Goal: Task Accomplishment & Management: Use online tool/utility

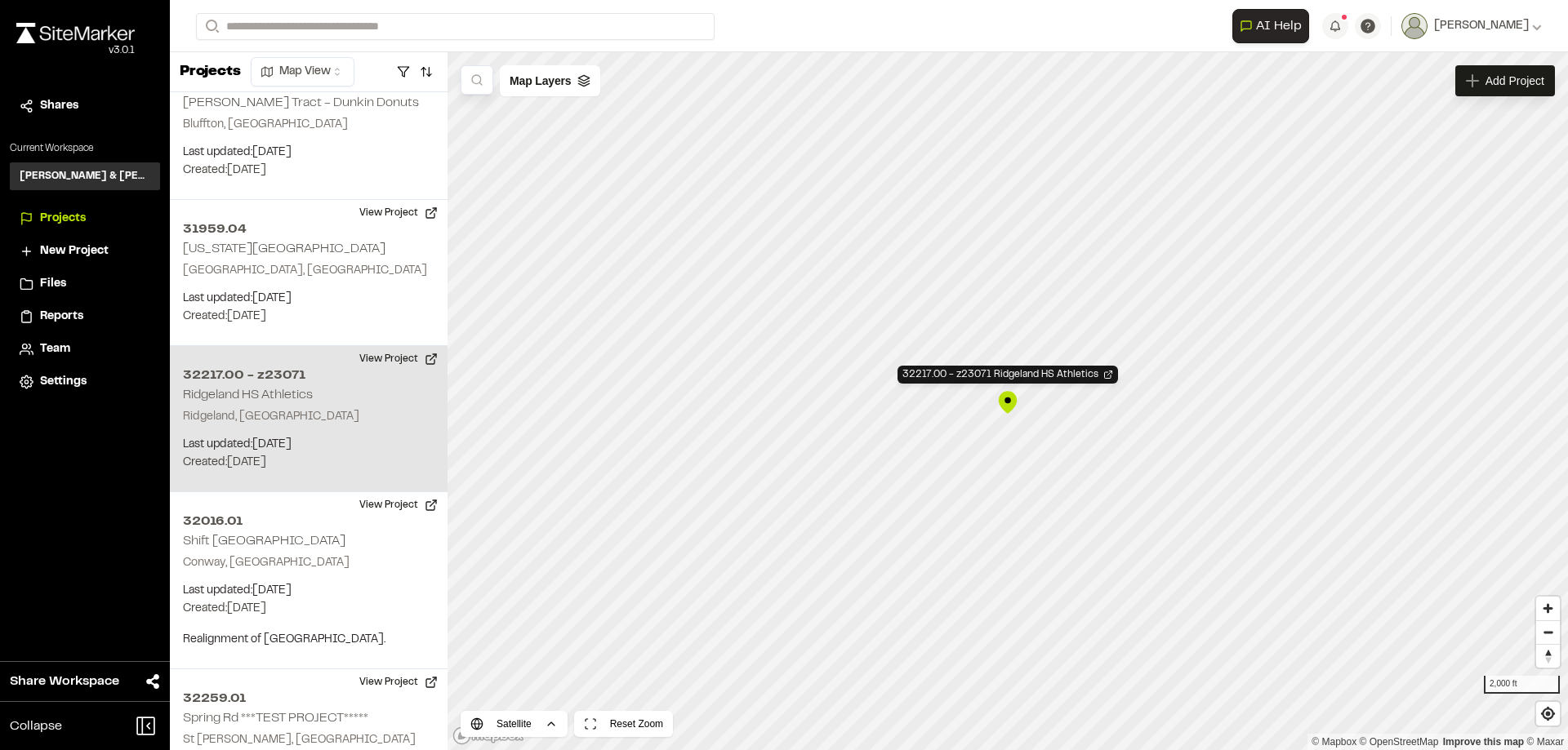
scroll to position [5046, 0]
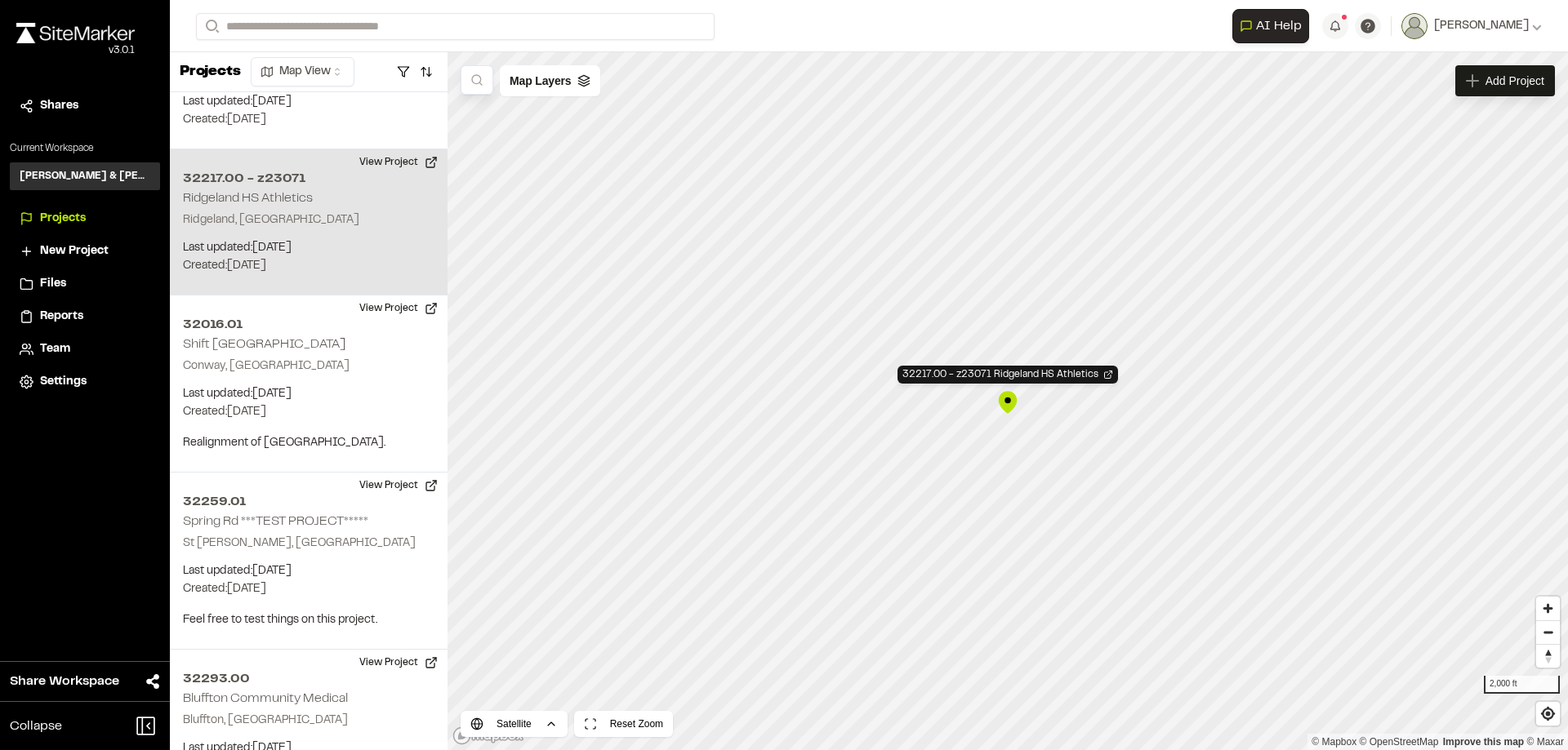
click at [1001, 404] on div "32217.00 - z23071 Ridgeland HS Athletics" at bounding box center [1007, 401] width 24 height 24
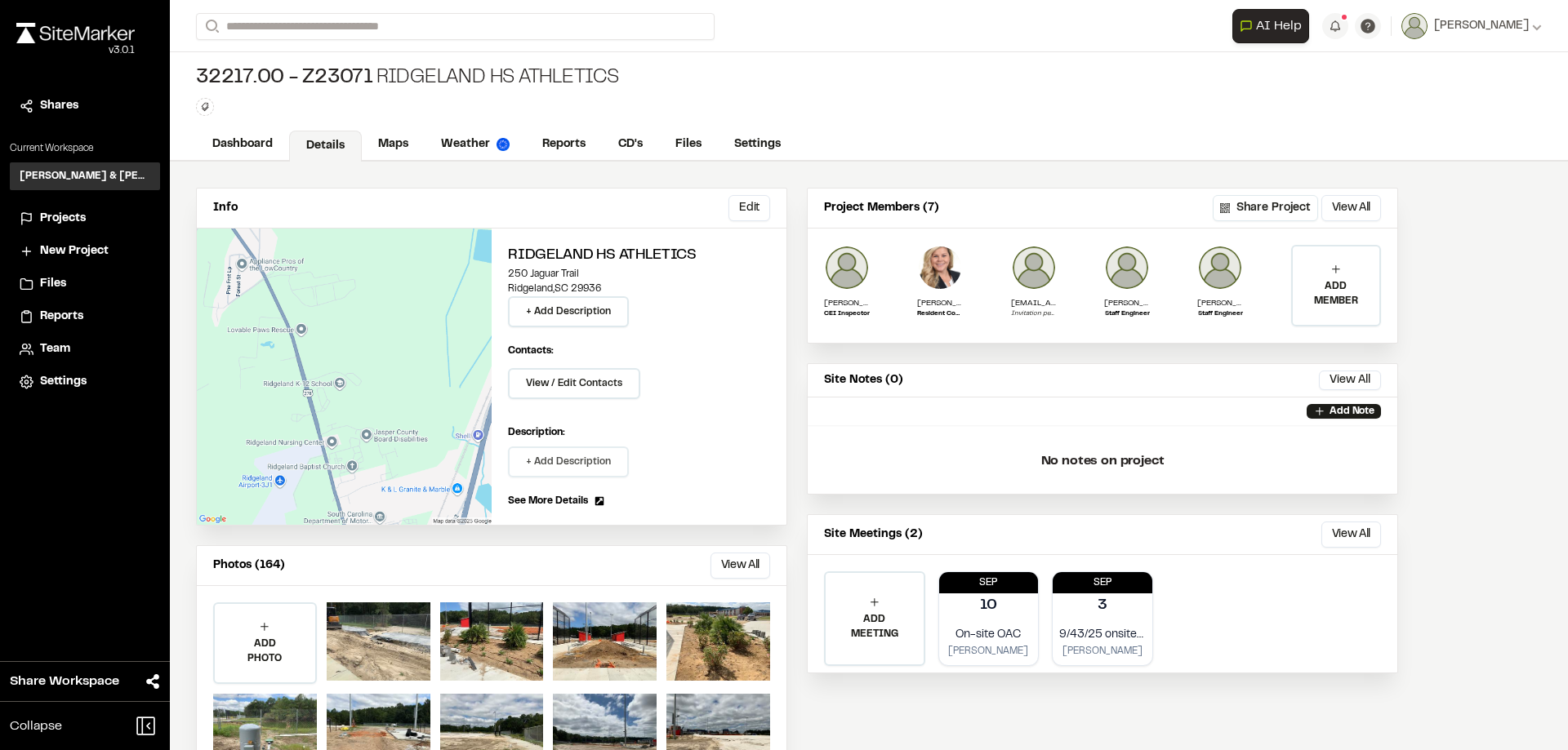
scroll to position [65, 0]
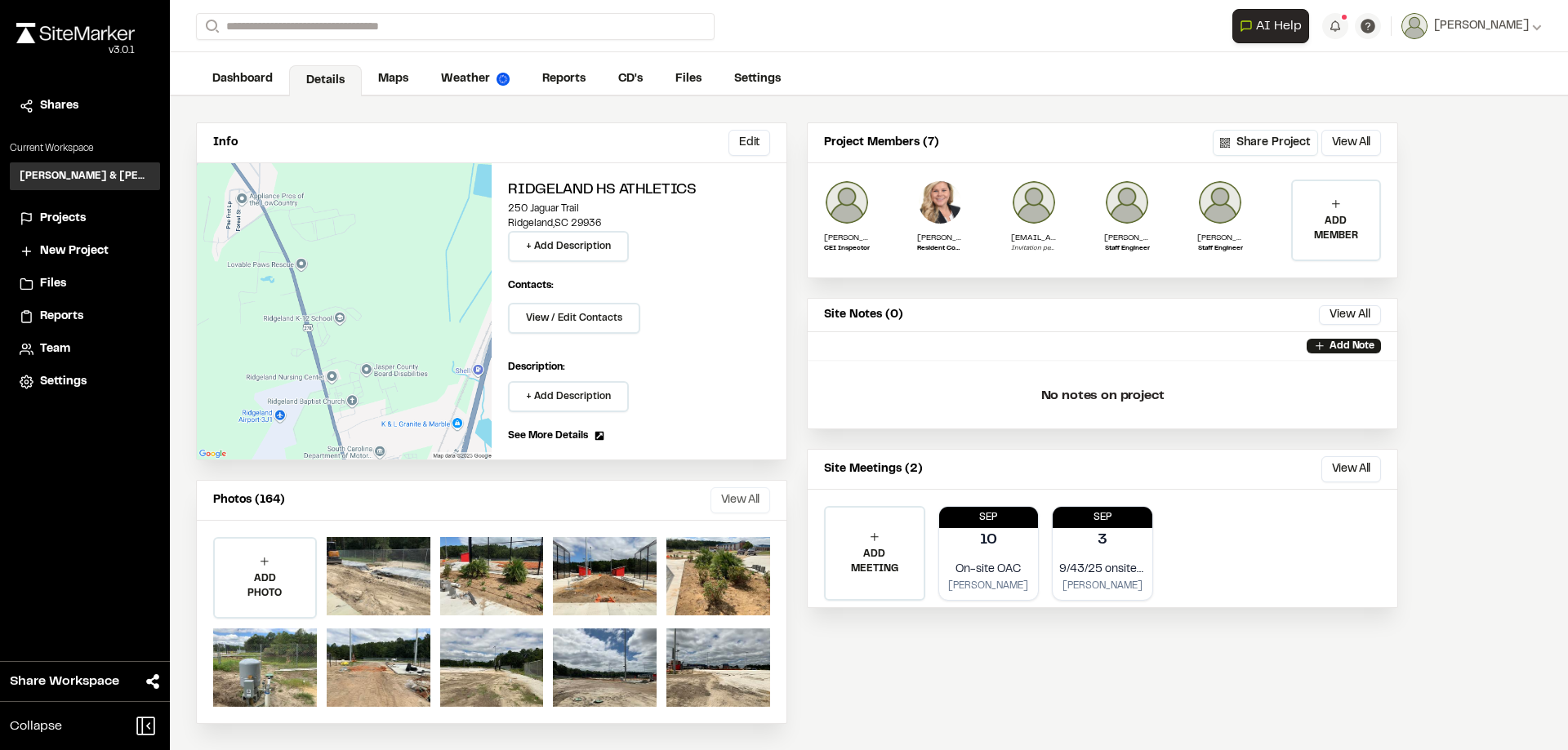
click at [751, 503] on button "View All" at bounding box center [740, 500] width 60 height 26
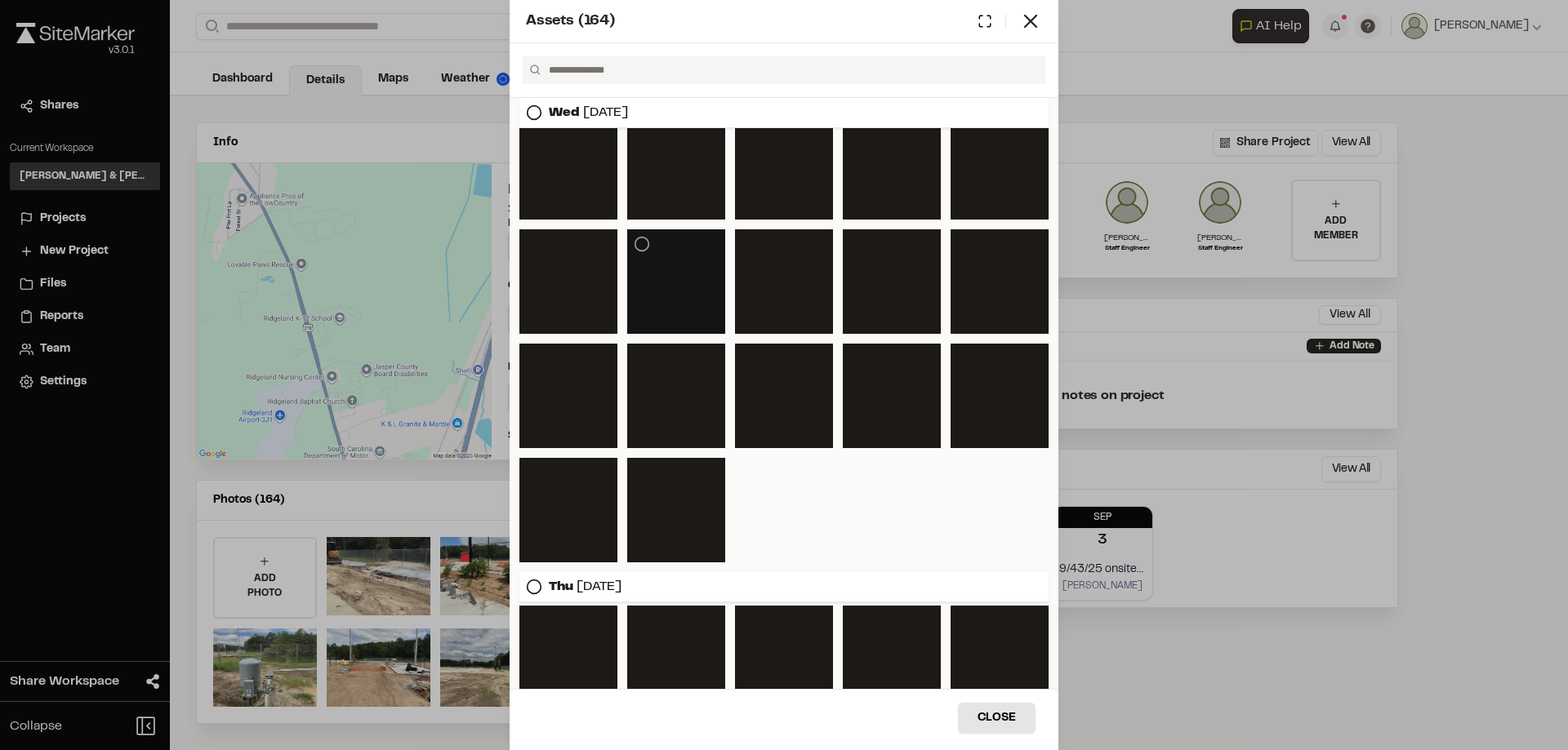
scroll to position [3268, 0]
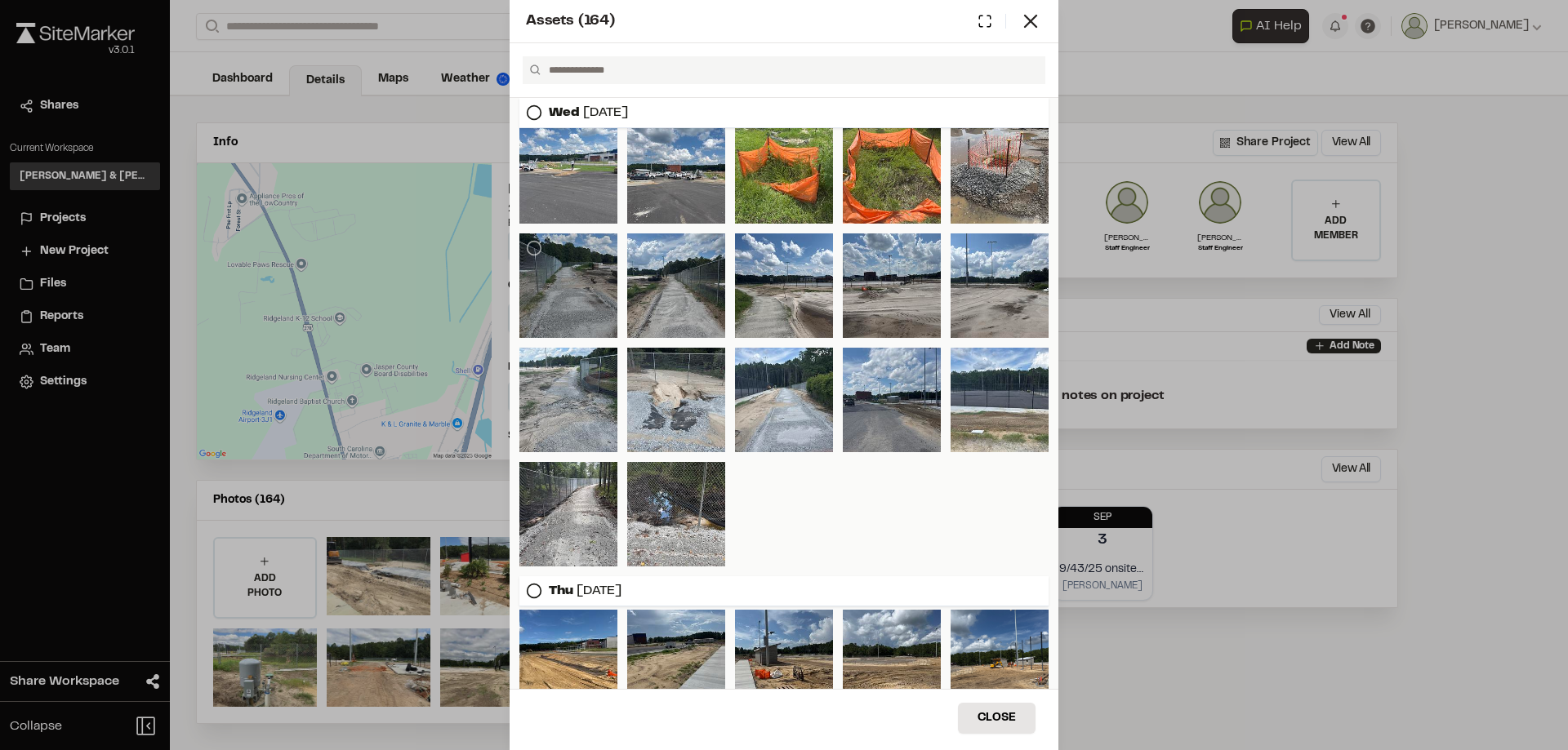
click at [572, 306] on div at bounding box center [569, 285] width 98 height 104
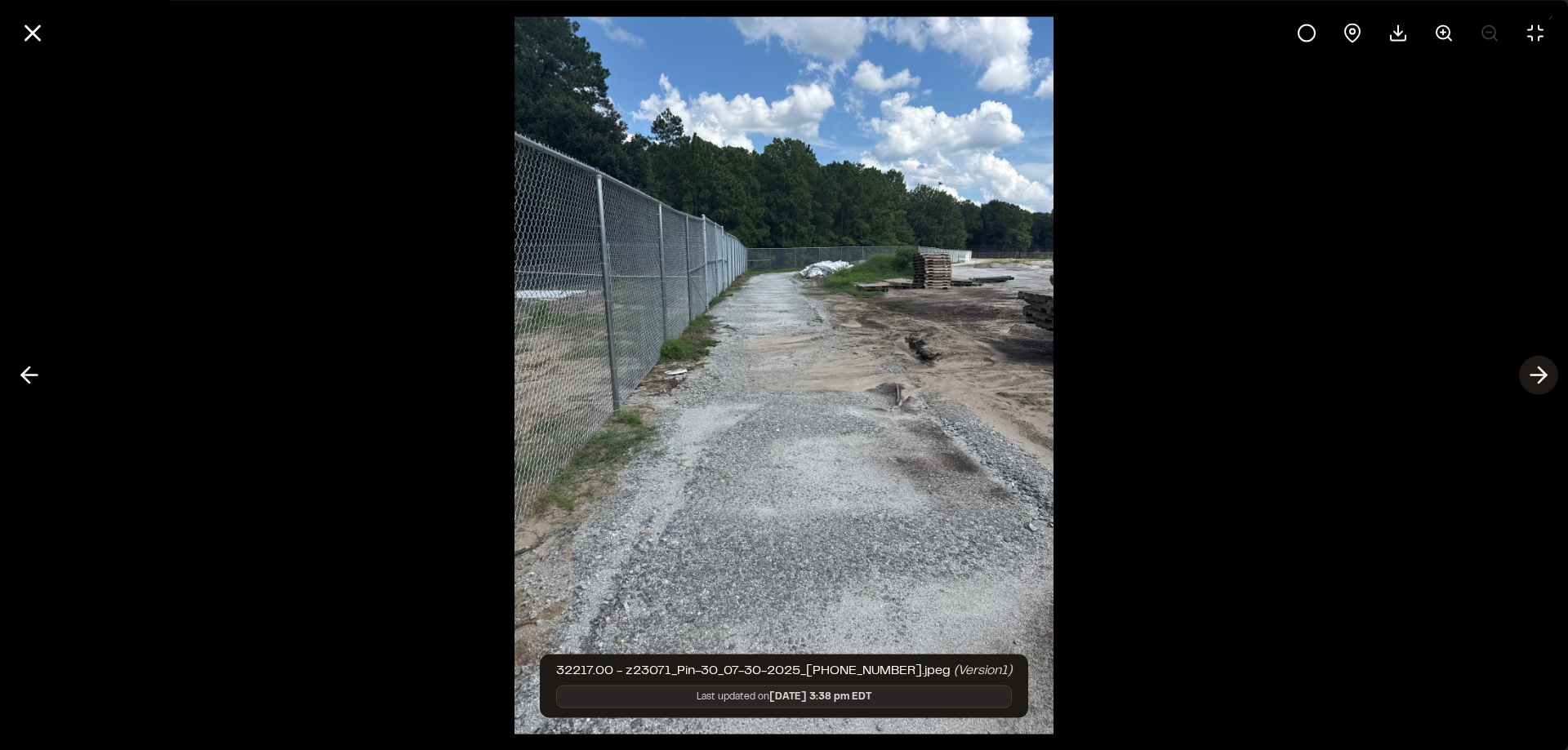
click at [1541, 374] on icon at bounding box center [1538, 375] width 26 height 27
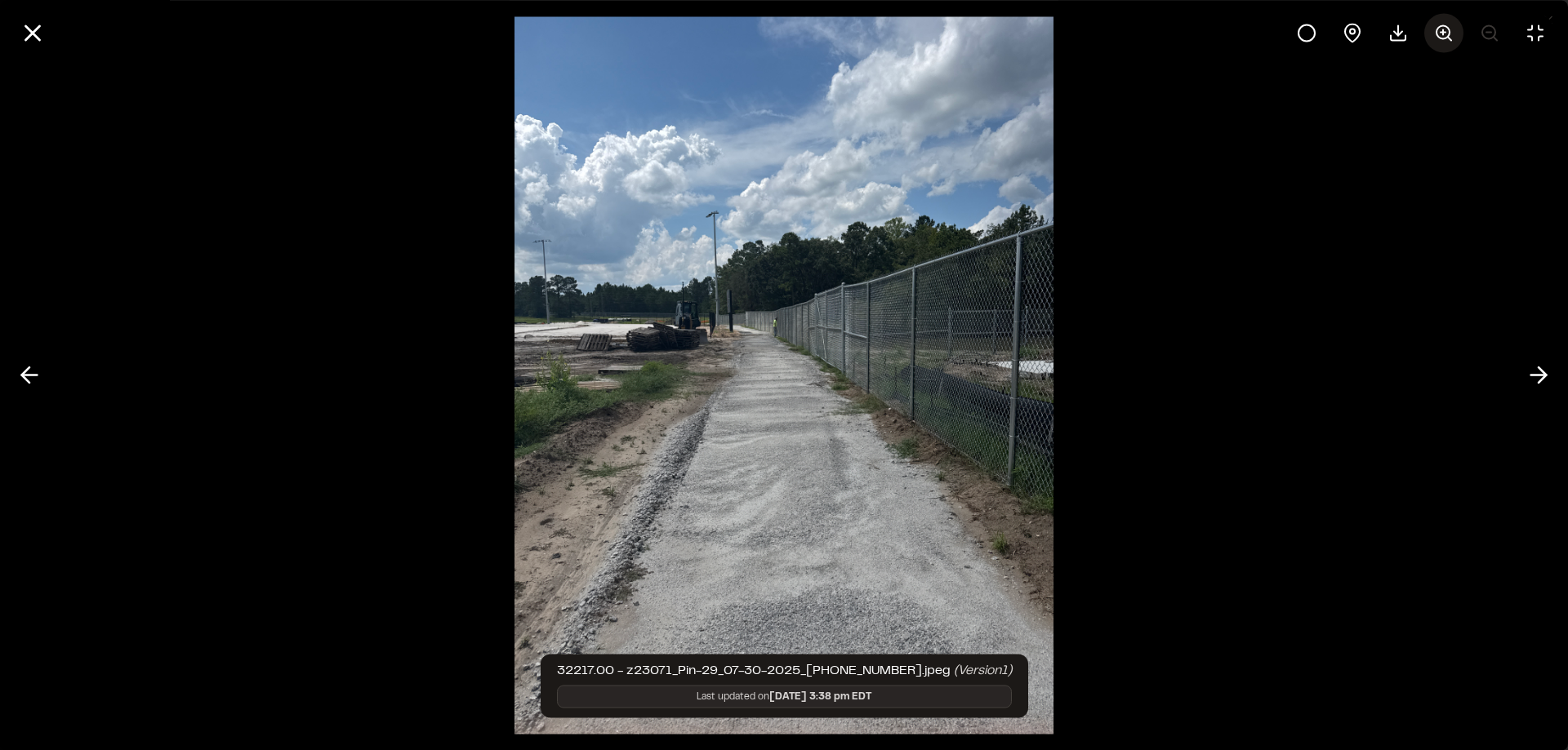
click at [1448, 37] on line at bounding box center [1449, 38] width 3 height 3
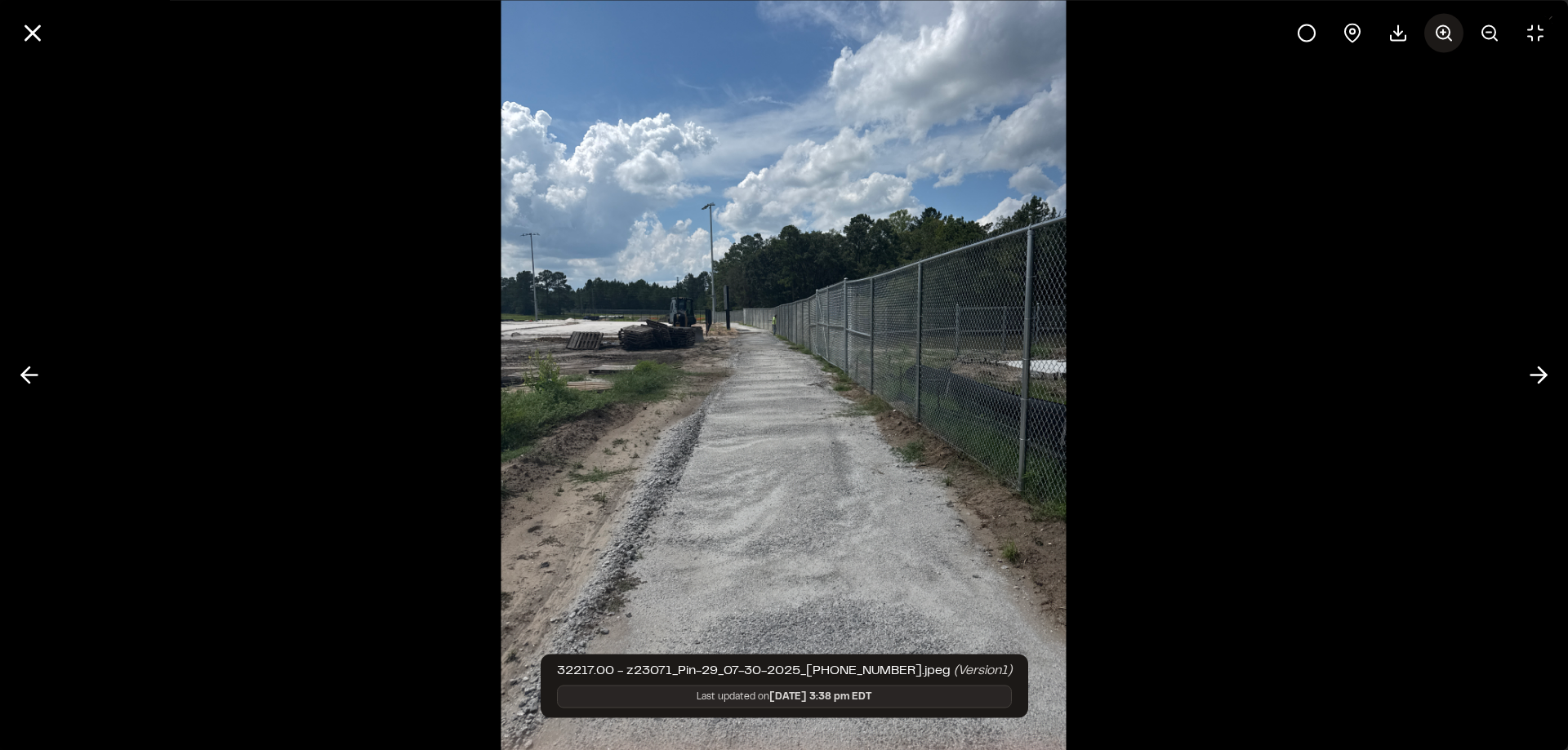
click at [1448, 37] on line at bounding box center [1449, 38] width 3 height 3
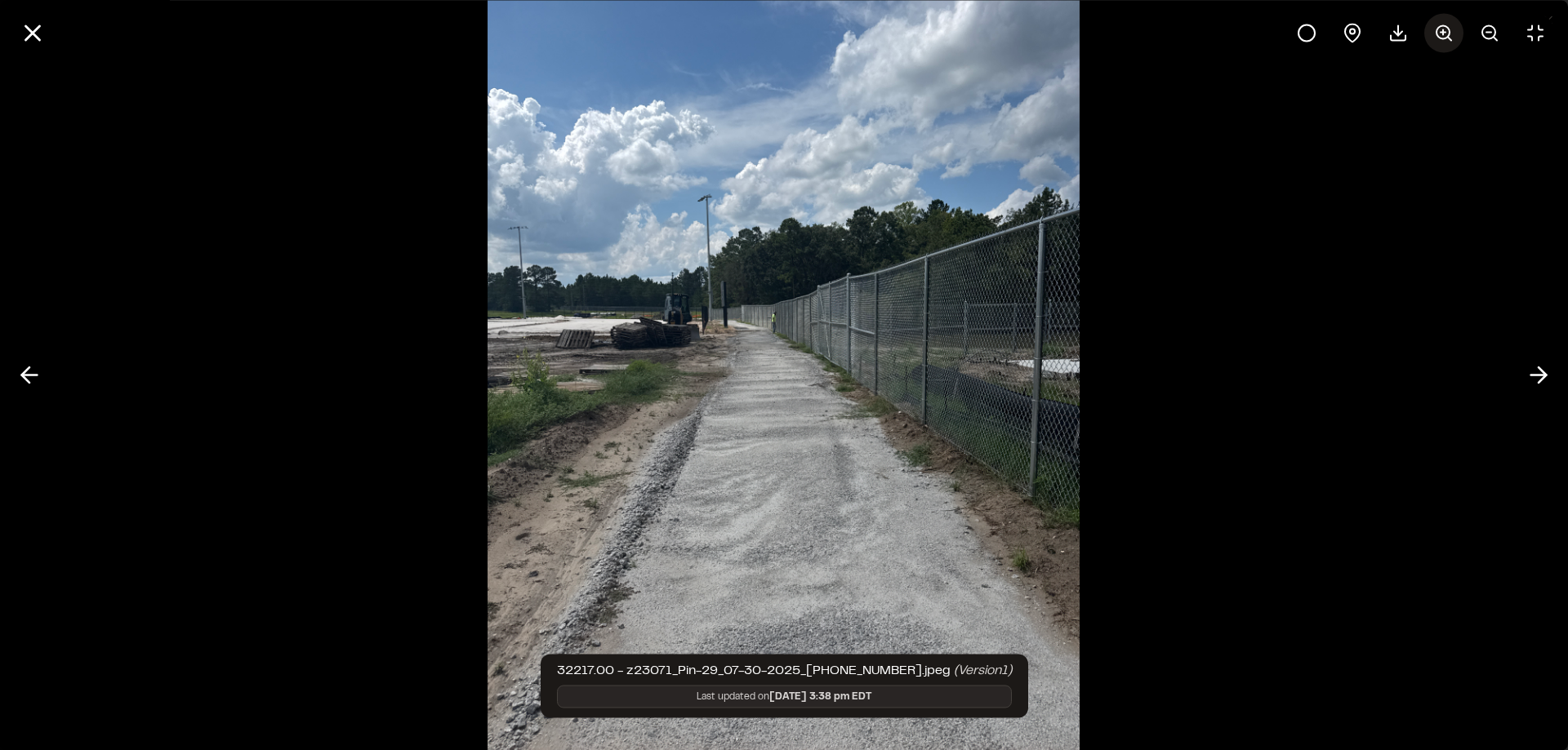
click at [1448, 37] on line at bounding box center [1449, 38] width 3 height 3
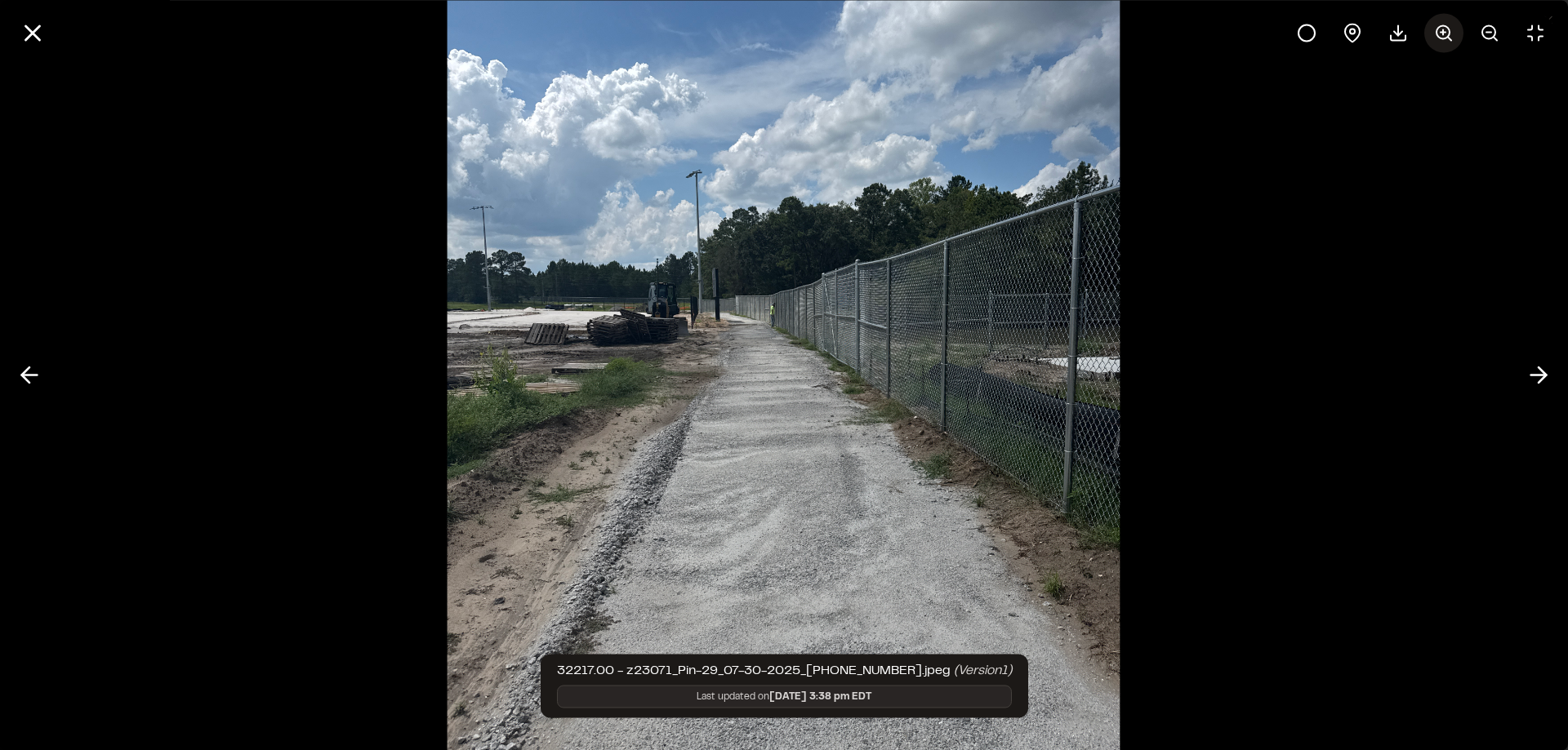
click at [1448, 37] on line at bounding box center [1449, 38] width 3 height 3
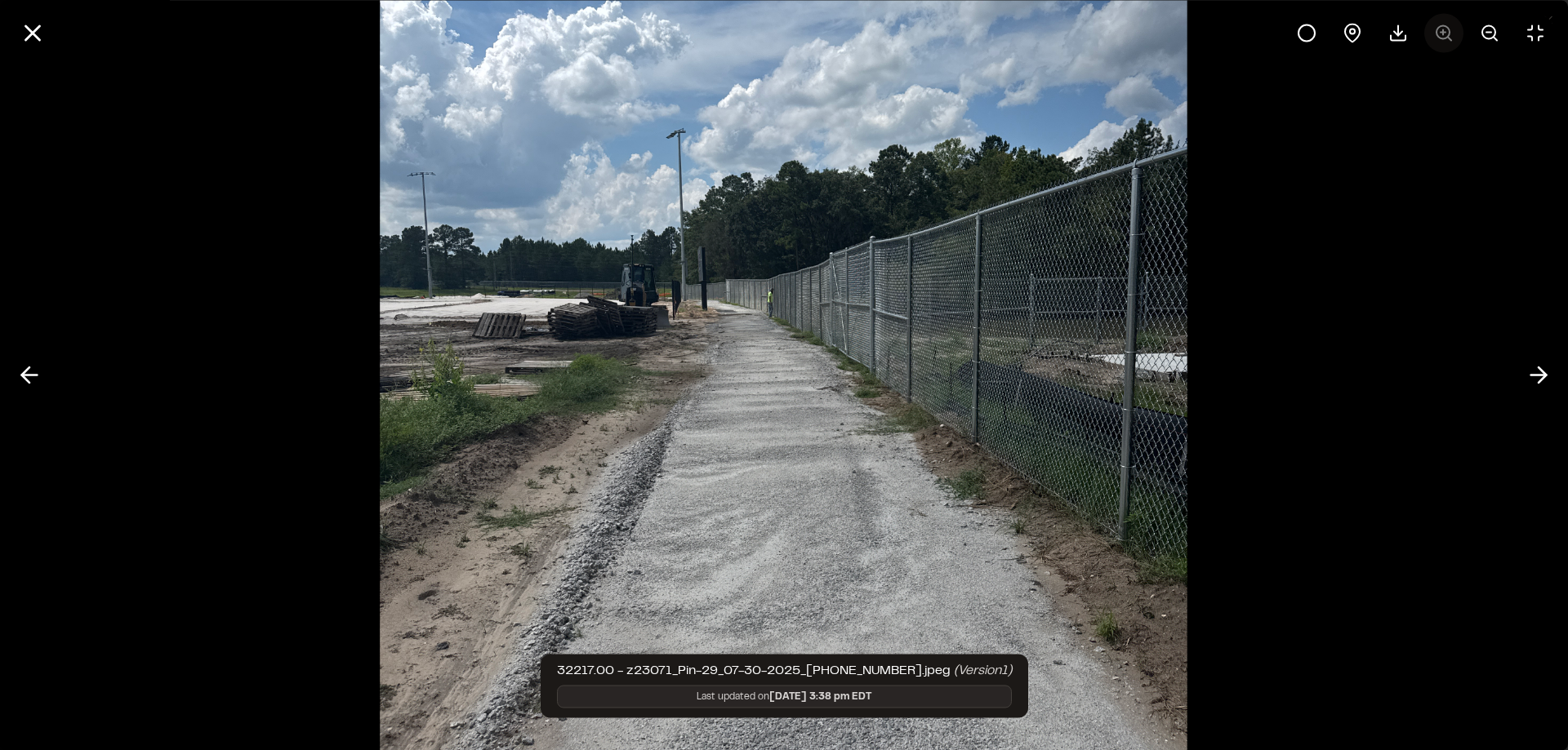
click at [1448, 36] on div at bounding box center [1420, 32] width 268 height 39
click at [1441, 37] on div at bounding box center [1420, 32] width 268 height 39
click at [32, 379] on icon at bounding box center [29, 375] width 26 height 27
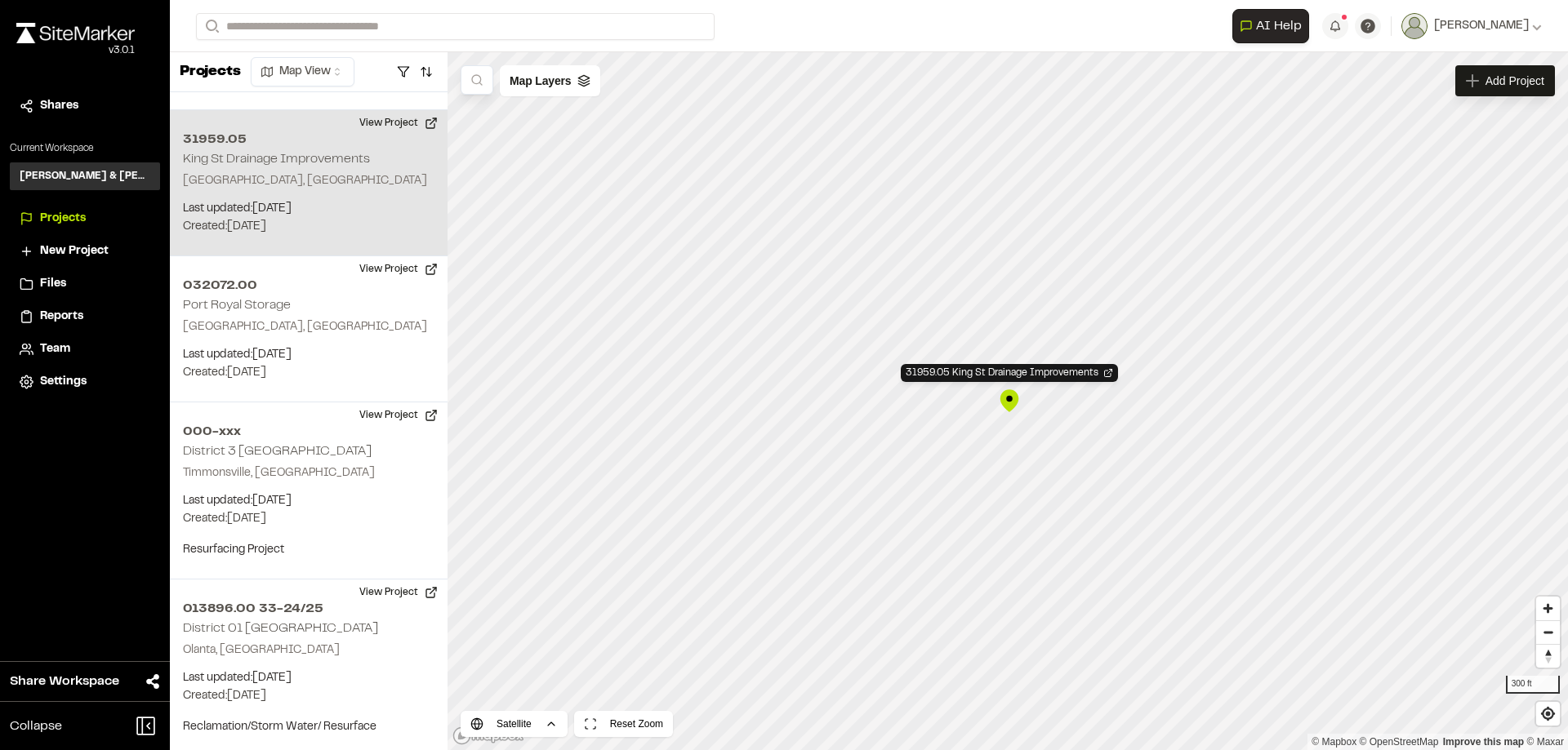
scroll to position [1427, 0]
click at [1006, 399] on div "31959.05 King St Drainage Improvements" at bounding box center [1007, 401] width 24 height 24
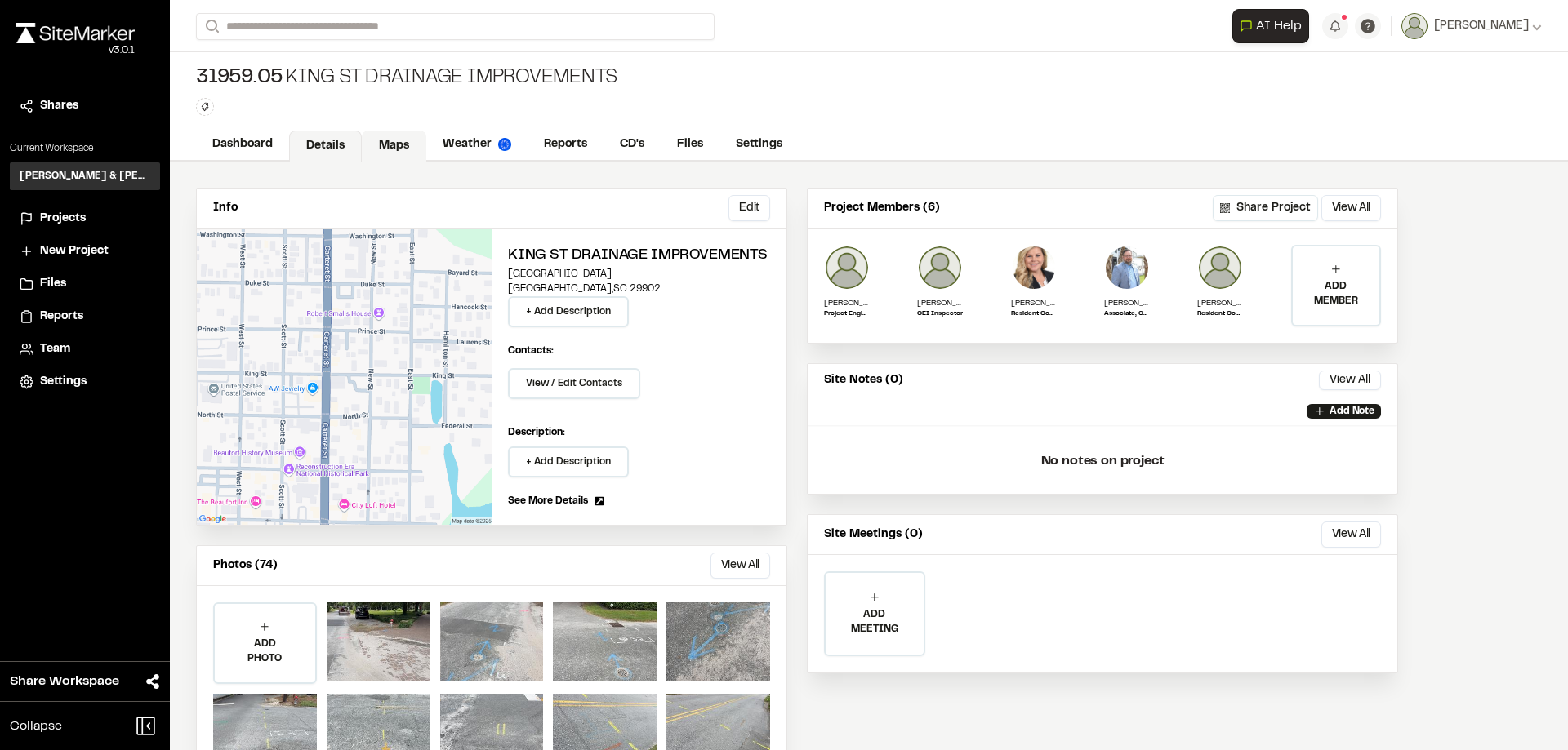
click at [390, 148] on link "Maps" at bounding box center [394, 146] width 64 height 31
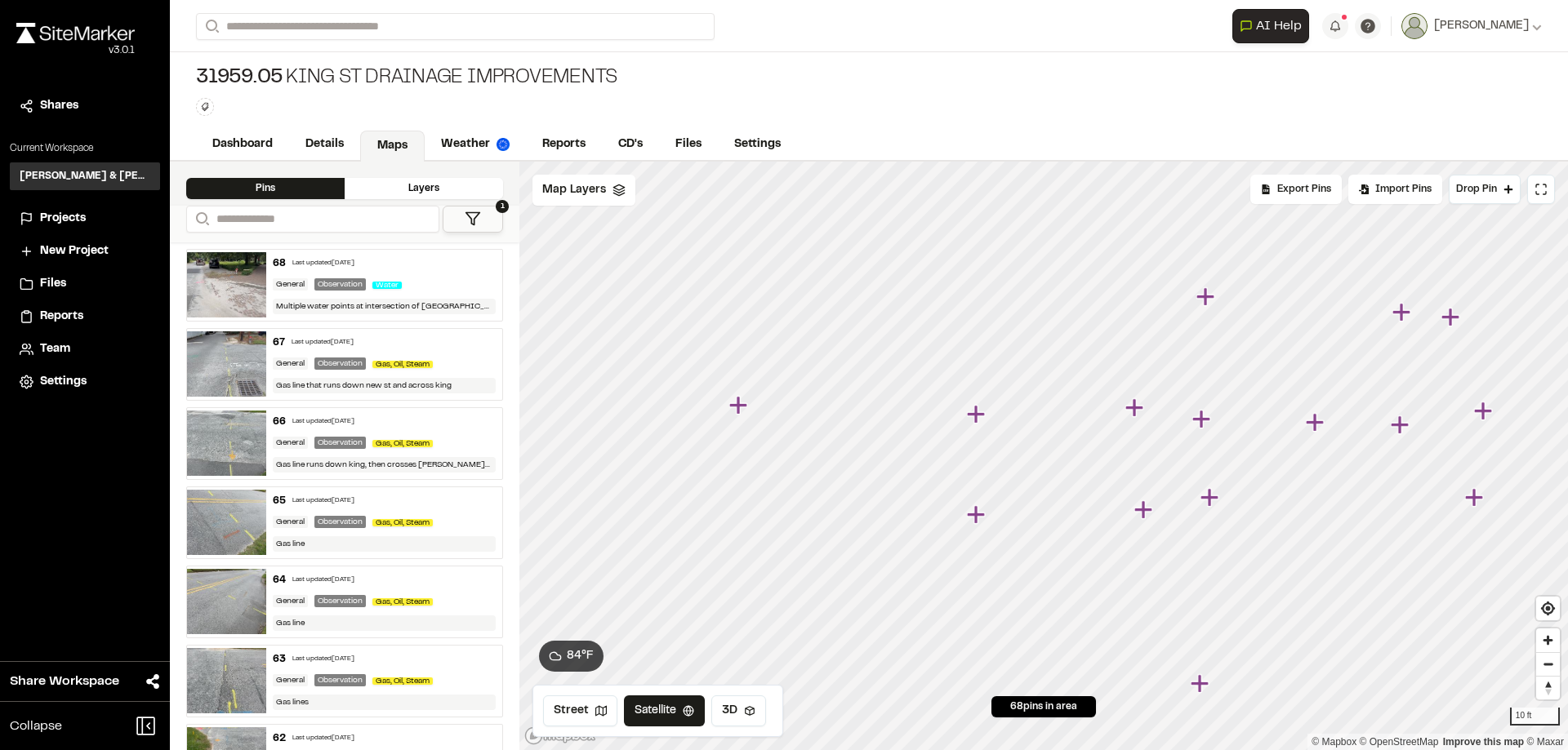
click at [740, 410] on icon "Map marker" at bounding box center [738, 404] width 18 height 18
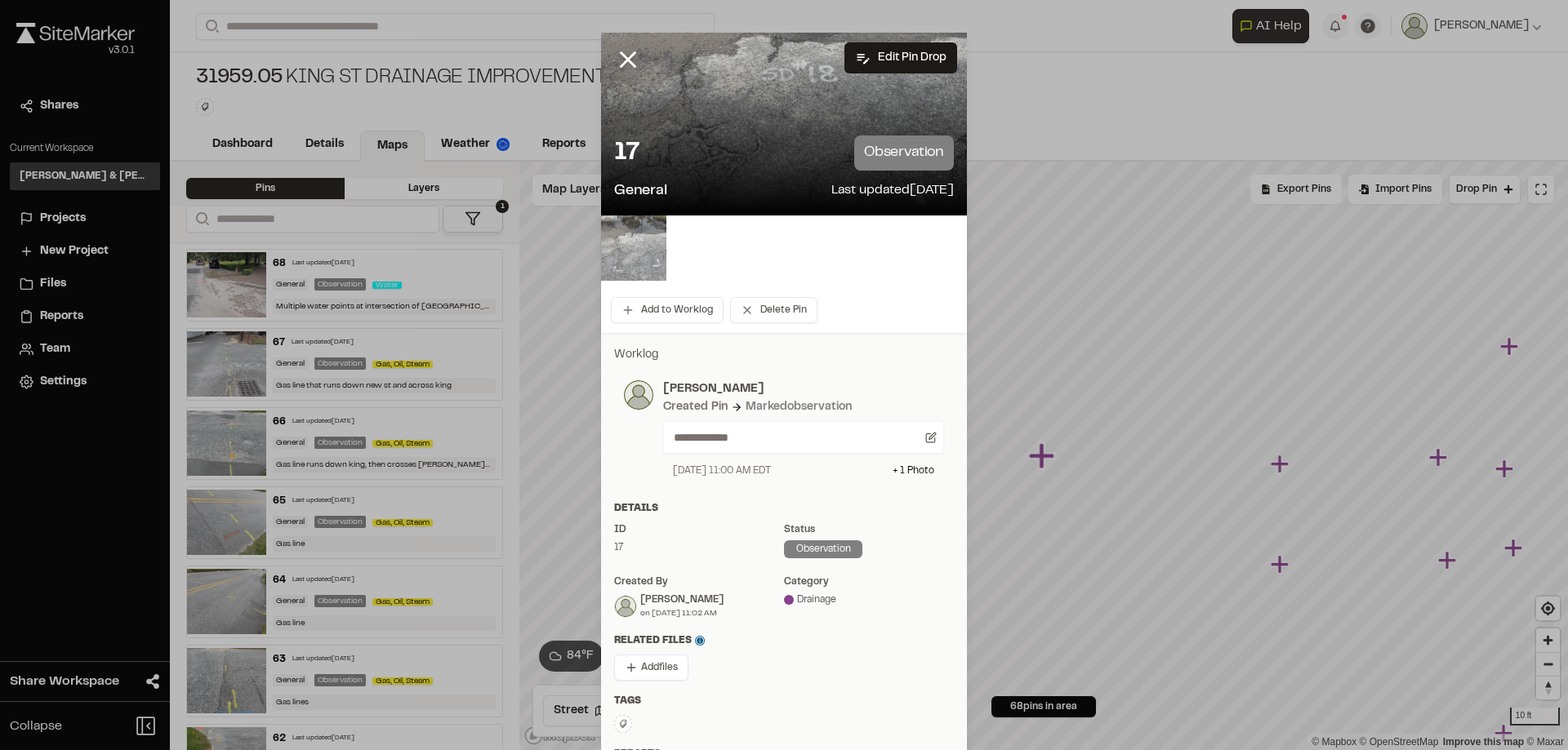
click at [634, 251] on img at bounding box center [633, 248] width 65 height 65
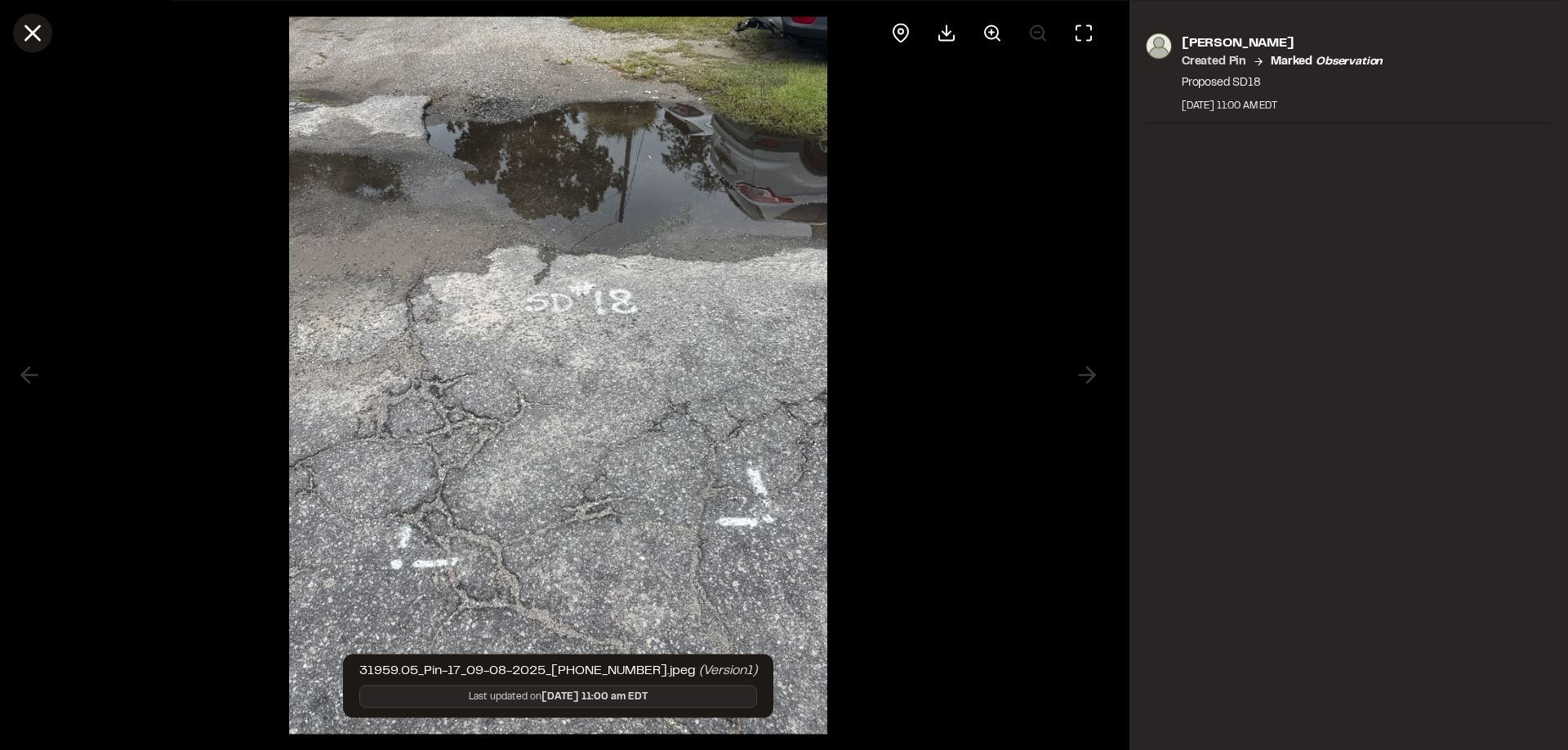
click at [45, 38] on icon at bounding box center [32, 32] width 27 height 27
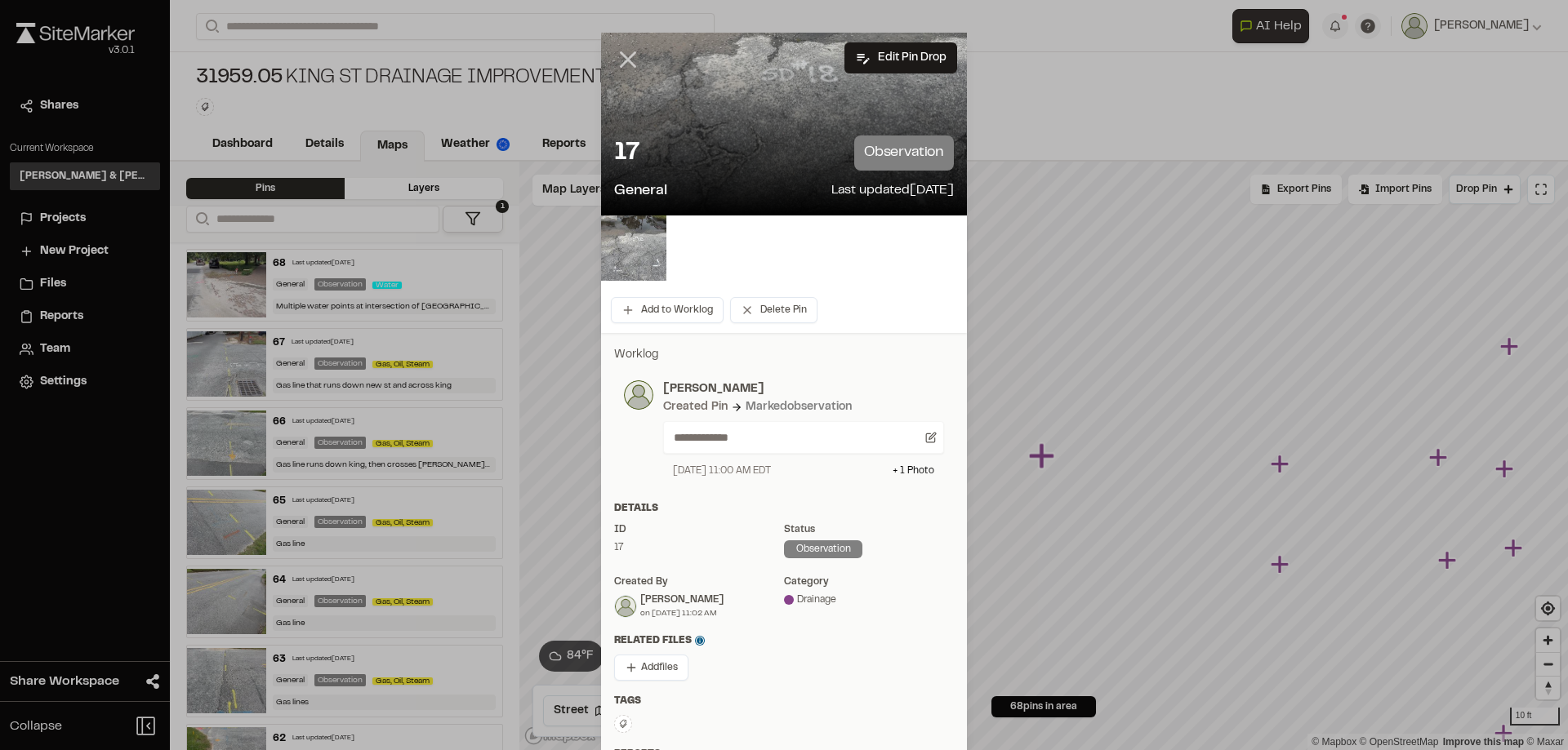
click at [624, 60] on icon at bounding box center [627, 60] width 27 height 27
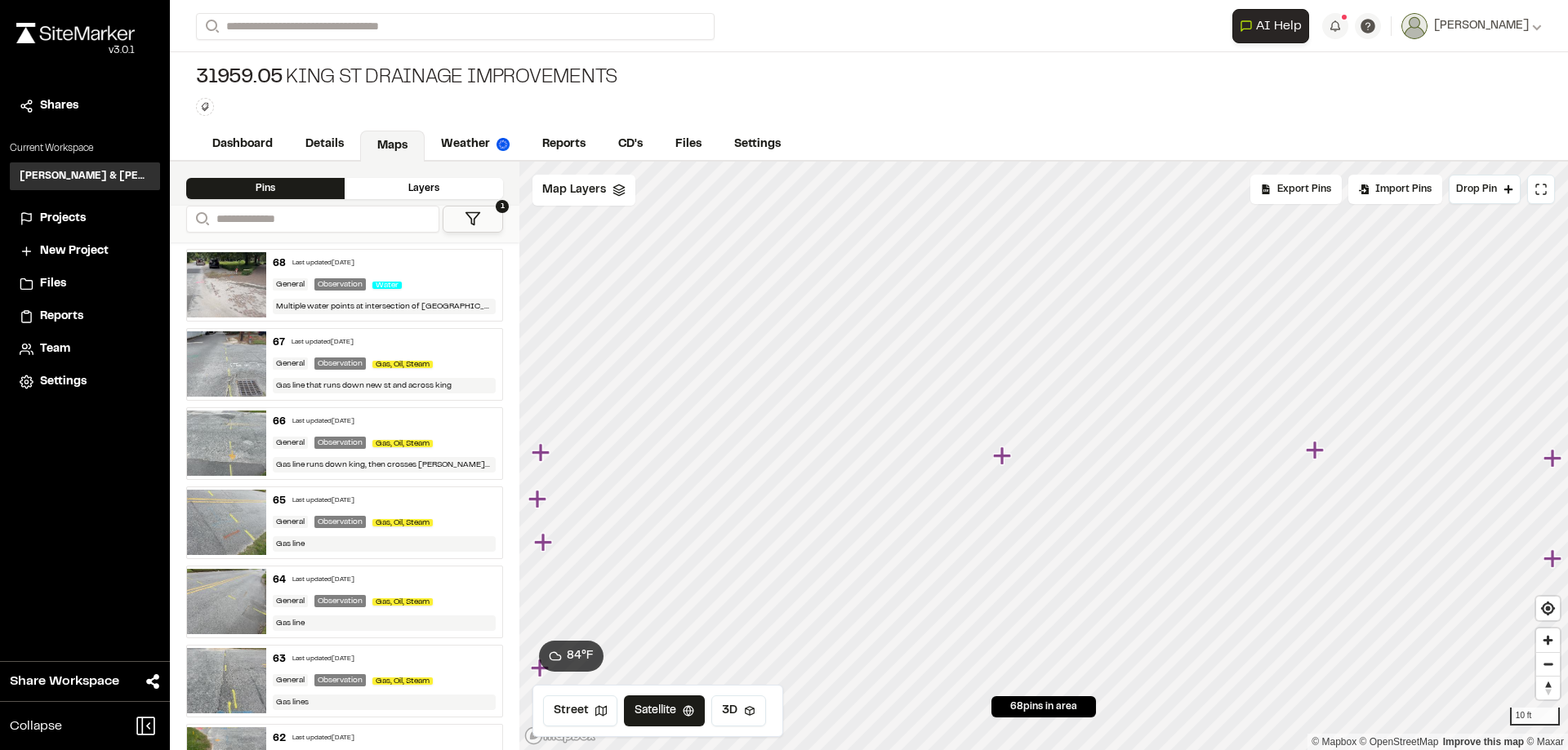
click at [995, 466] on icon "Map marker" at bounding box center [1003, 456] width 21 height 21
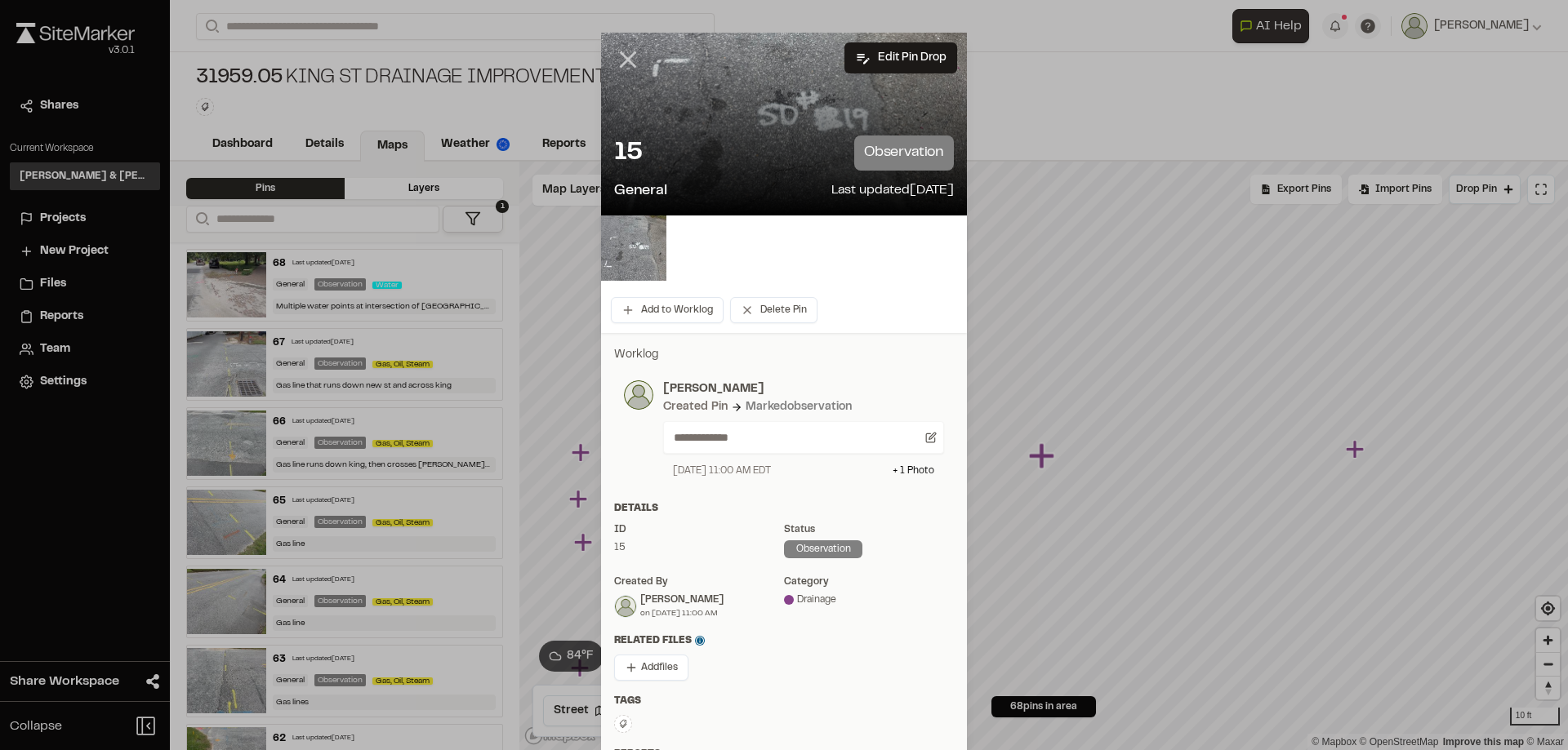
click at [618, 61] on icon at bounding box center [627, 60] width 27 height 27
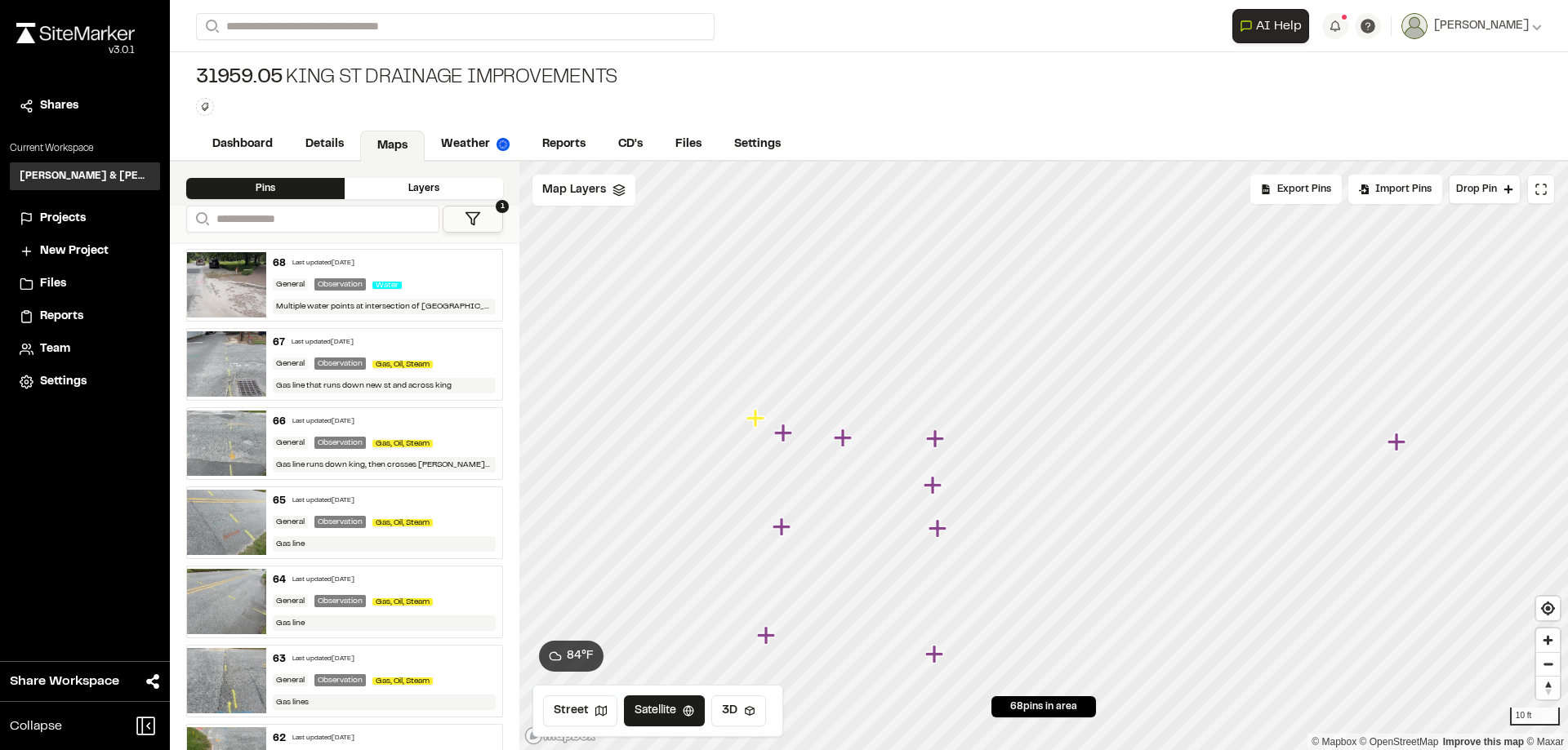
click at [935, 444] on icon "Map marker" at bounding box center [935, 438] width 18 height 18
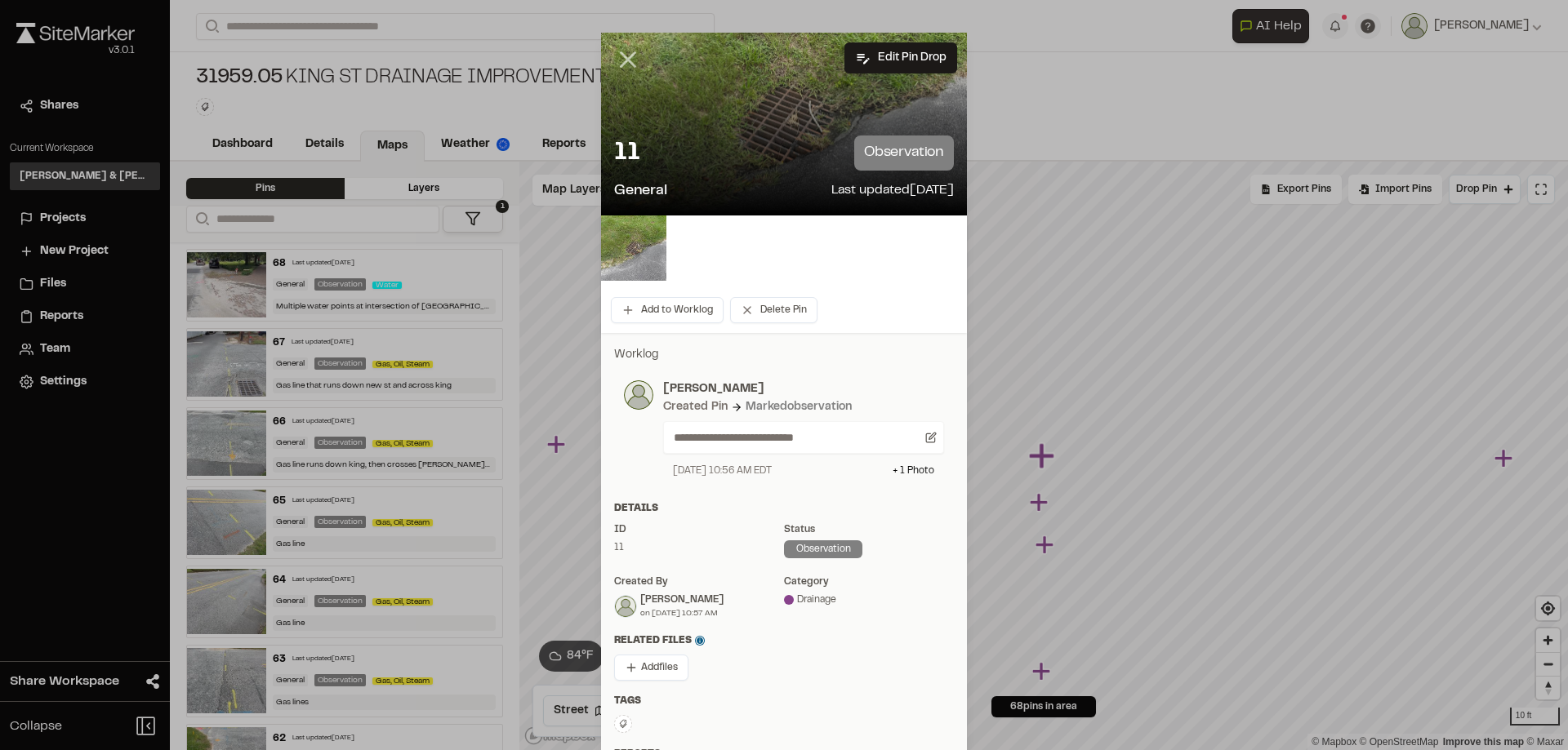
click at [629, 60] on icon at bounding box center [627, 60] width 27 height 27
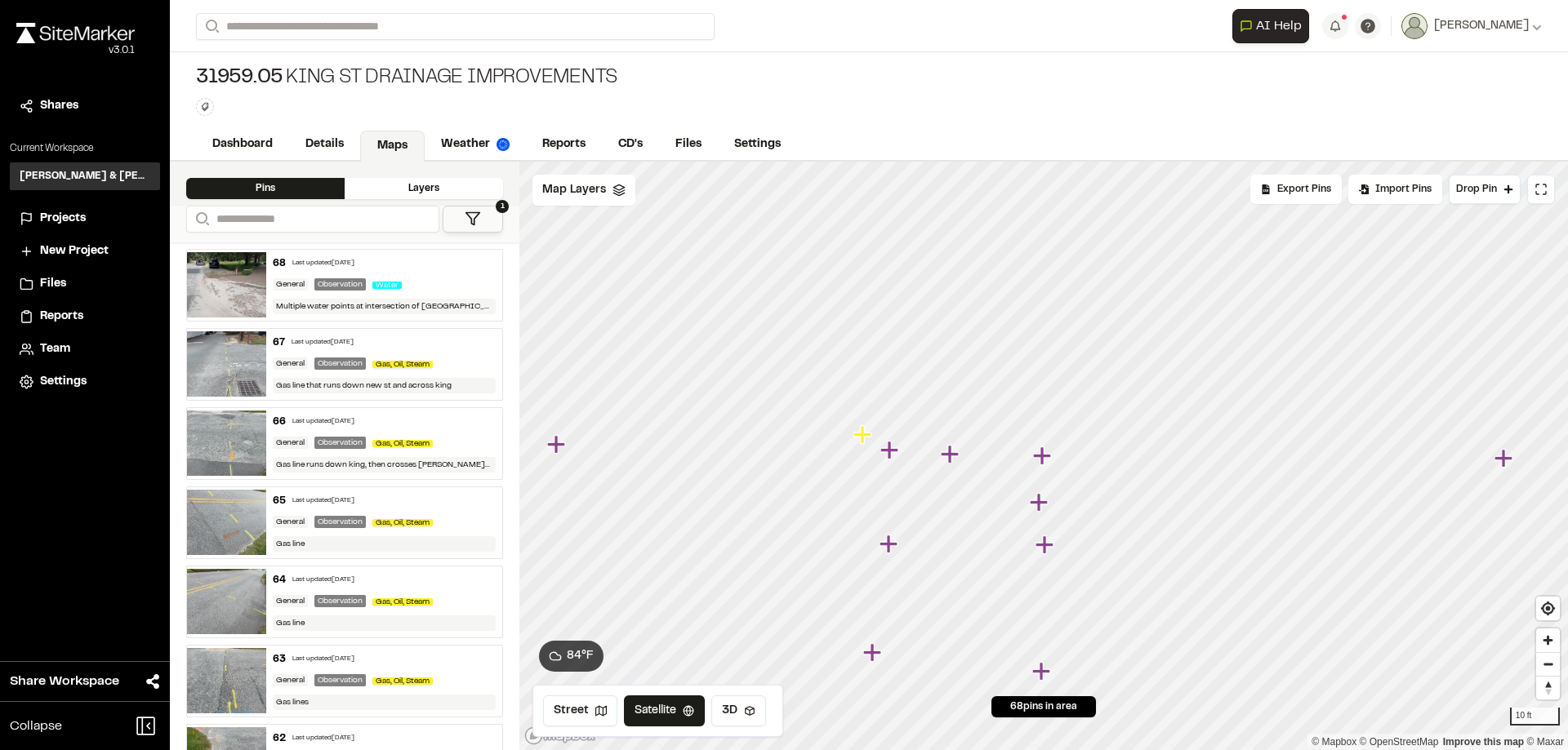
click at [1039, 507] on icon "Map marker" at bounding box center [1038, 502] width 18 height 18
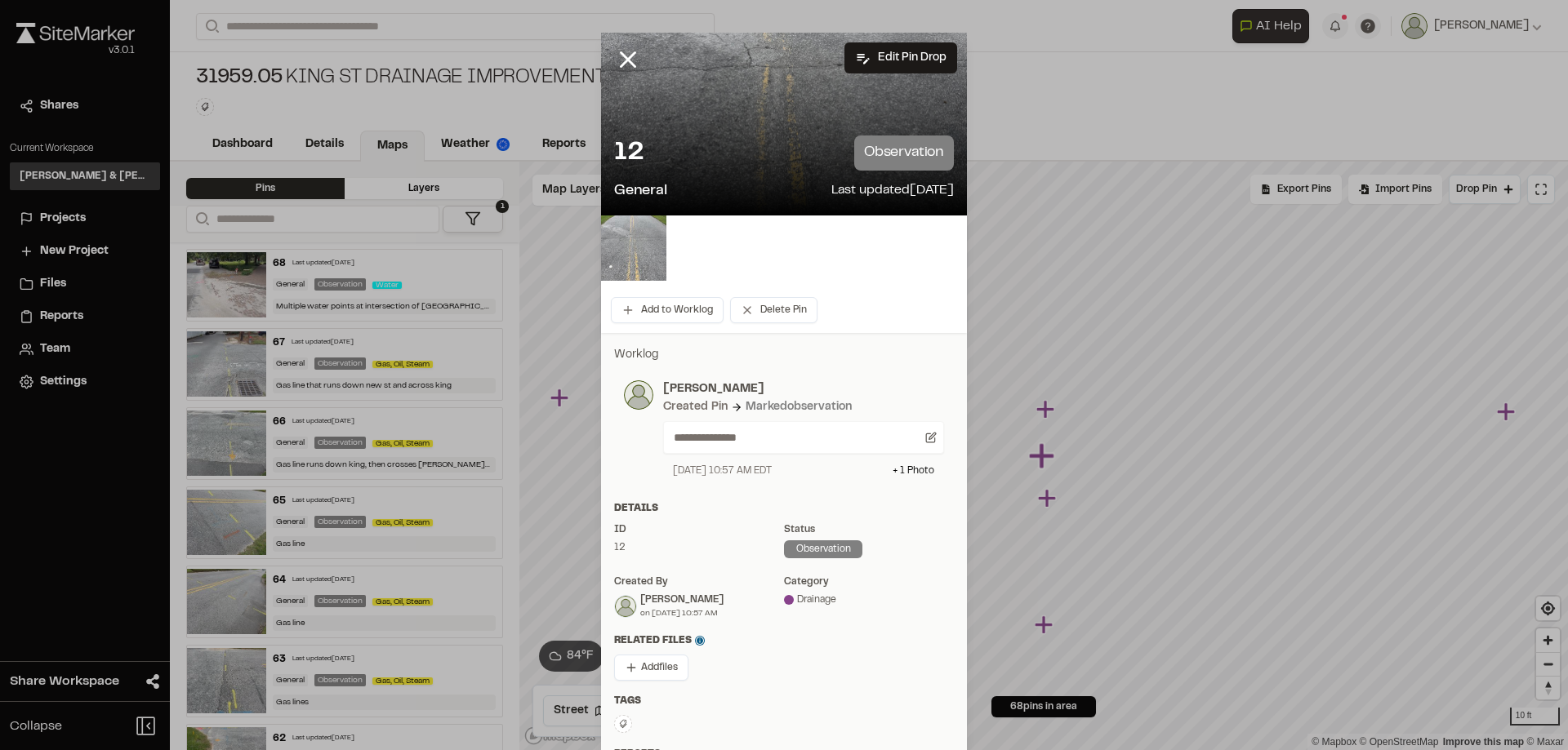
click at [630, 260] on img at bounding box center [633, 248] width 65 height 65
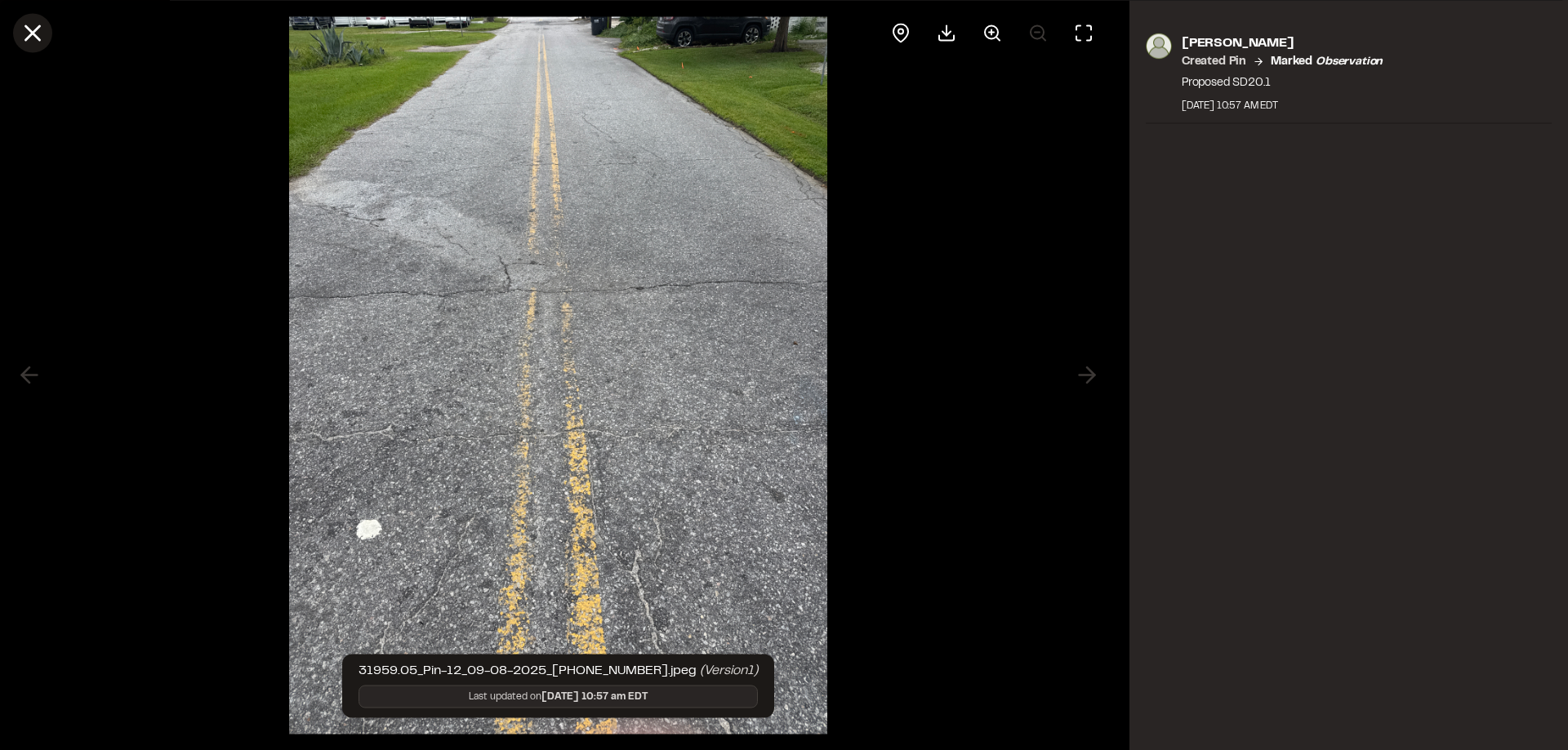
click at [43, 41] on icon at bounding box center [32, 32] width 27 height 27
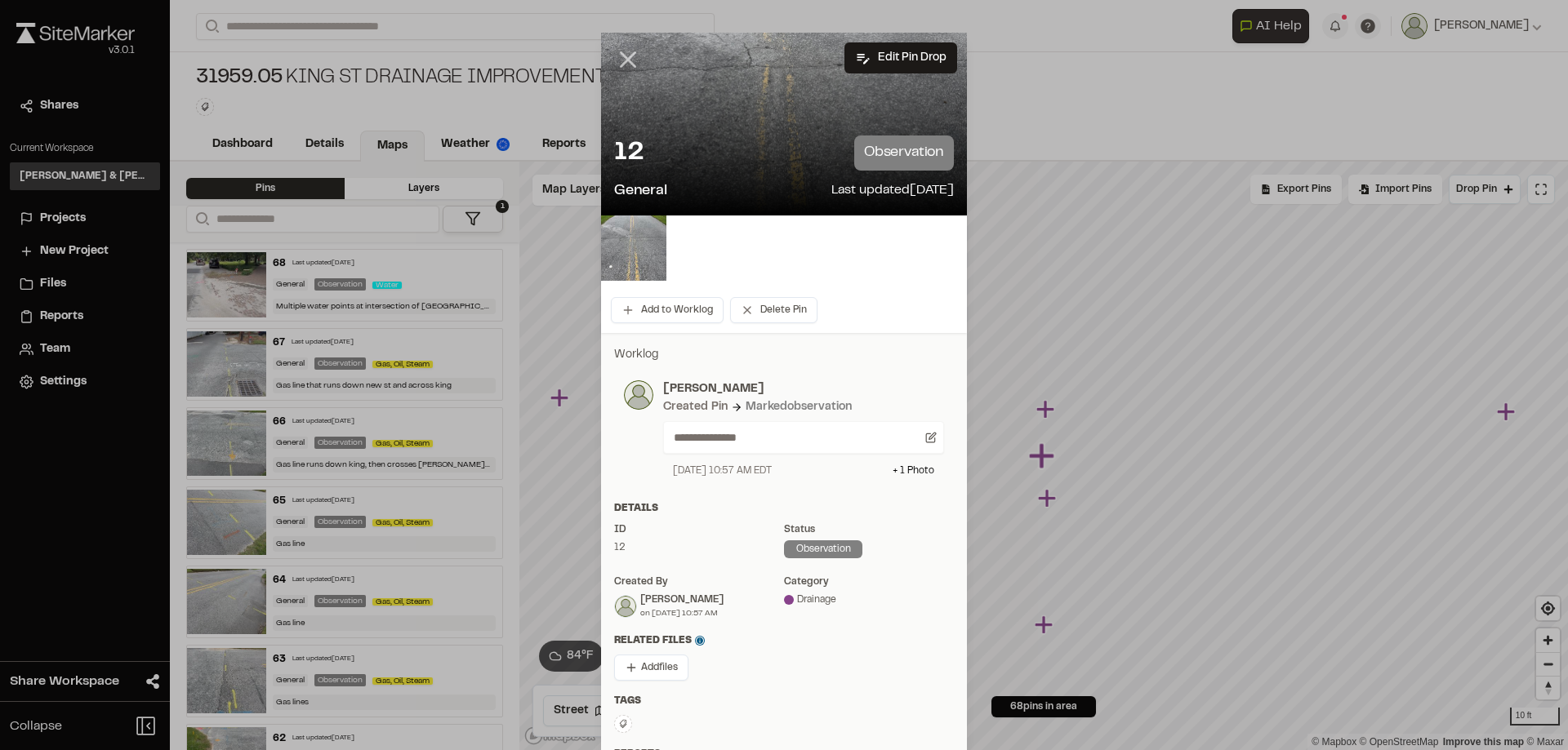
click at [620, 69] on icon at bounding box center [627, 60] width 27 height 27
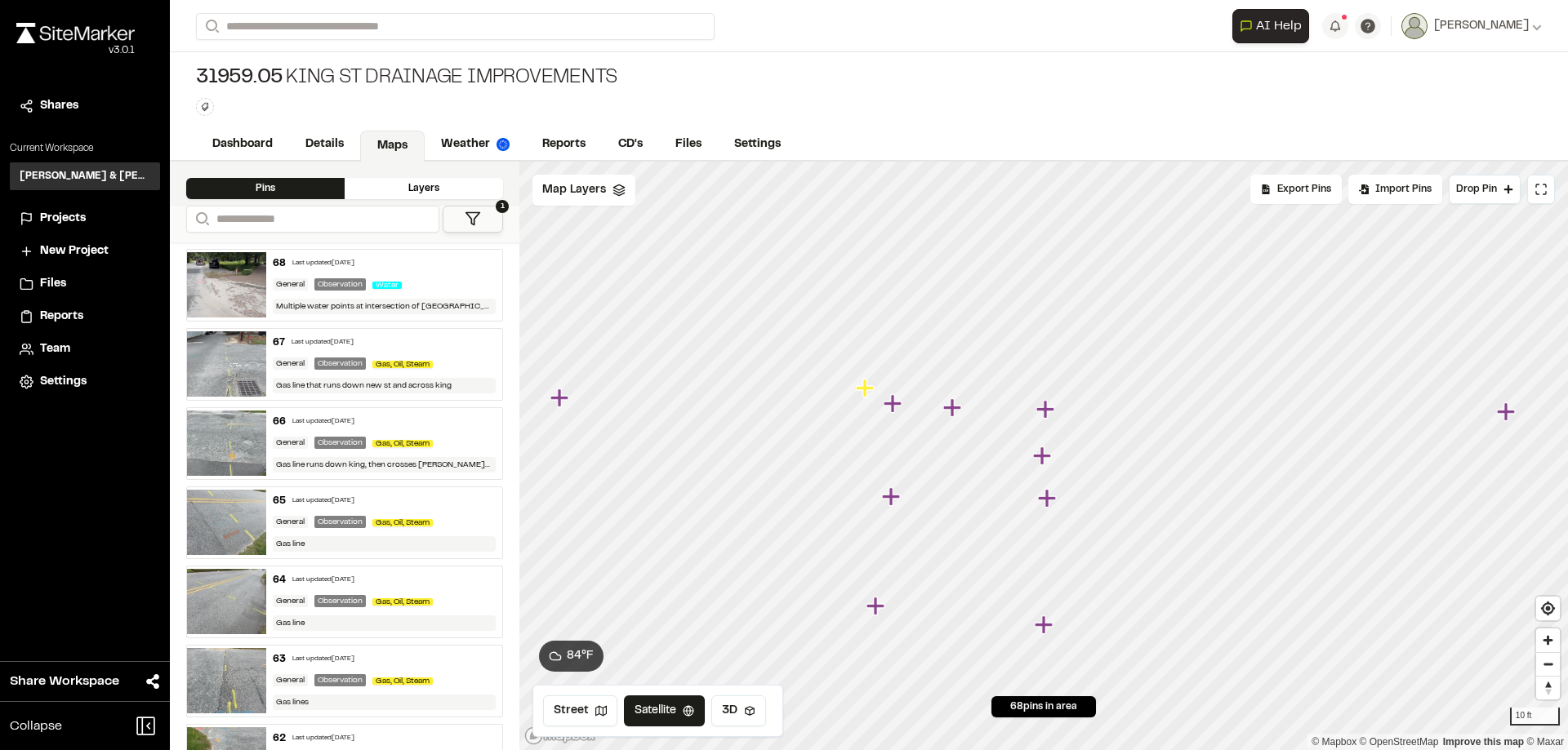
click at [1055, 501] on icon "Map marker" at bounding box center [1048, 499] width 21 height 21
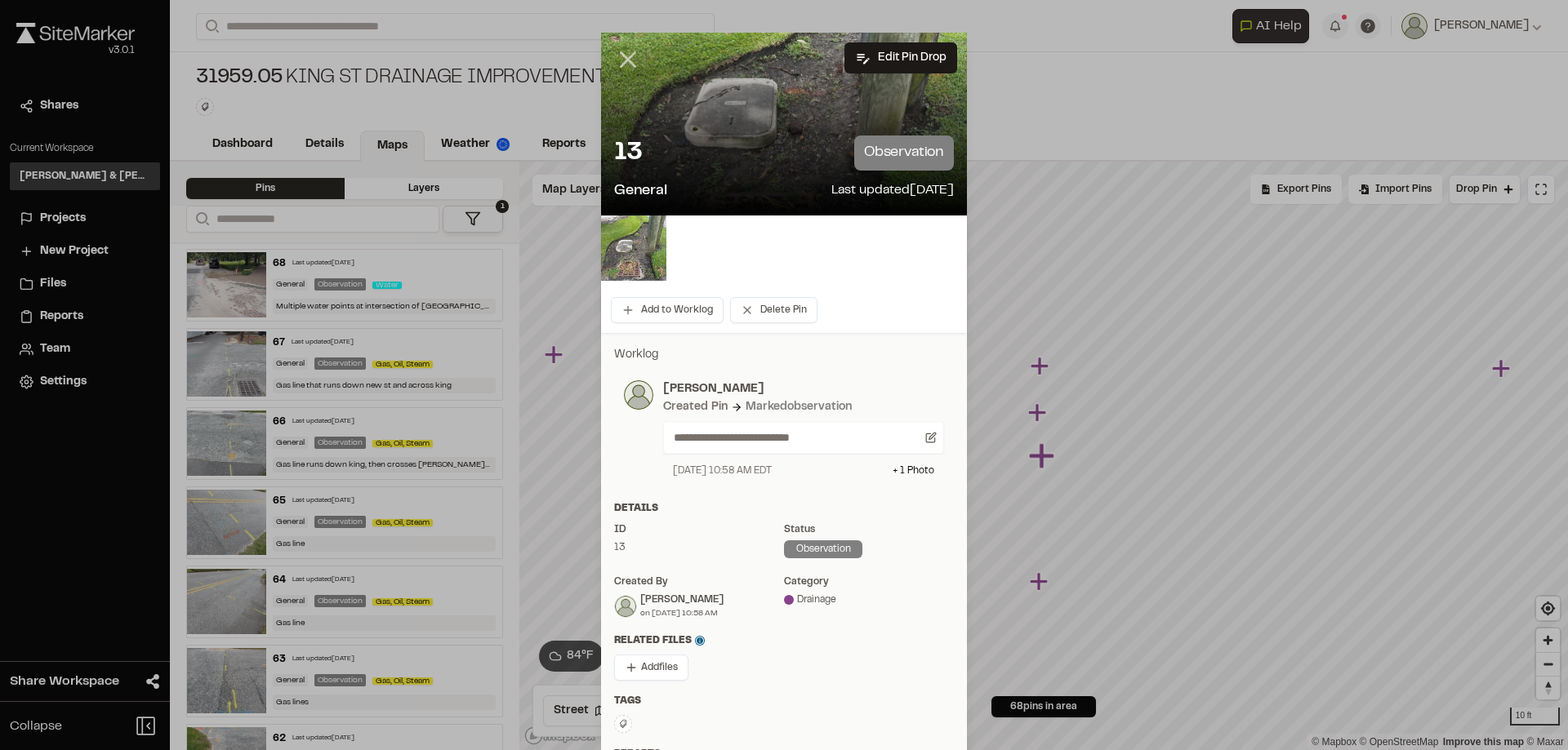
click at [624, 58] on line at bounding box center [628, 60] width 14 height 14
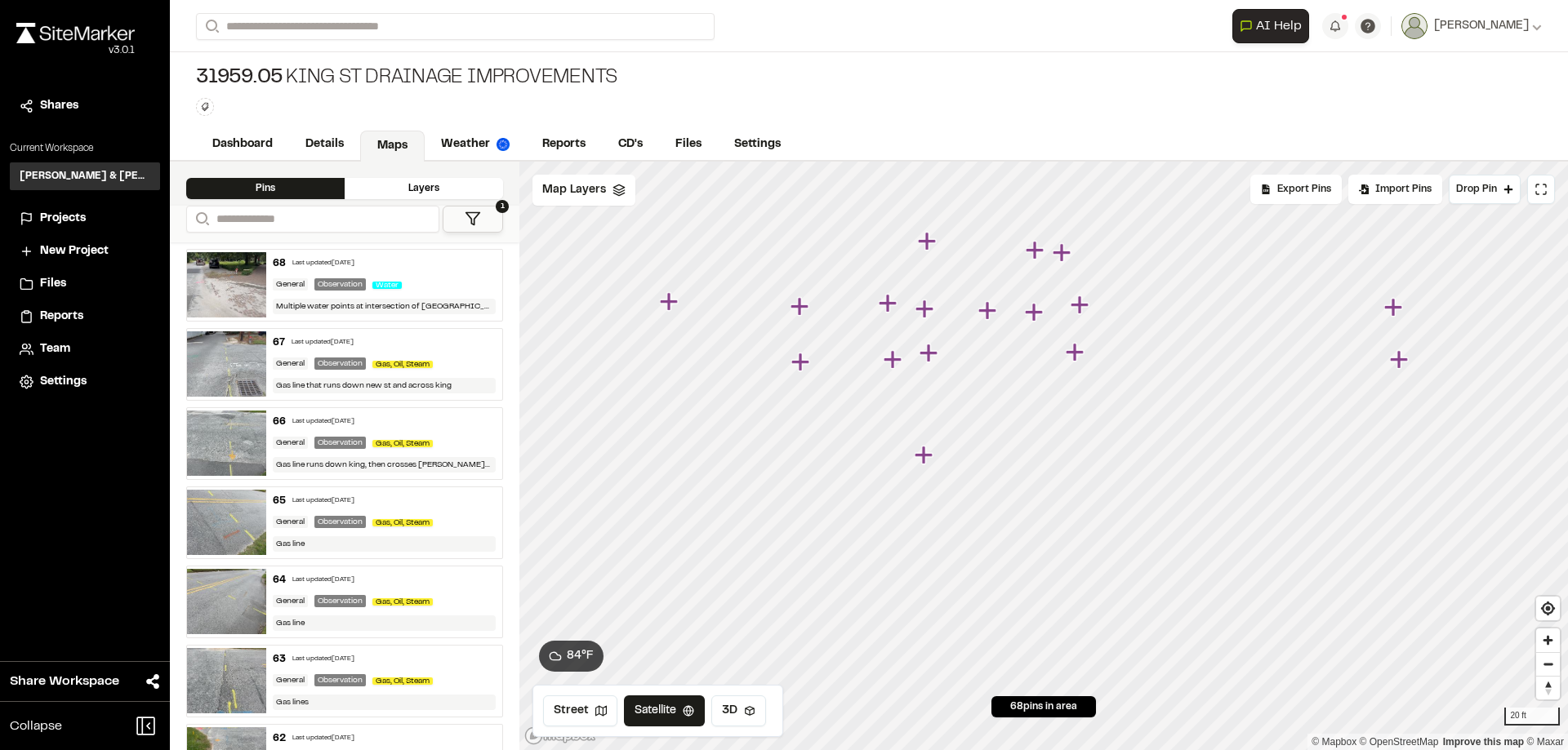
click at [1034, 316] on icon "Map marker" at bounding box center [1034, 312] width 18 height 18
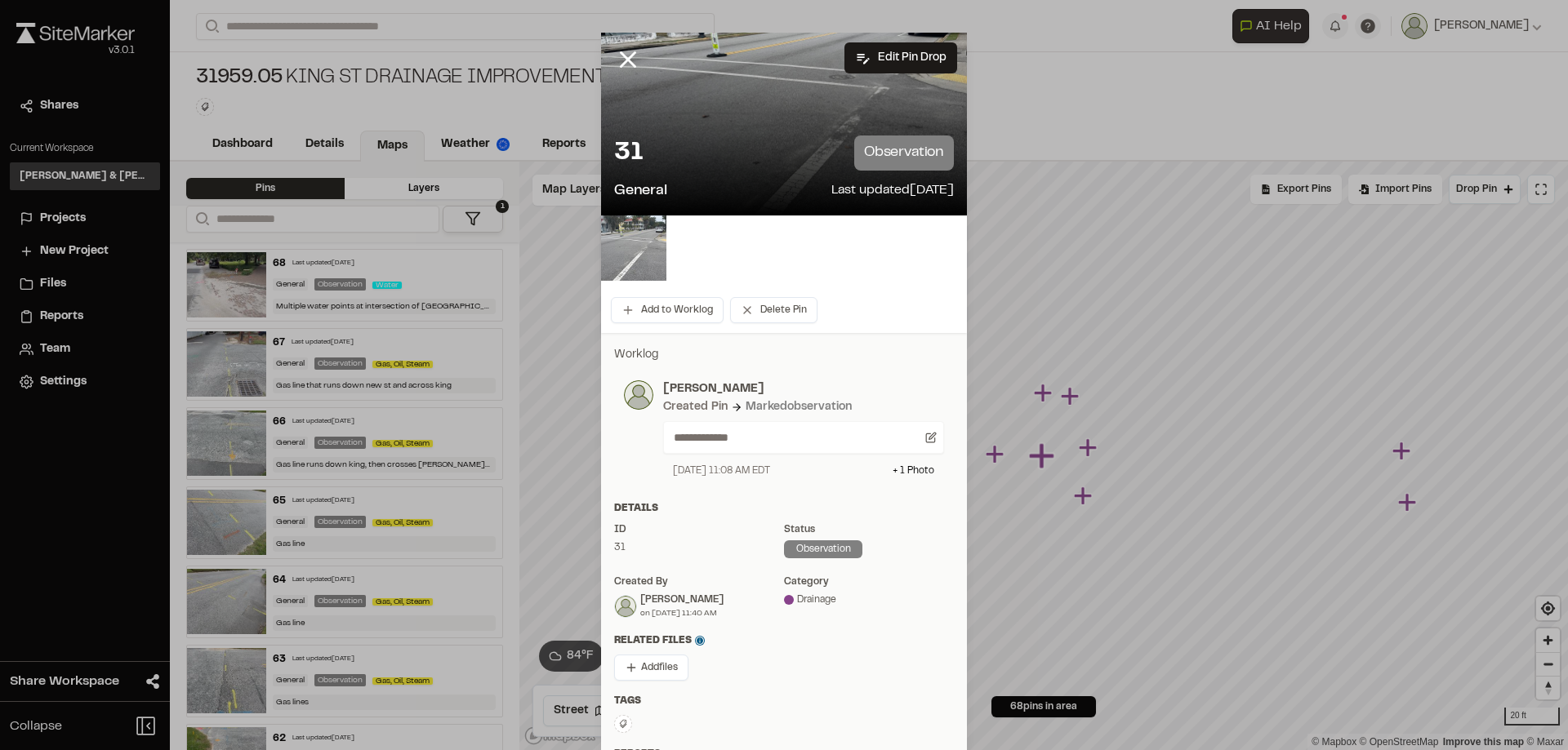
click at [642, 248] on img at bounding box center [633, 248] width 65 height 65
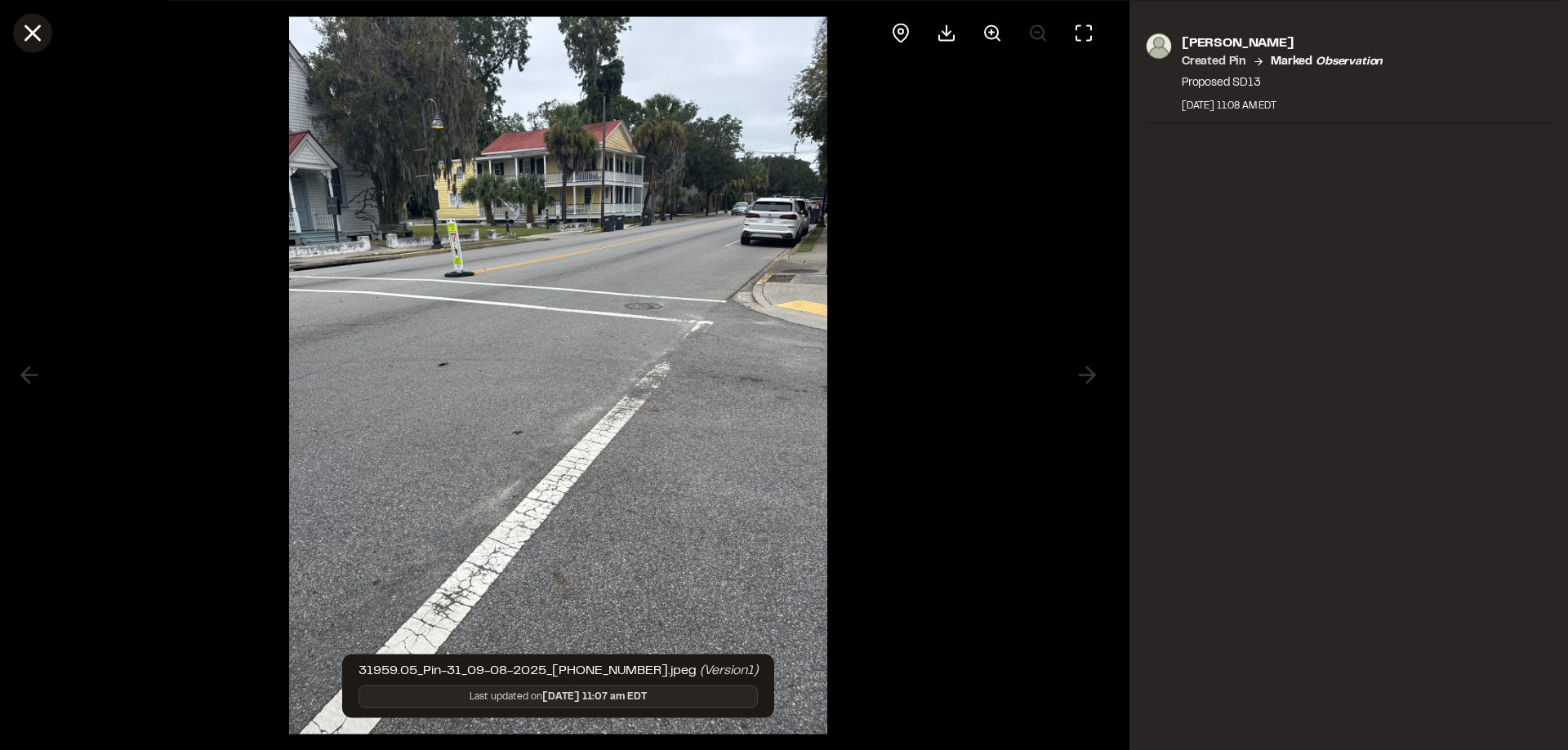
click at [36, 32] on icon at bounding box center [32, 32] width 27 height 27
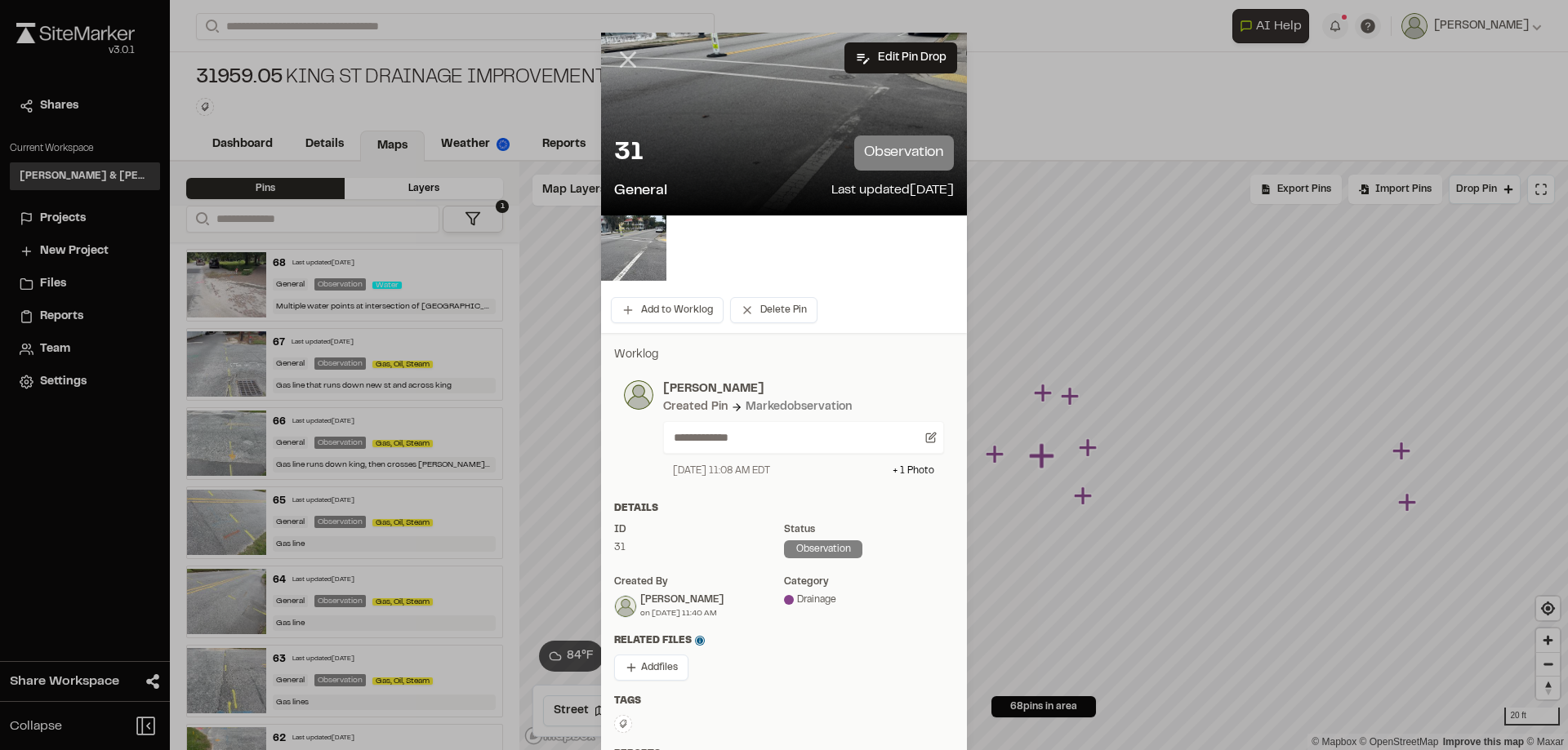
click at [622, 62] on icon at bounding box center [627, 60] width 27 height 27
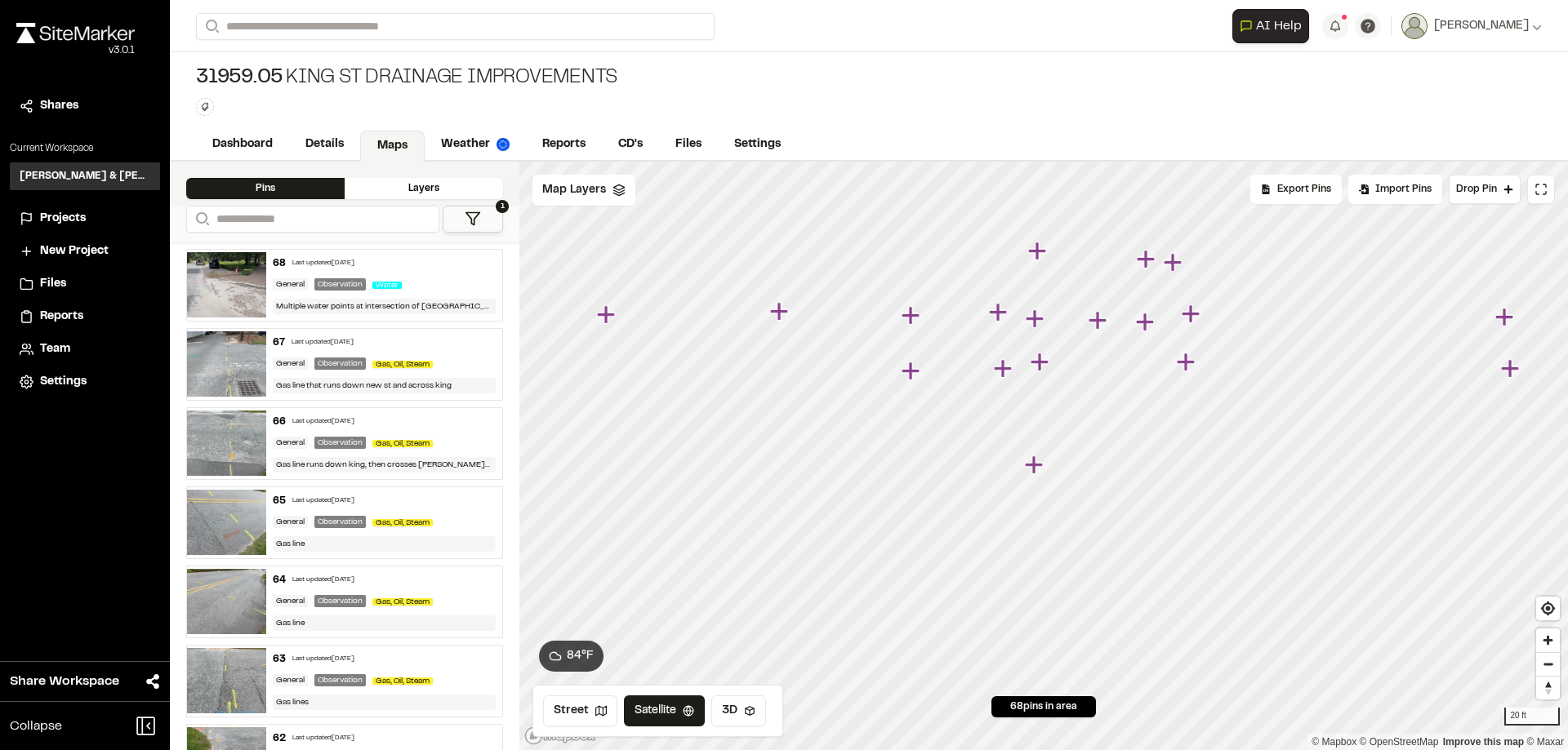
click at [1144, 261] on icon "Map marker" at bounding box center [1145, 259] width 18 height 18
click at [1146, 256] on icon "Map marker" at bounding box center [1145, 256] width 18 height 18
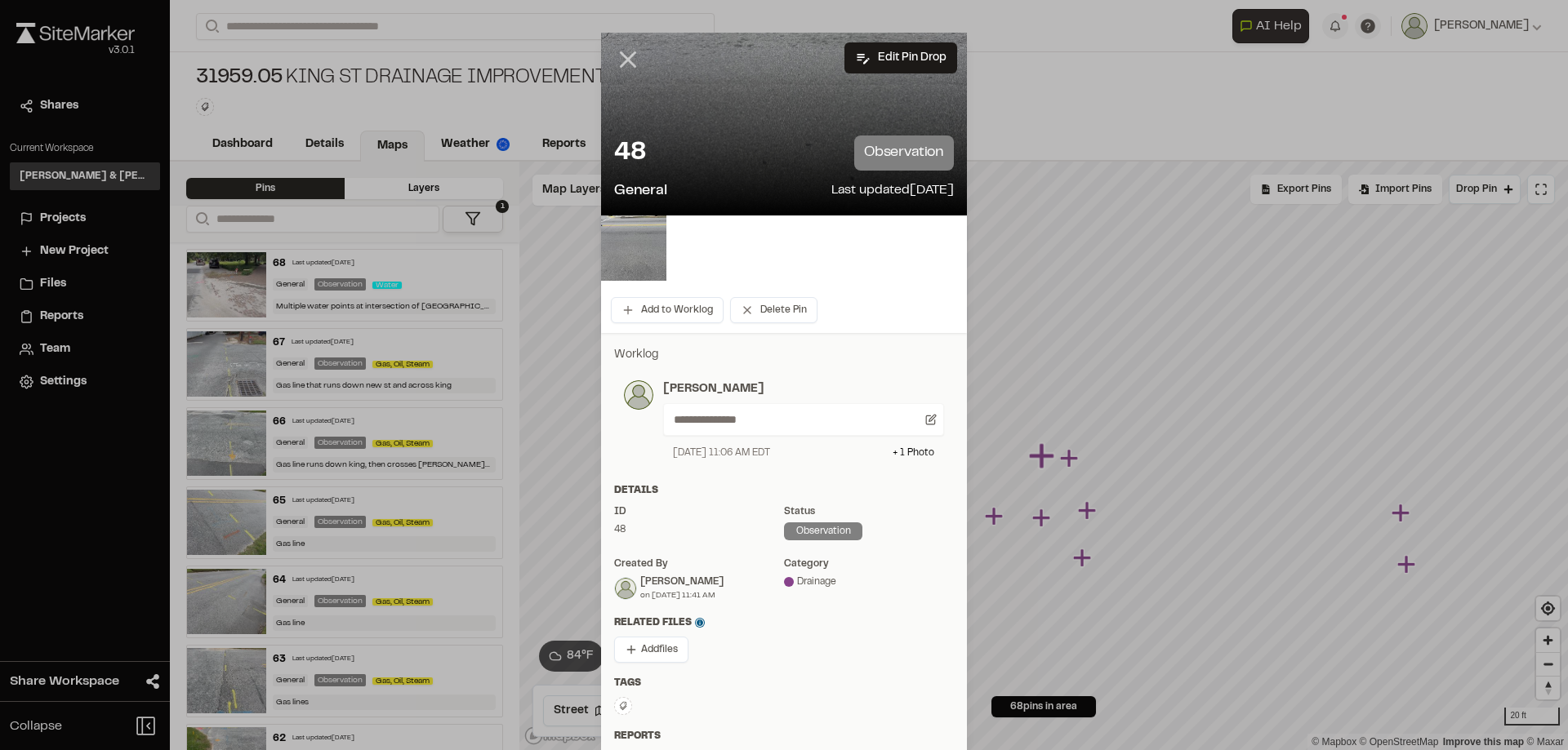
click at [618, 66] on icon at bounding box center [627, 60] width 27 height 27
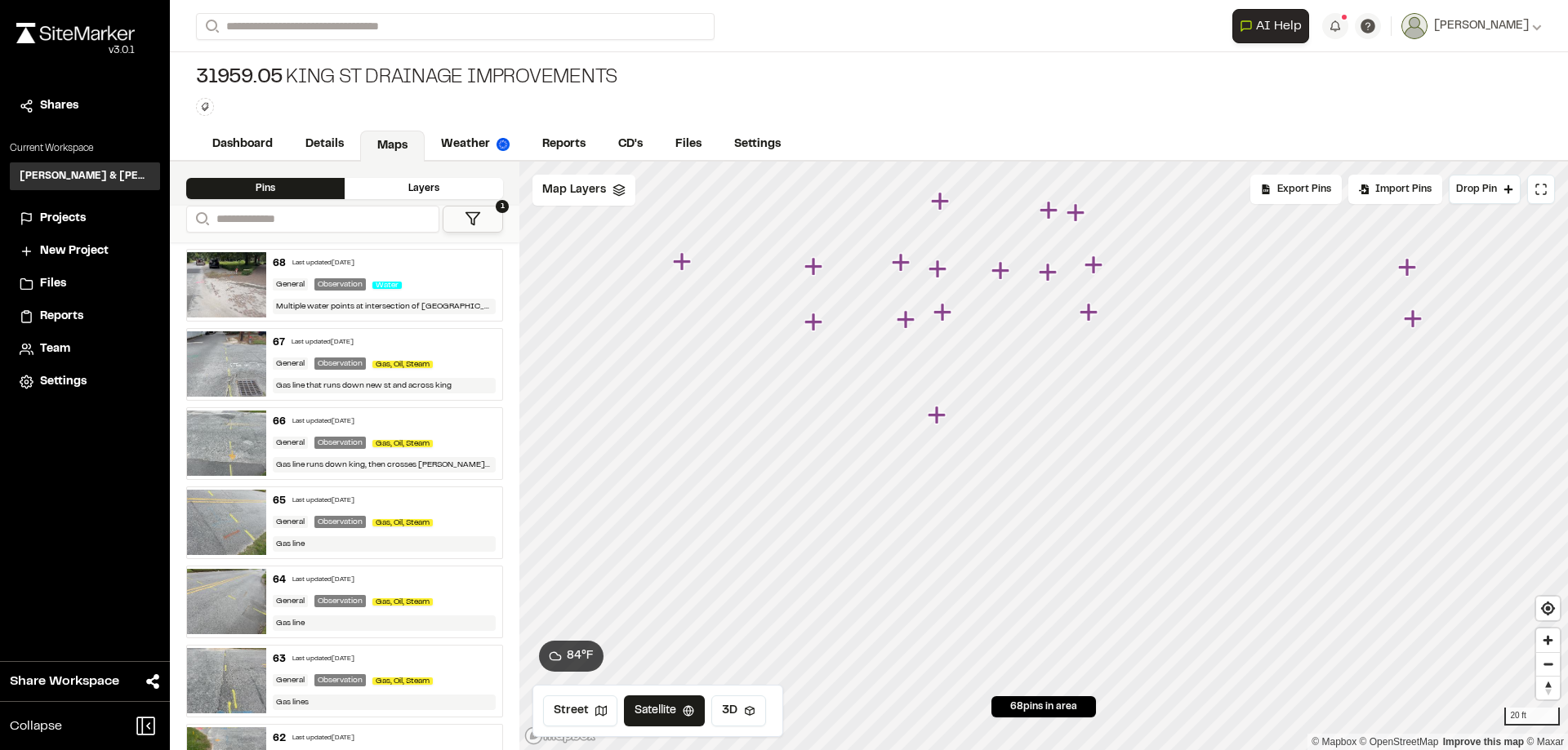
click at [1000, 275] on icon "Map marker" at bounding box center [1000, 270] width 18 height 18
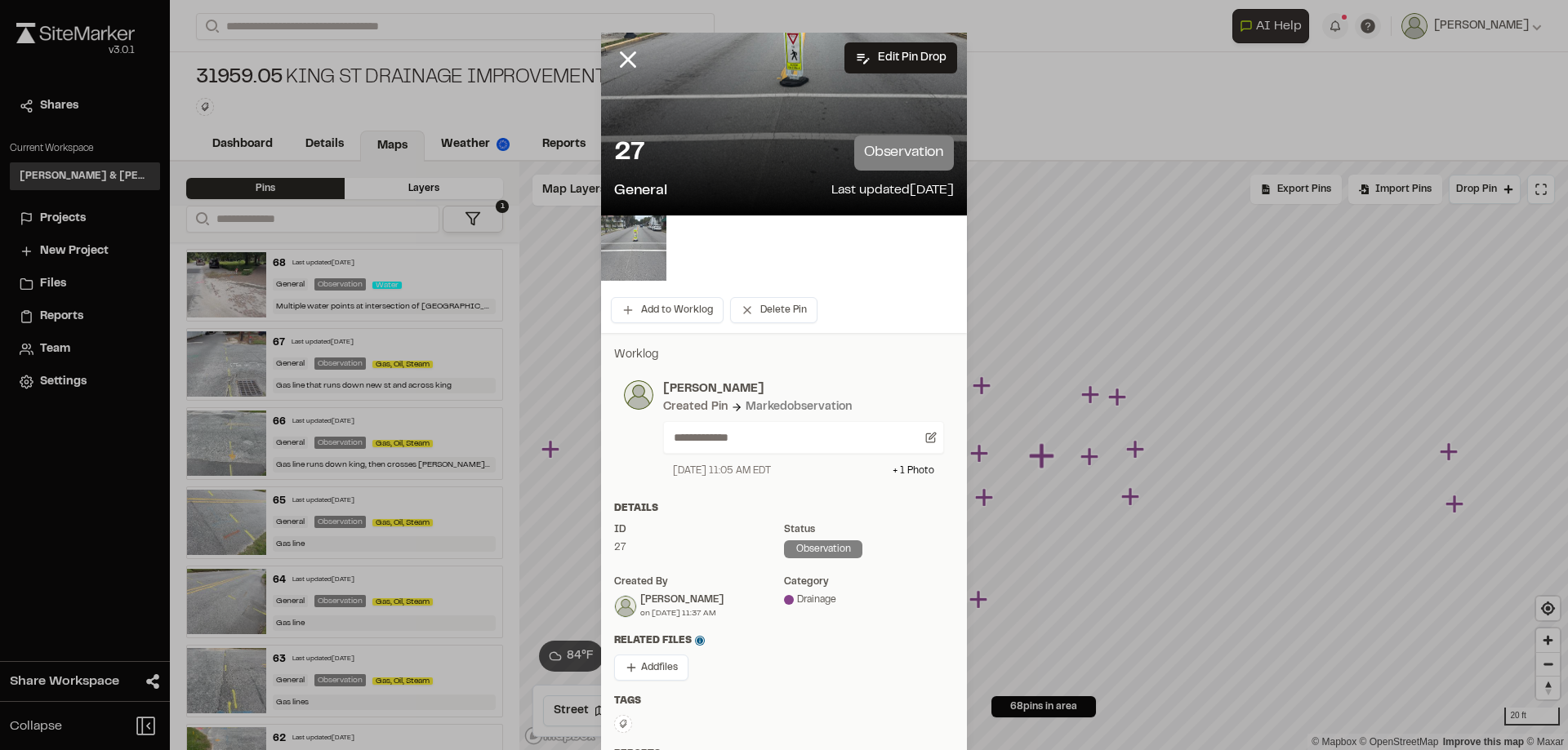
click at [627, 242] on img at bounding box center [633, 248] width 65 height 65
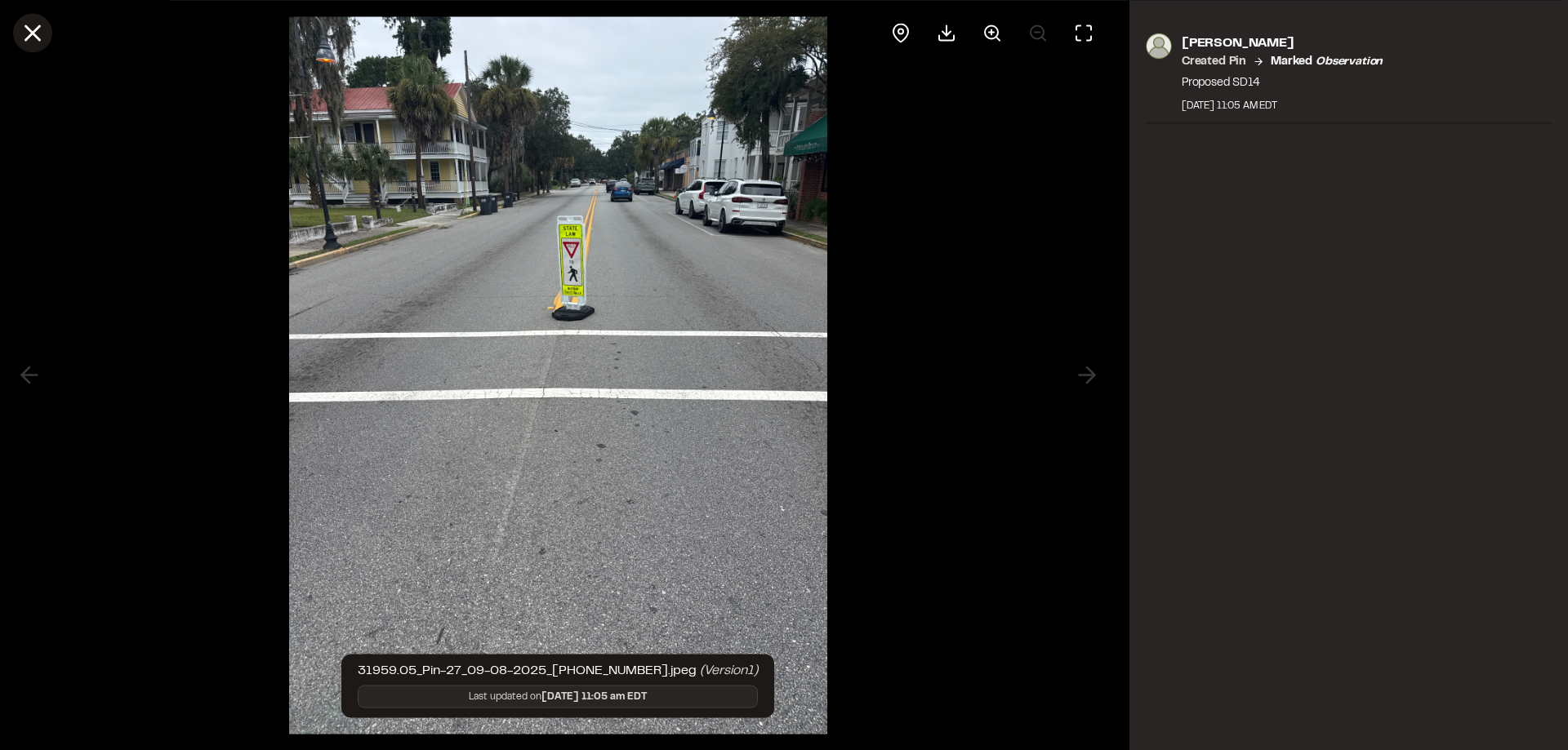
click at [39, 36] on icon at bounding box center [32, 32] width 27 height 27
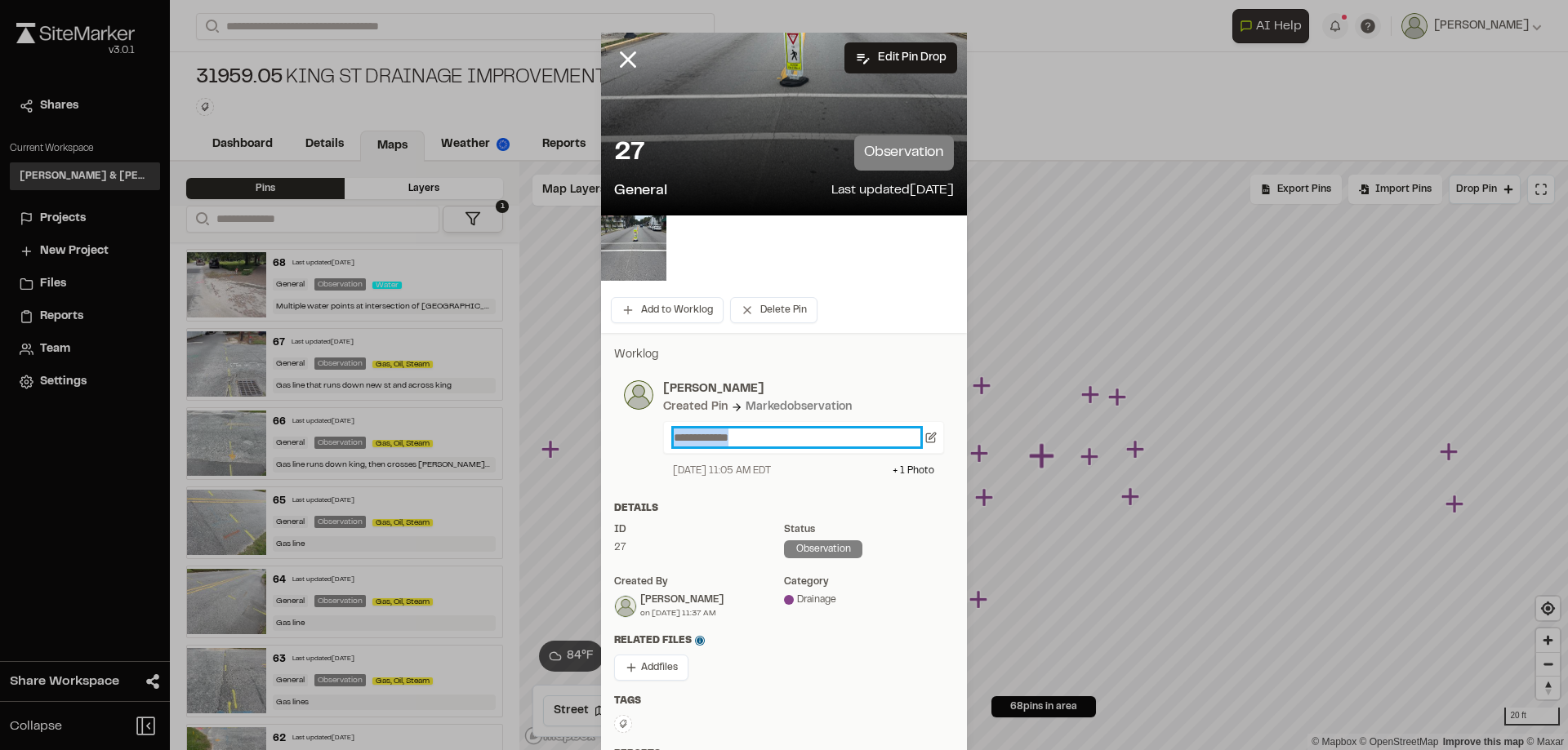
drag, startPoint x: 754, startPoint y: 434, endPoint x: 594, endPoint y: 428, distance: 160.1
click at [601, 428] on div "**********" at bounding box center [784, 416] width 365 height 142
click at [623, 57] on line at bounding box center [628, 60] width 14 height 14
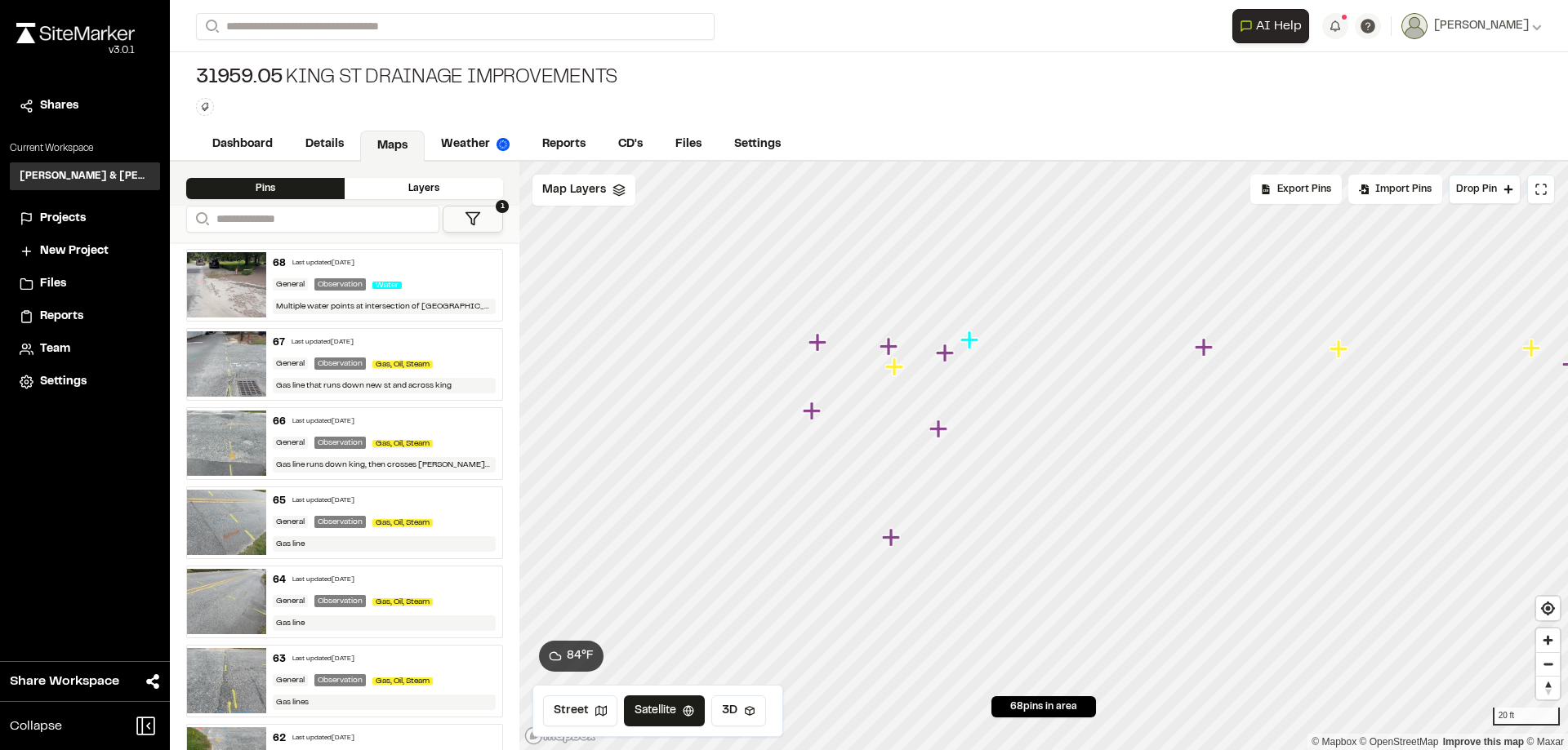
click at [892, 368] on icon "Map marker" at bounding box center [894, 366] width 18 height 18
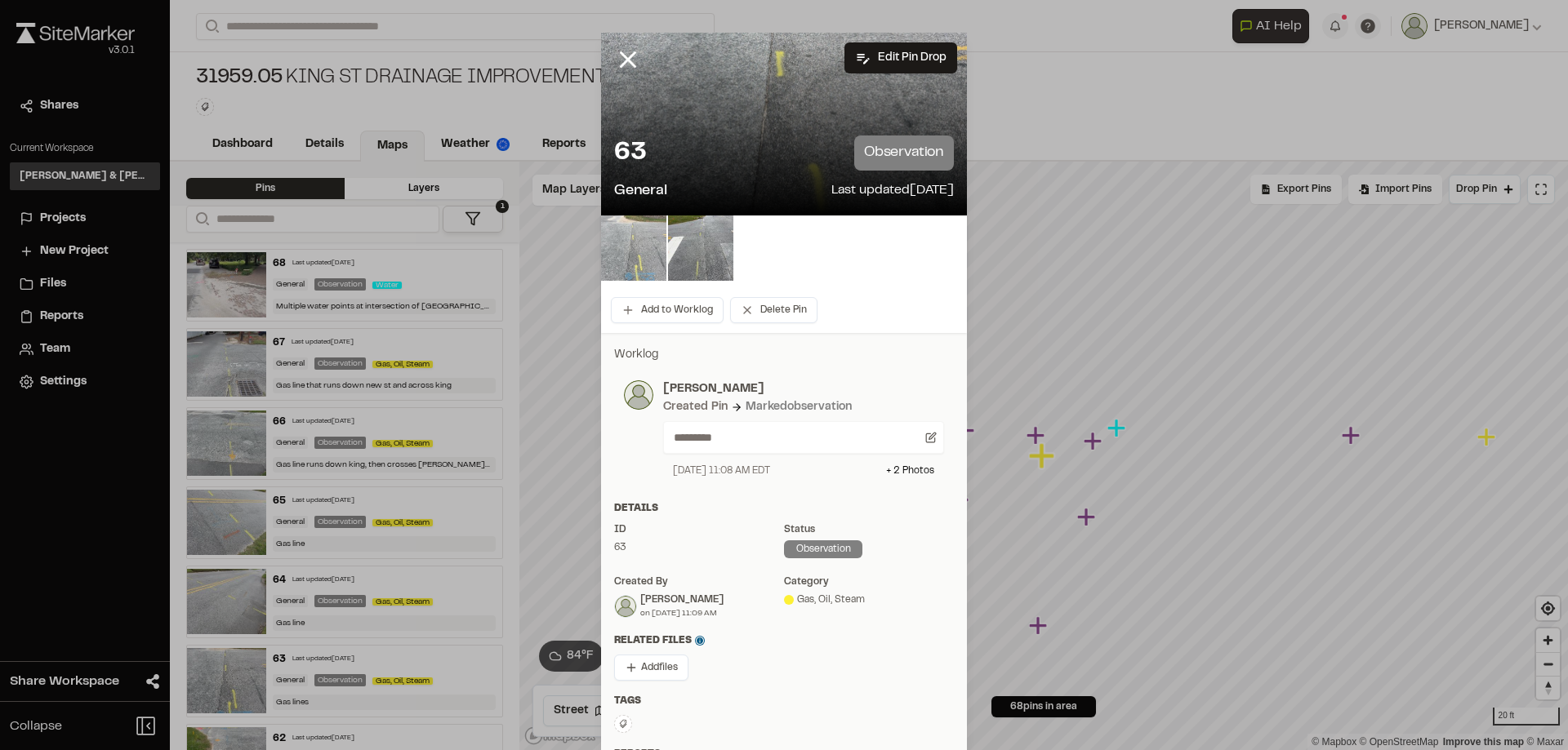
click at [631, 251] on img at bounding box center [633, 248] width 65 height 65
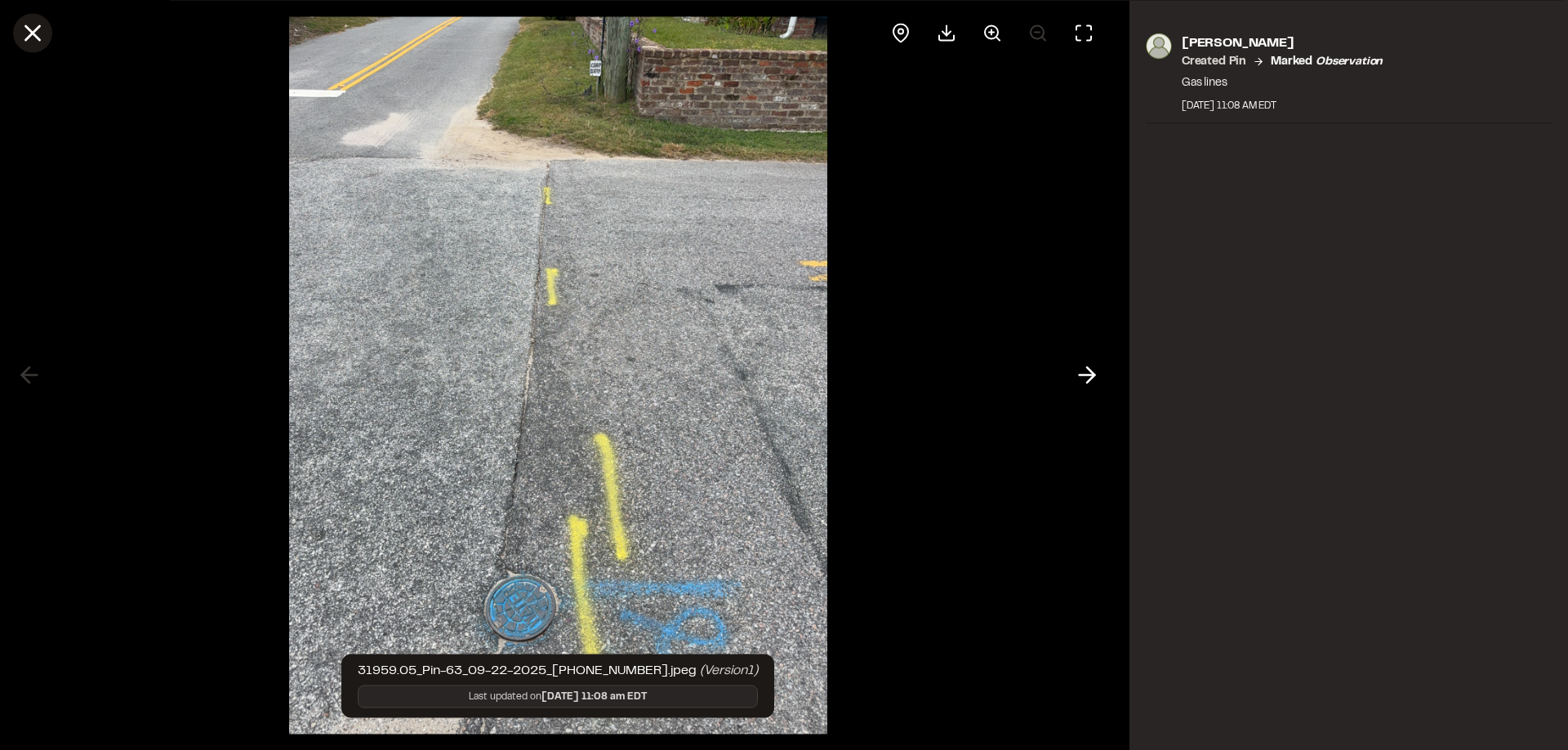
click at [36, 32] on icon at bounding box center [32, 32] width 27 height 27
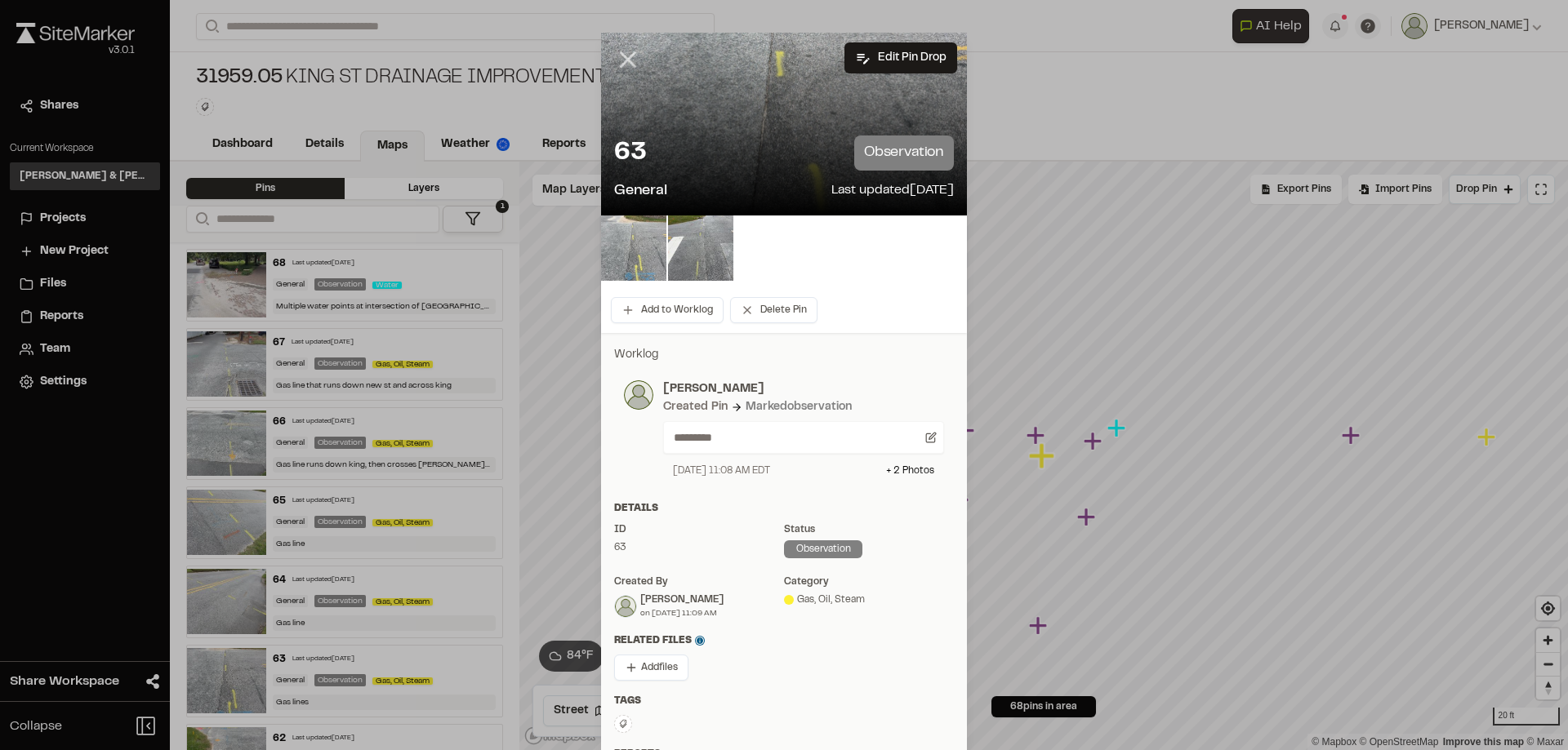
click at [618, 61] on icon at bounding box center [627, 60] width 27 height 27
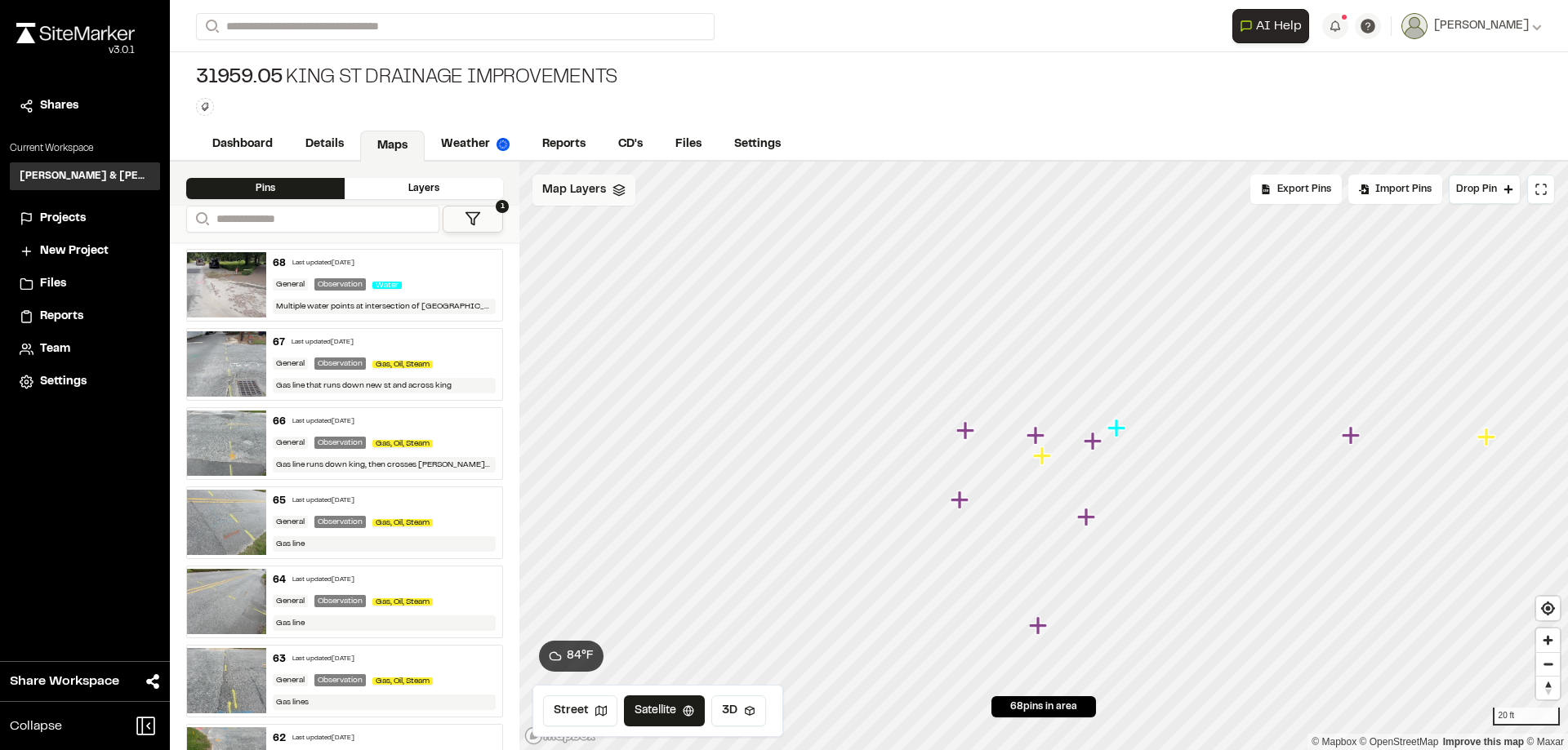
click at [608, 185] on div "Map Layers" at bounding box center [583, 190] width 103 height 31
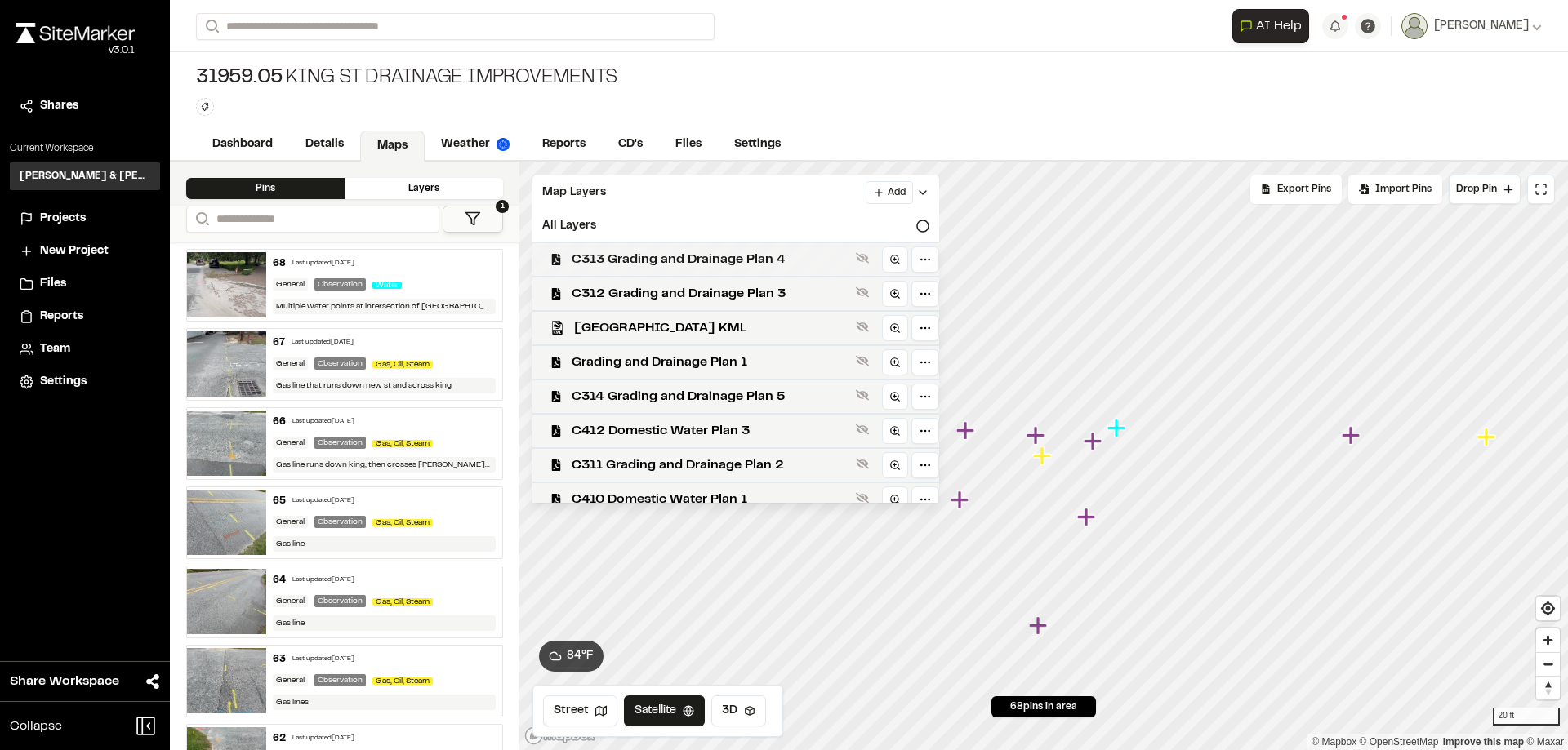
click at [663, 261] on span "C313 Grading and Drainage Plan 4" at bounding box center [710, 260] width 277 height 20
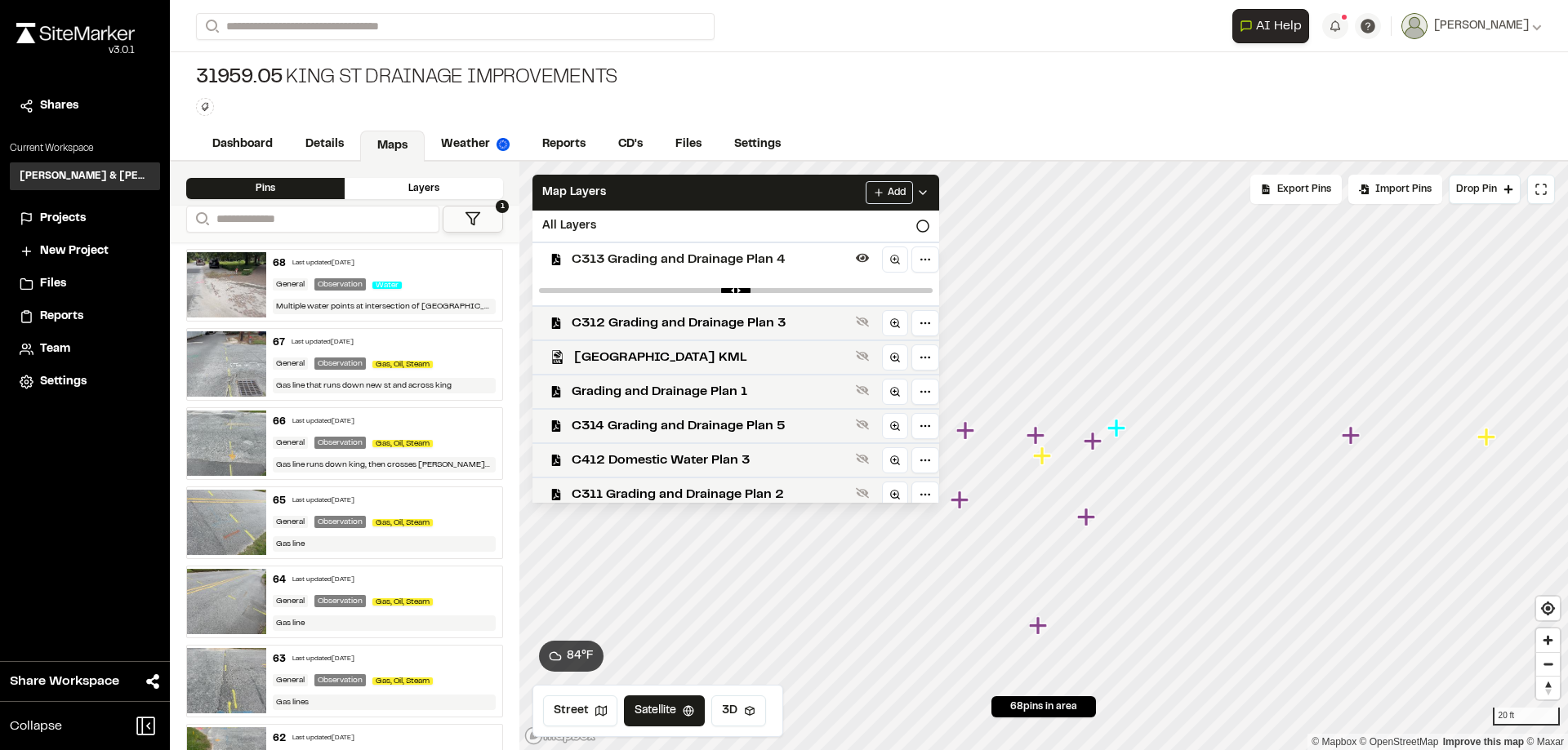
click at [663, 261] on span "C313 Grading and Drainage Plan 4" at bounding box center [710, 260] width 277 height 20
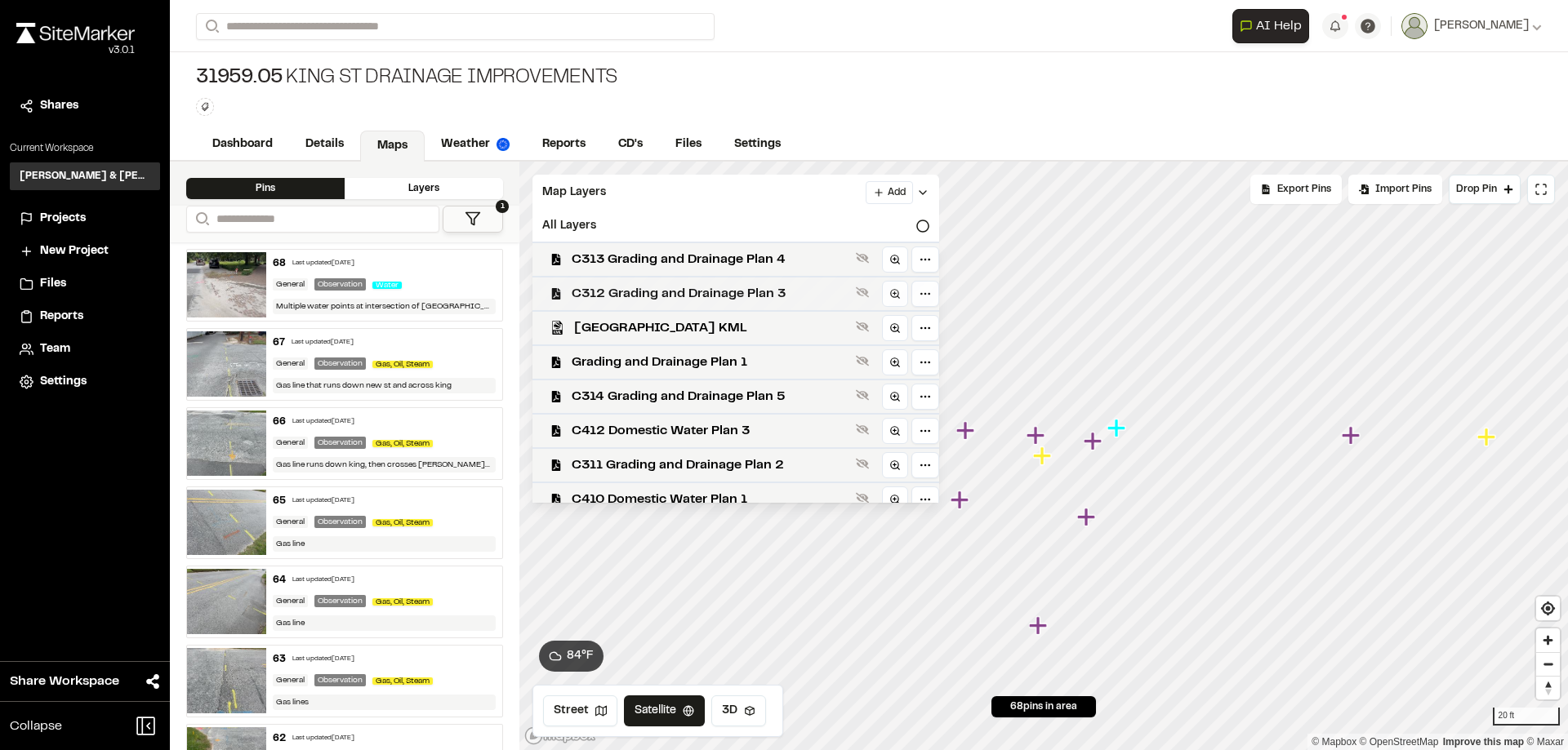
click at [664, 293] on span "C312 Grading and Drainage Plan 3" at bounding box center [710, 294] width 277 height 20
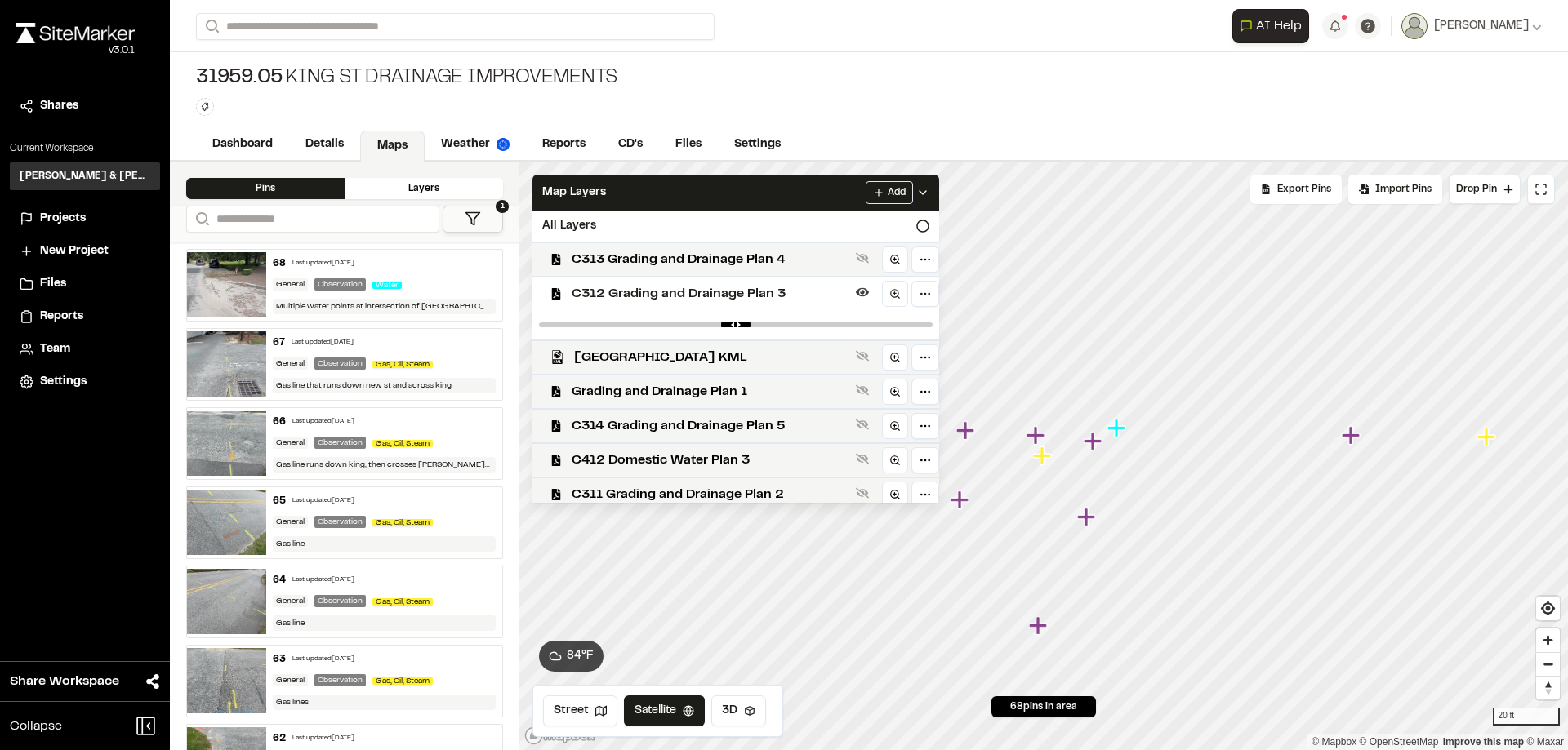
click at [664, 293] on span "C312 Grading and Drainage Plan 3" at bounding box center [710, 294] width 277 height 20
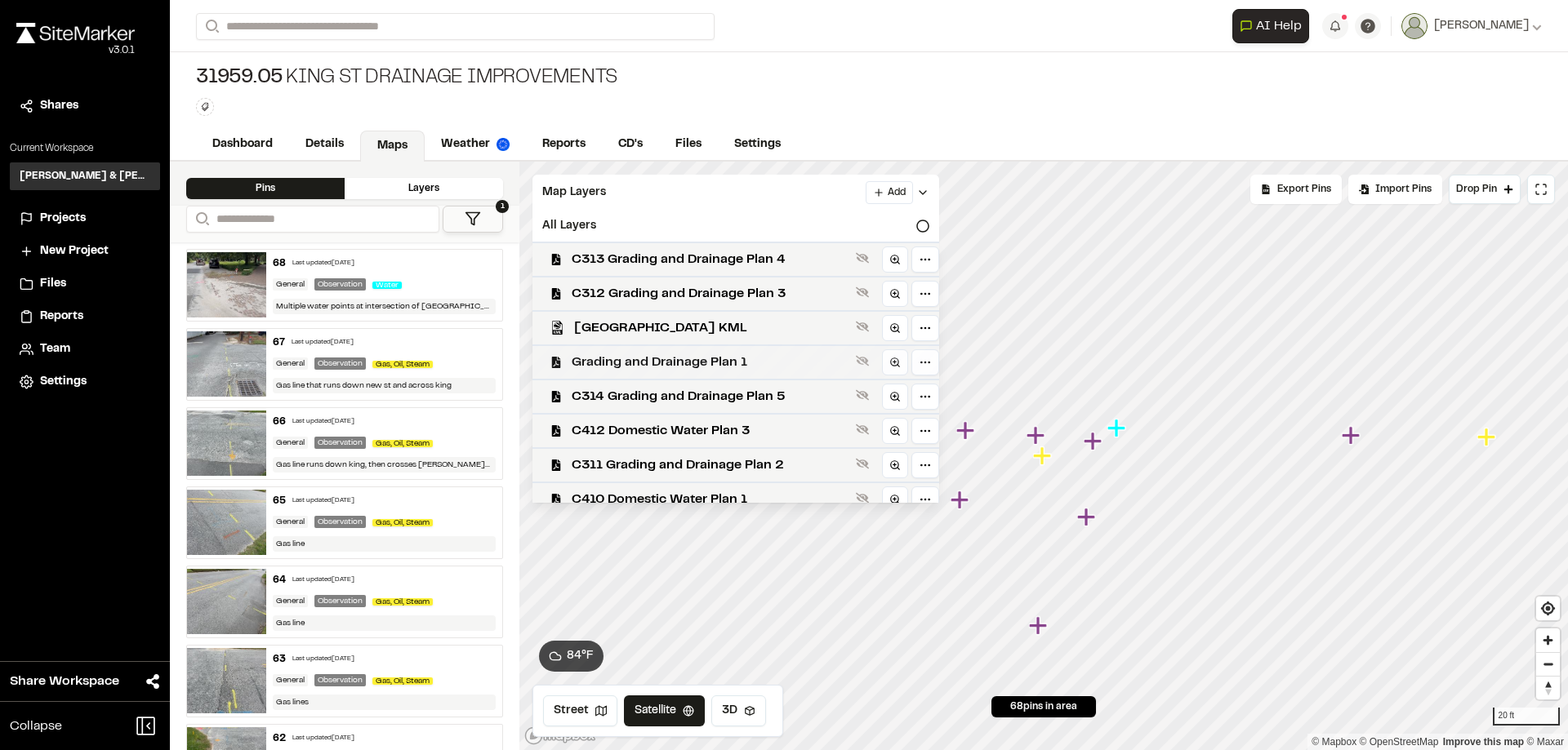
click at [663, 364] on span "Grading and Drainage Plan 1" at bounding box center [710, 362] width 277 height 20
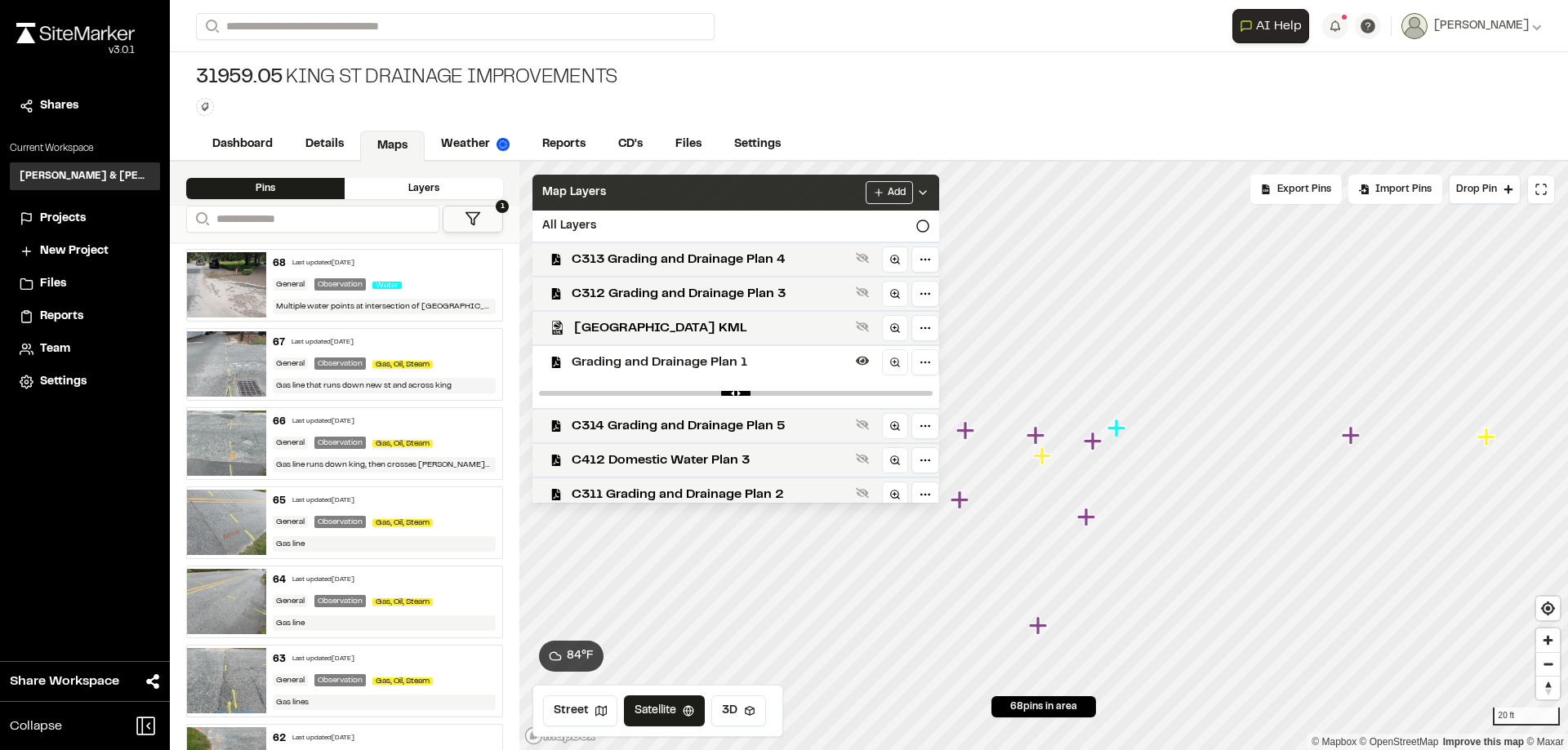
click at [753, 177] on div "Map Layers Add" at bounding box center [736, 192] width 406 height 36
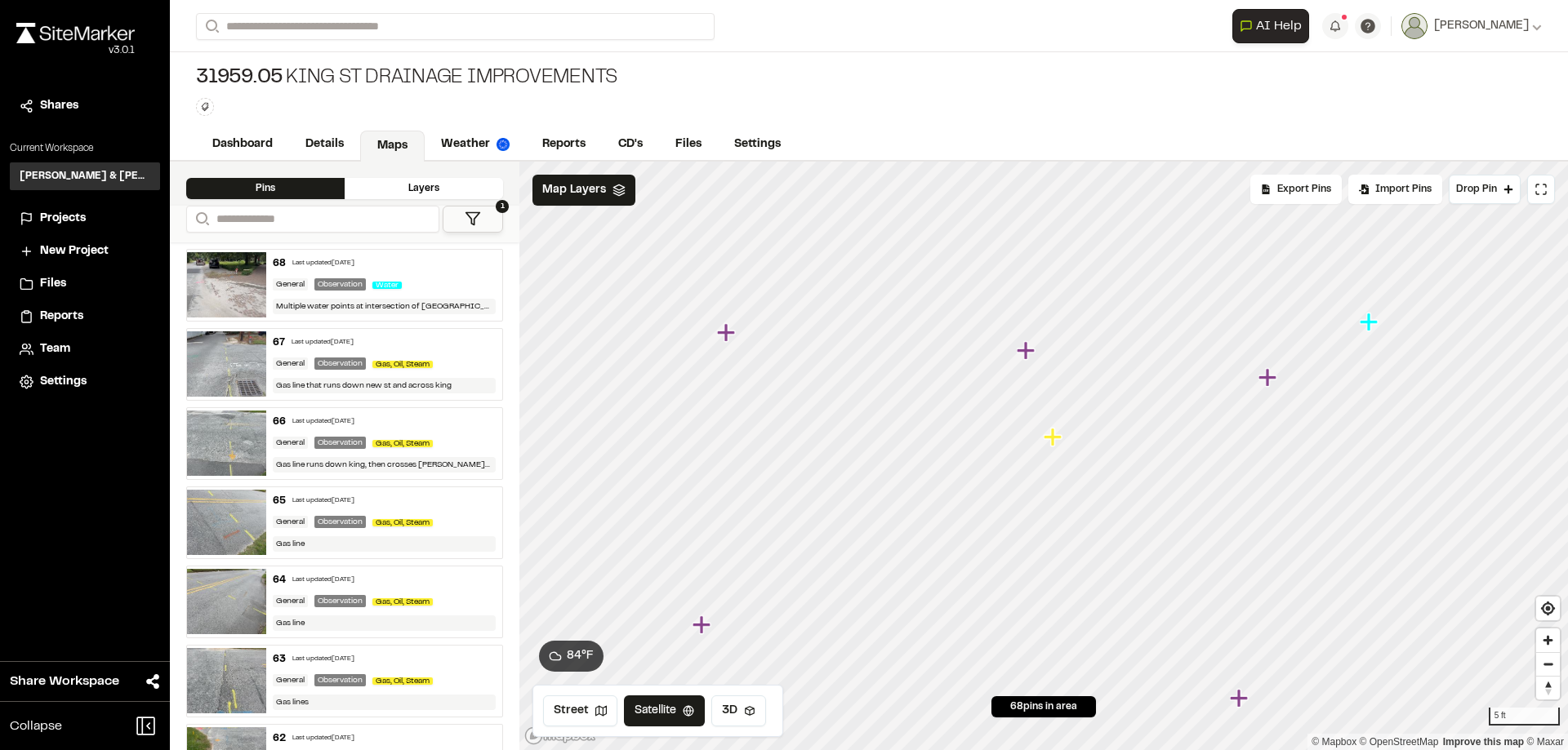
click at [1057, 441] on icon "Map marker" at bounding box center [1054, 438] width 21 height 21
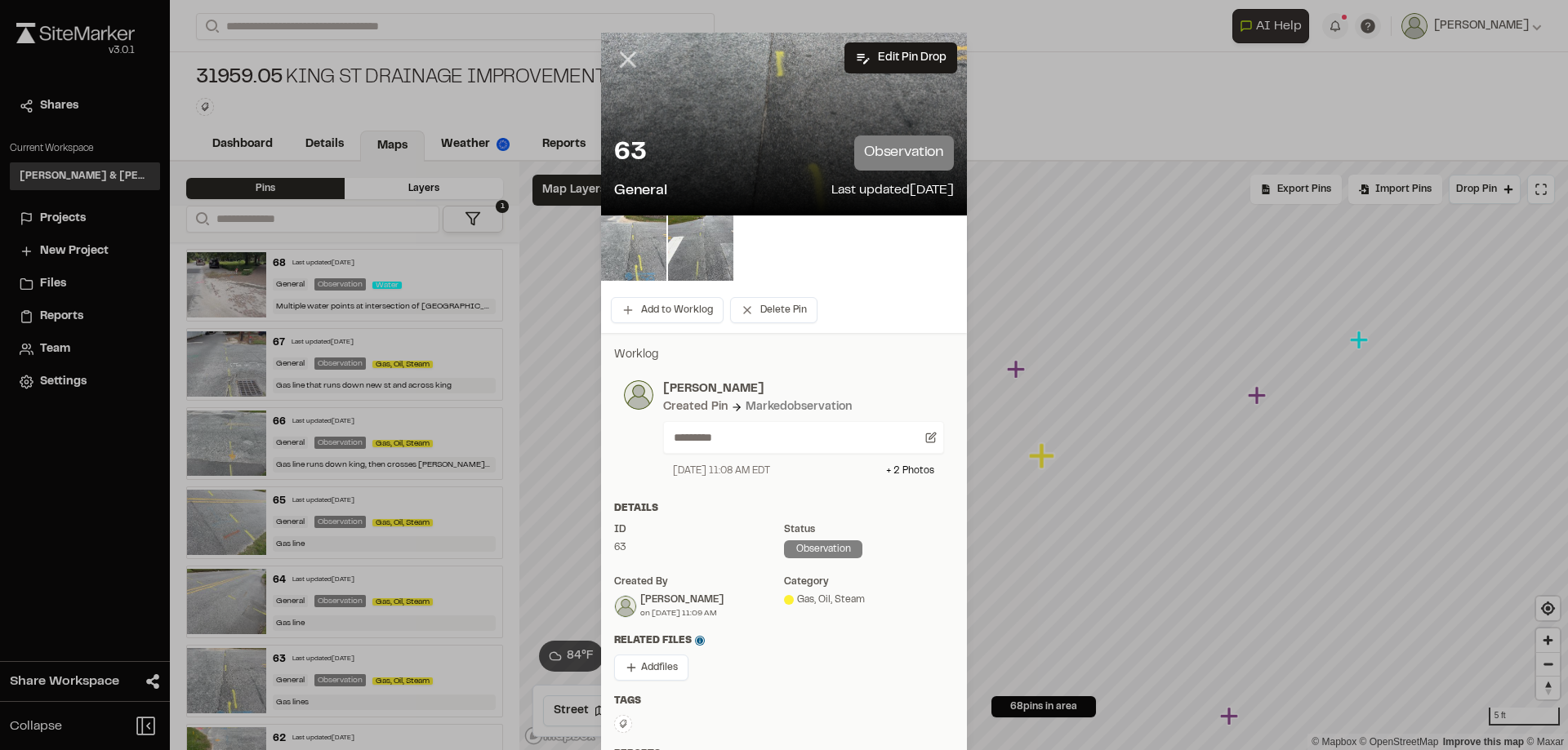
click at [618, 61] on icon at bounding box center [627, 60] width 27 height 27
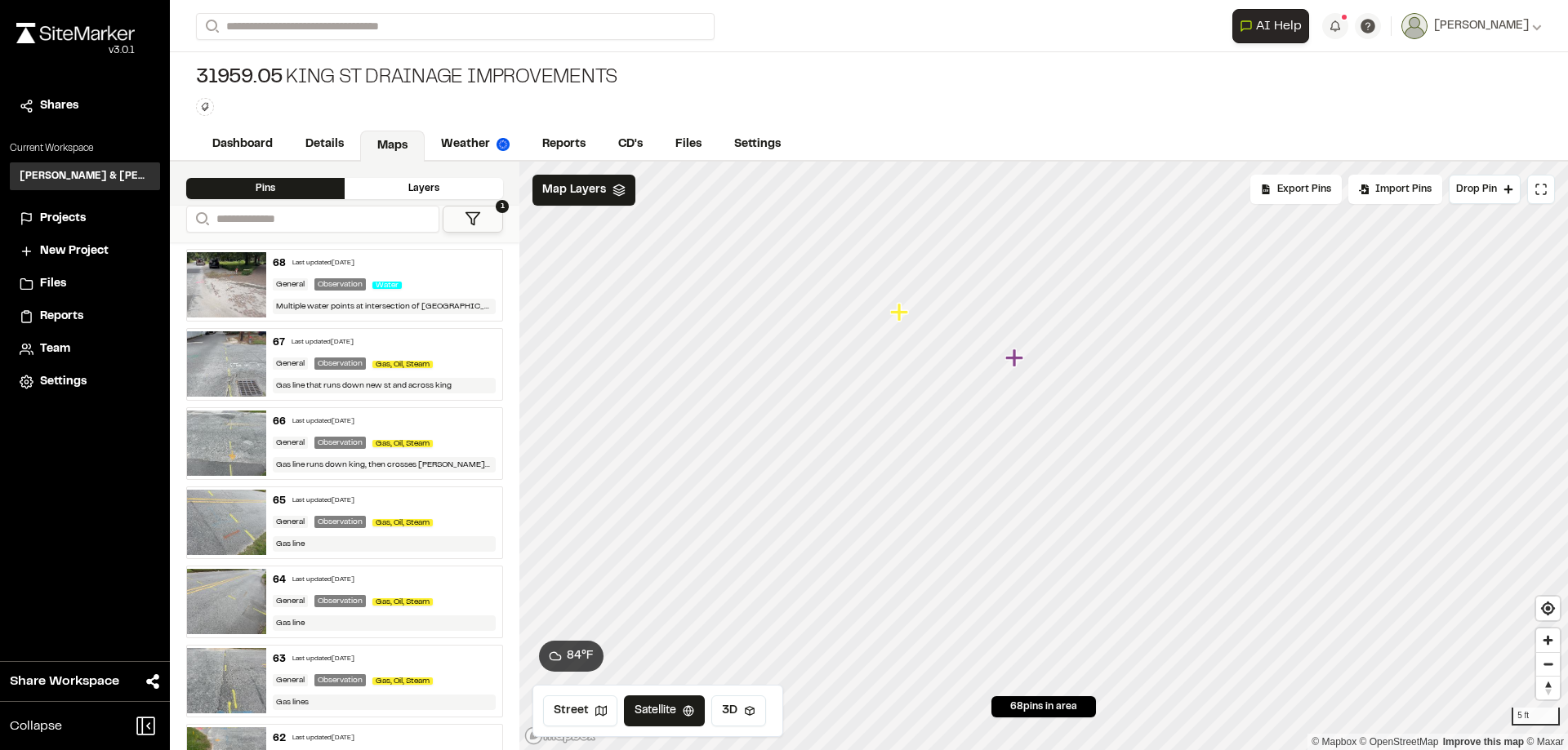
click at [902, 313] on icon "Map marker" at bounding box center [899, 312] width 18 height 18
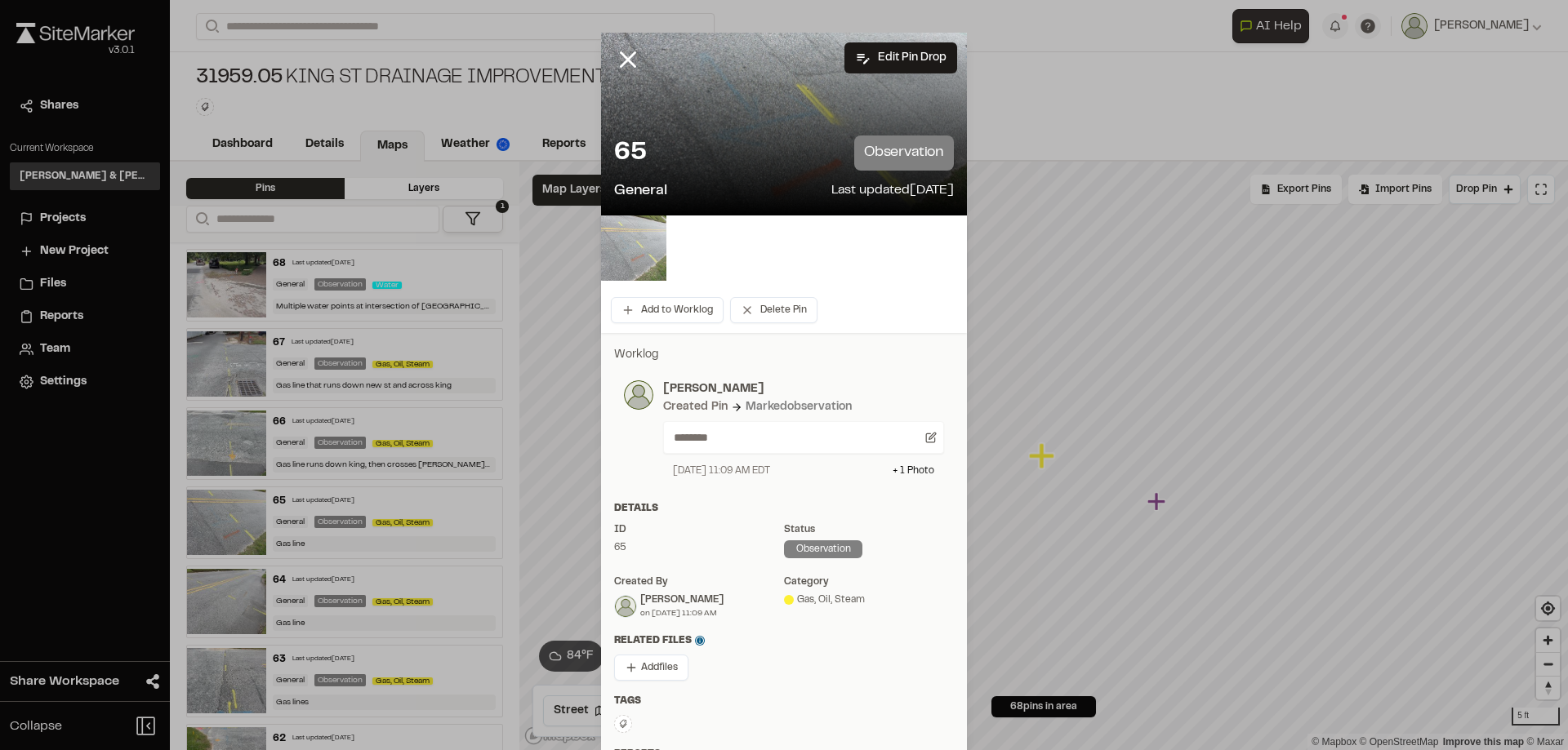
click at [612, 245] on img at bounding box center [633, 248] width 65 height 65
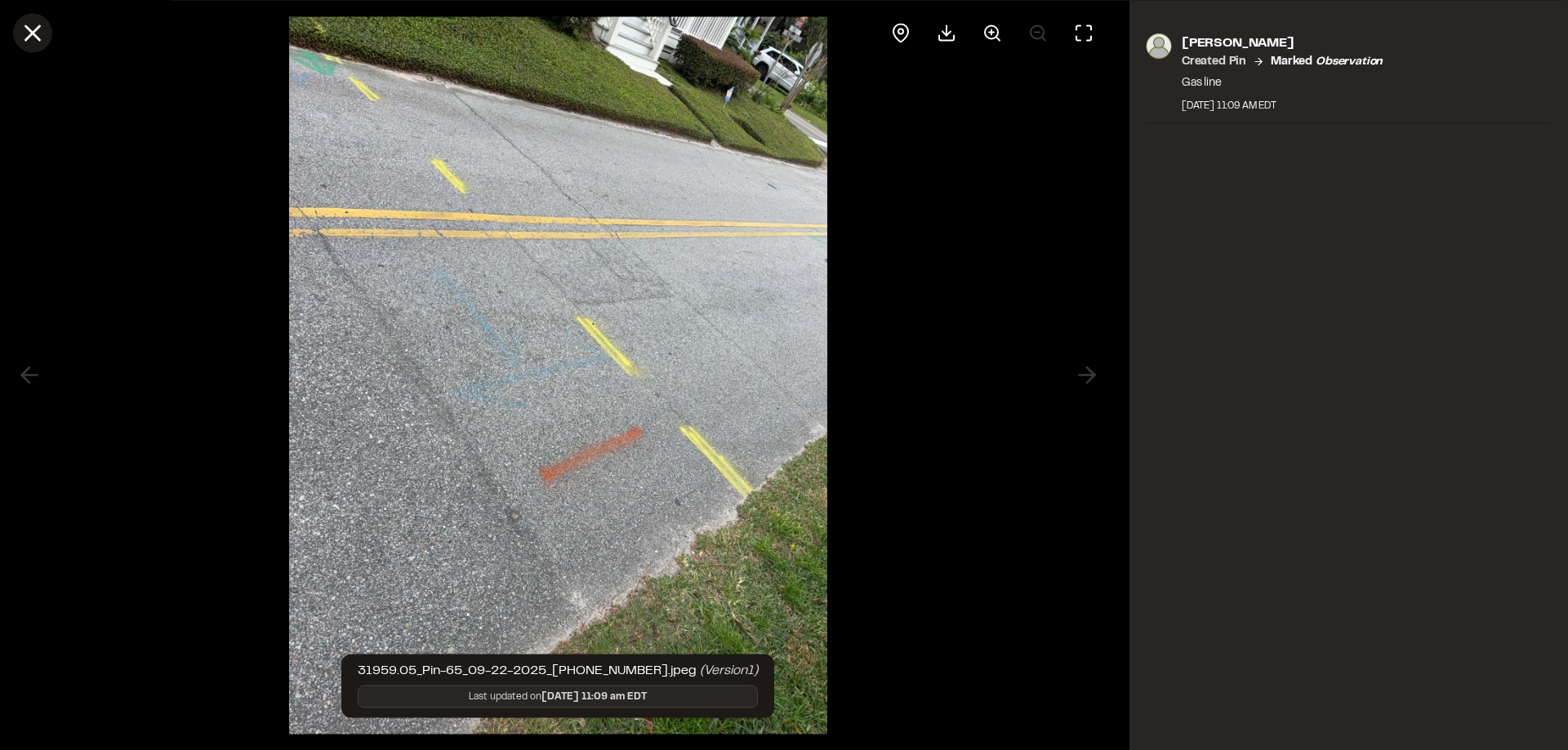
click at [43, 37] on icon at bounding box center [32, 32] width 27 height 27
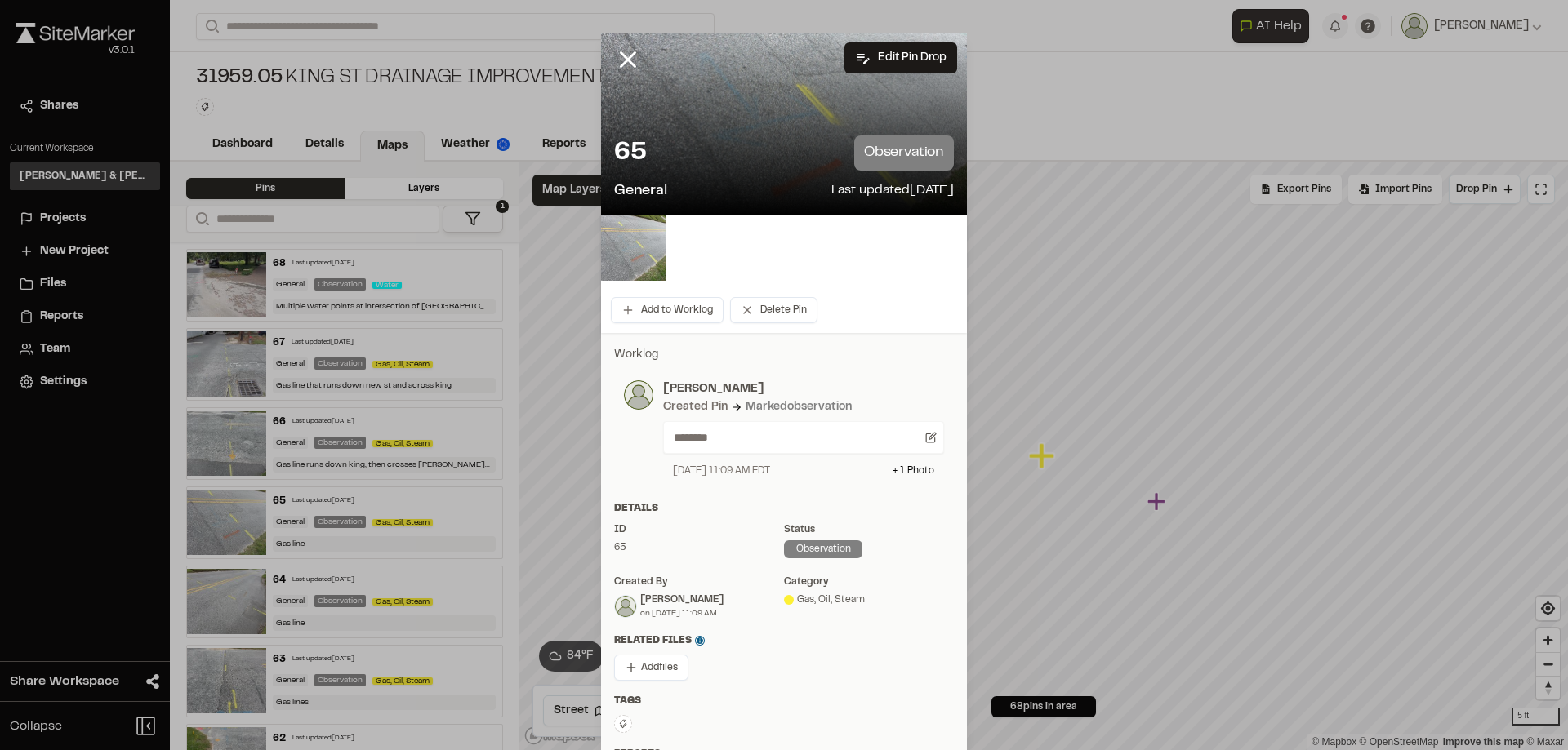
click at [616, 61] on icon at bounding box center [627, 60] width 27 height 27
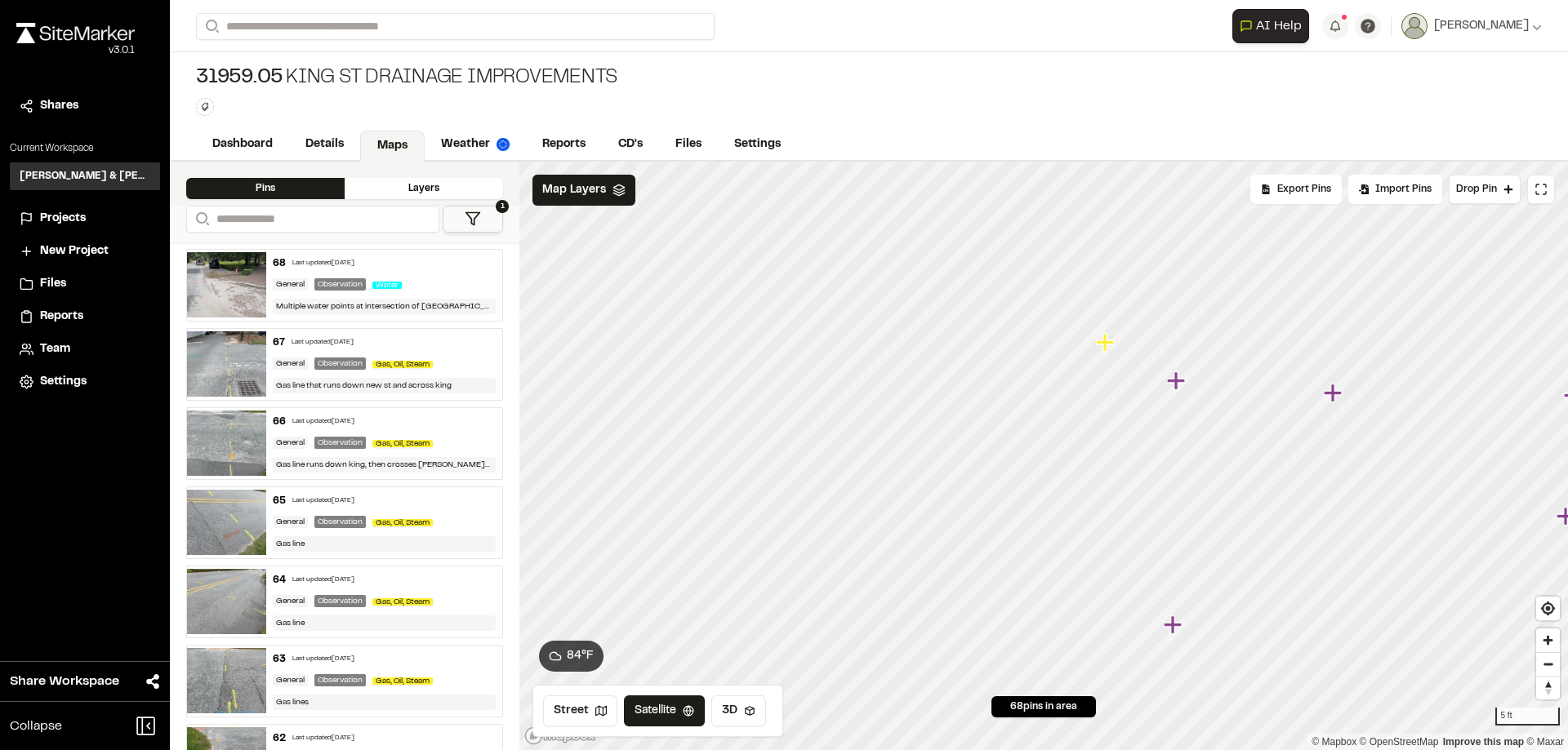
click at [1109, 341] on icon "Map marker" at bounding box center [1105, 342] width 18 height 18
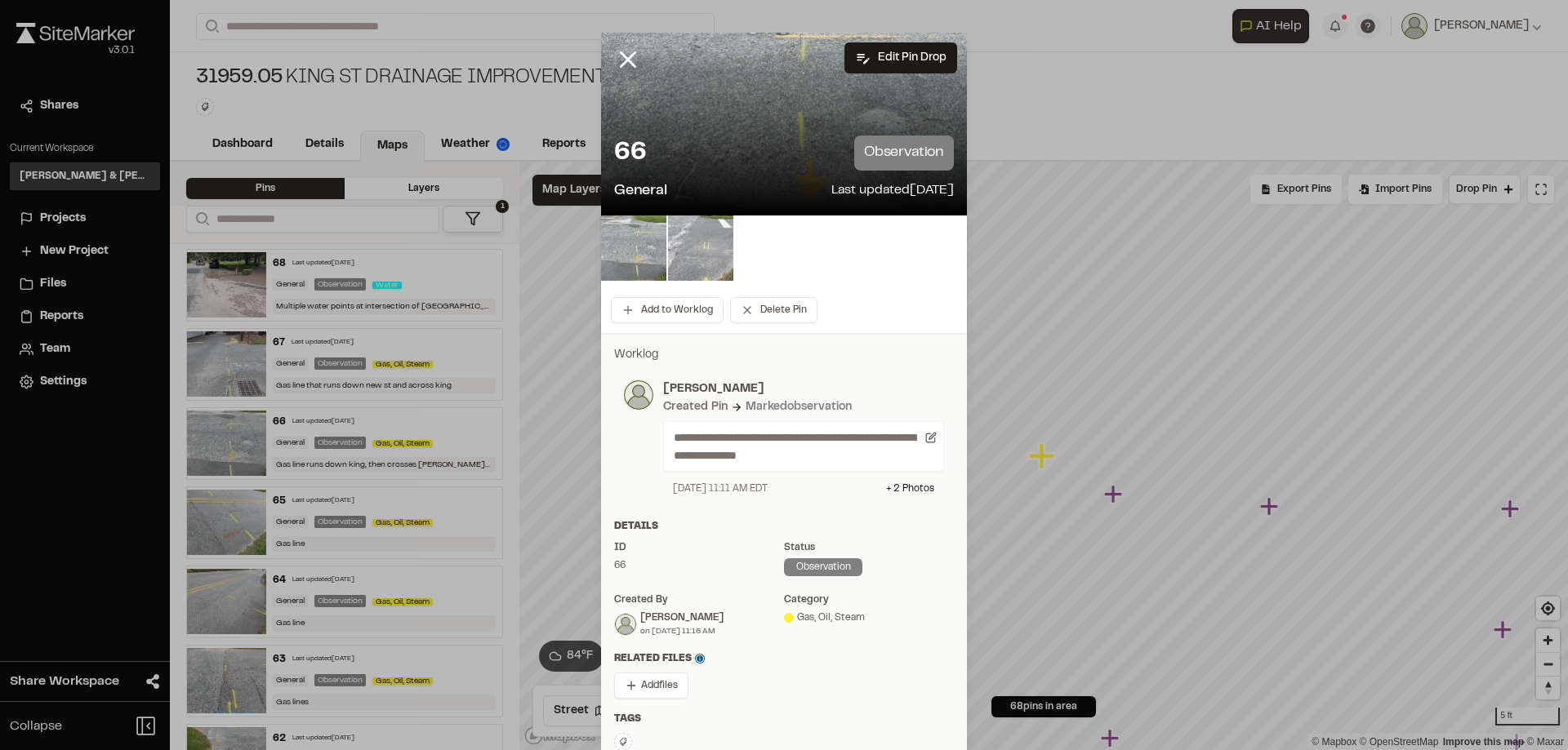
click at [683, 261] on img at bounding box center [700, 248] width 65 height 65
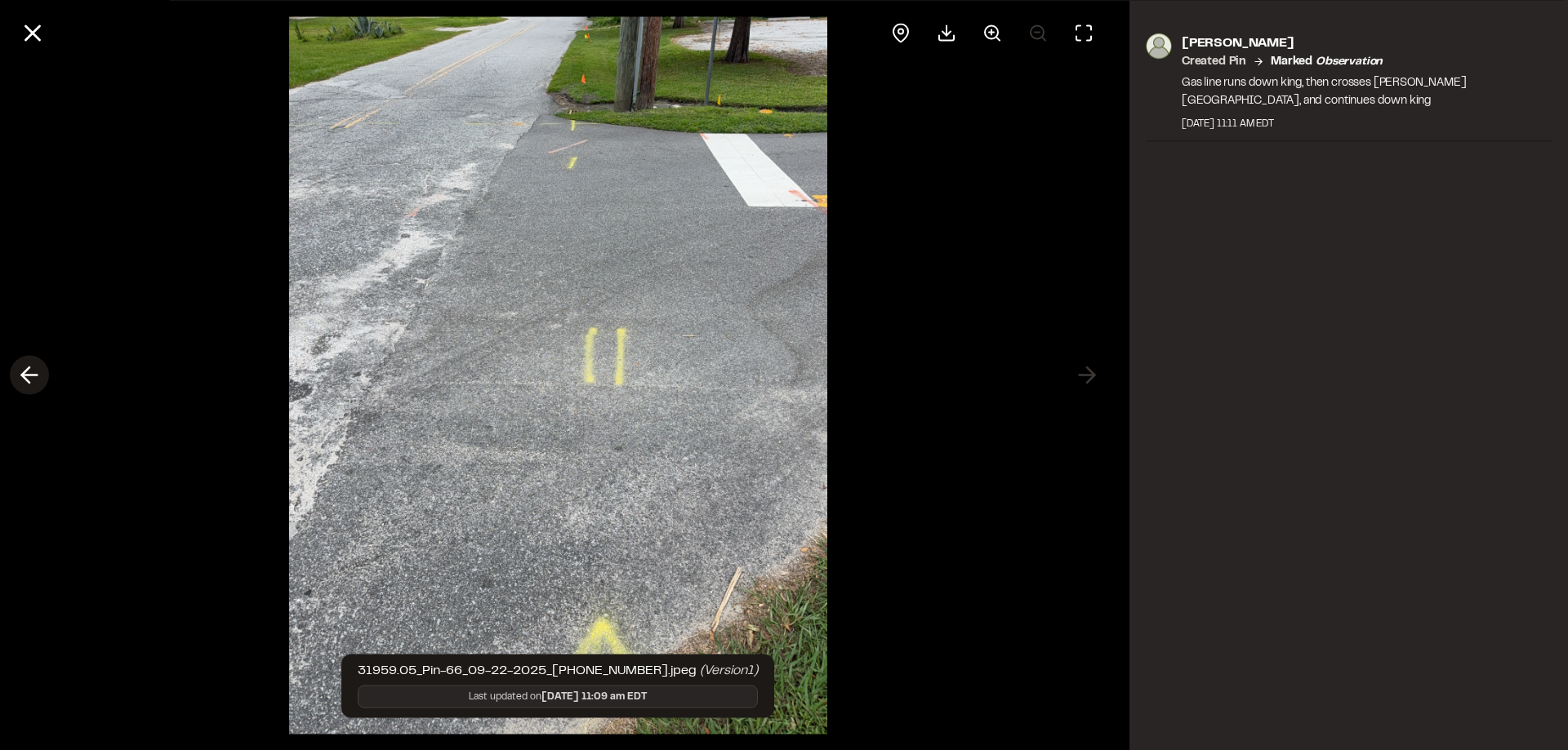
click at [33, 384] on icon at bounding box center [29, 375] width 26 height 27
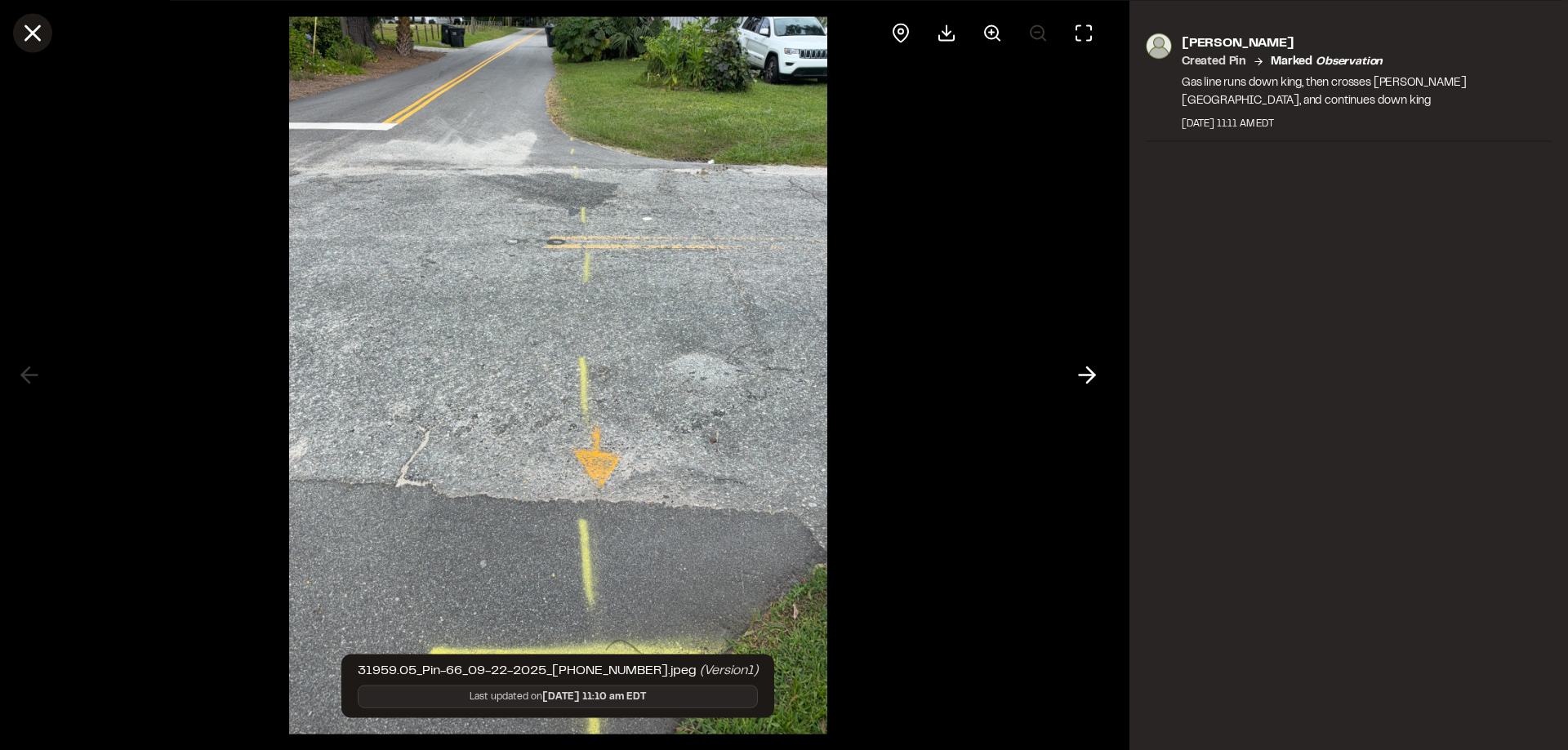
click at [27, 39] on line at bounding box center [33, 33] width 14 height 14
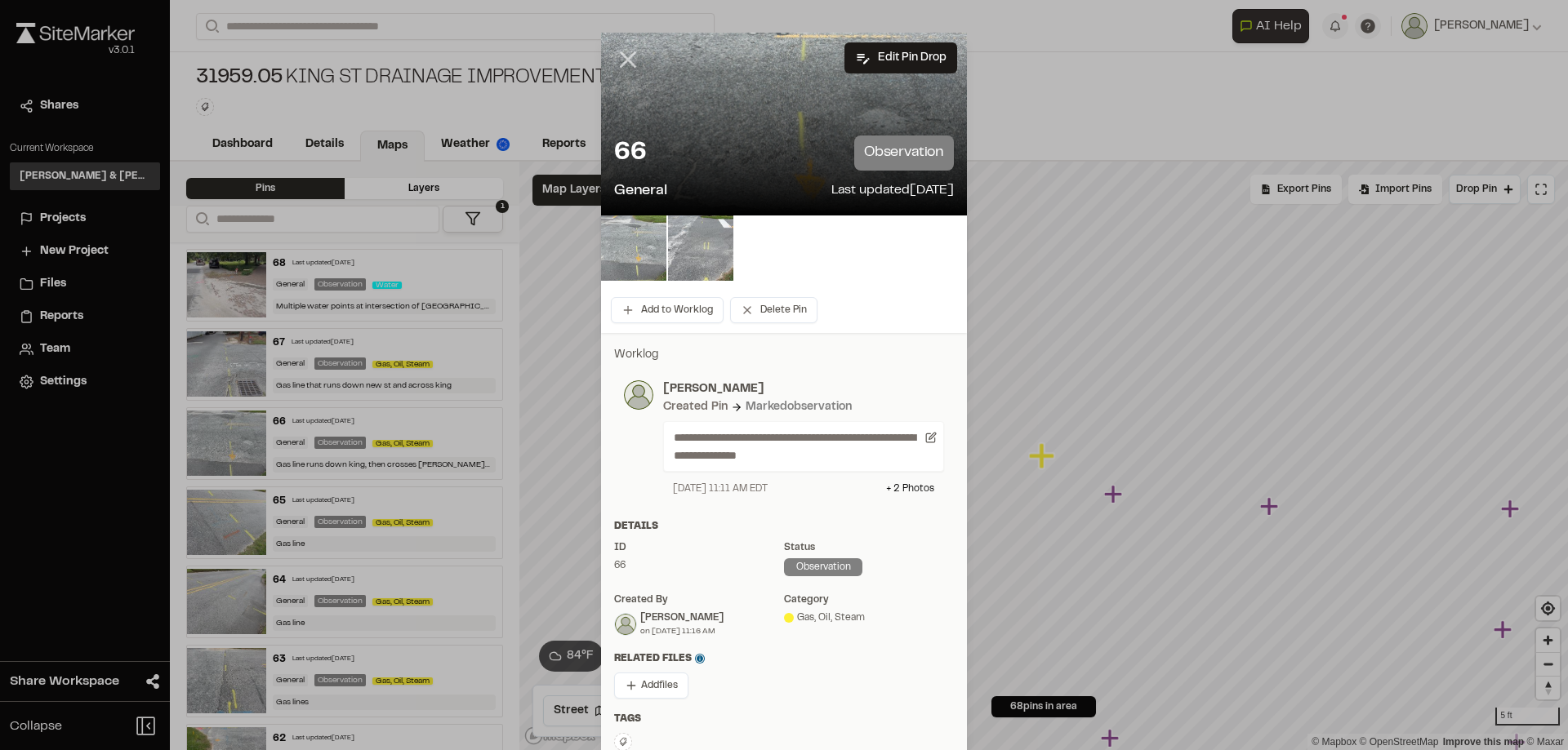
click at [625, 61] on icon at bounding box center [627, 60] width 27 height 27
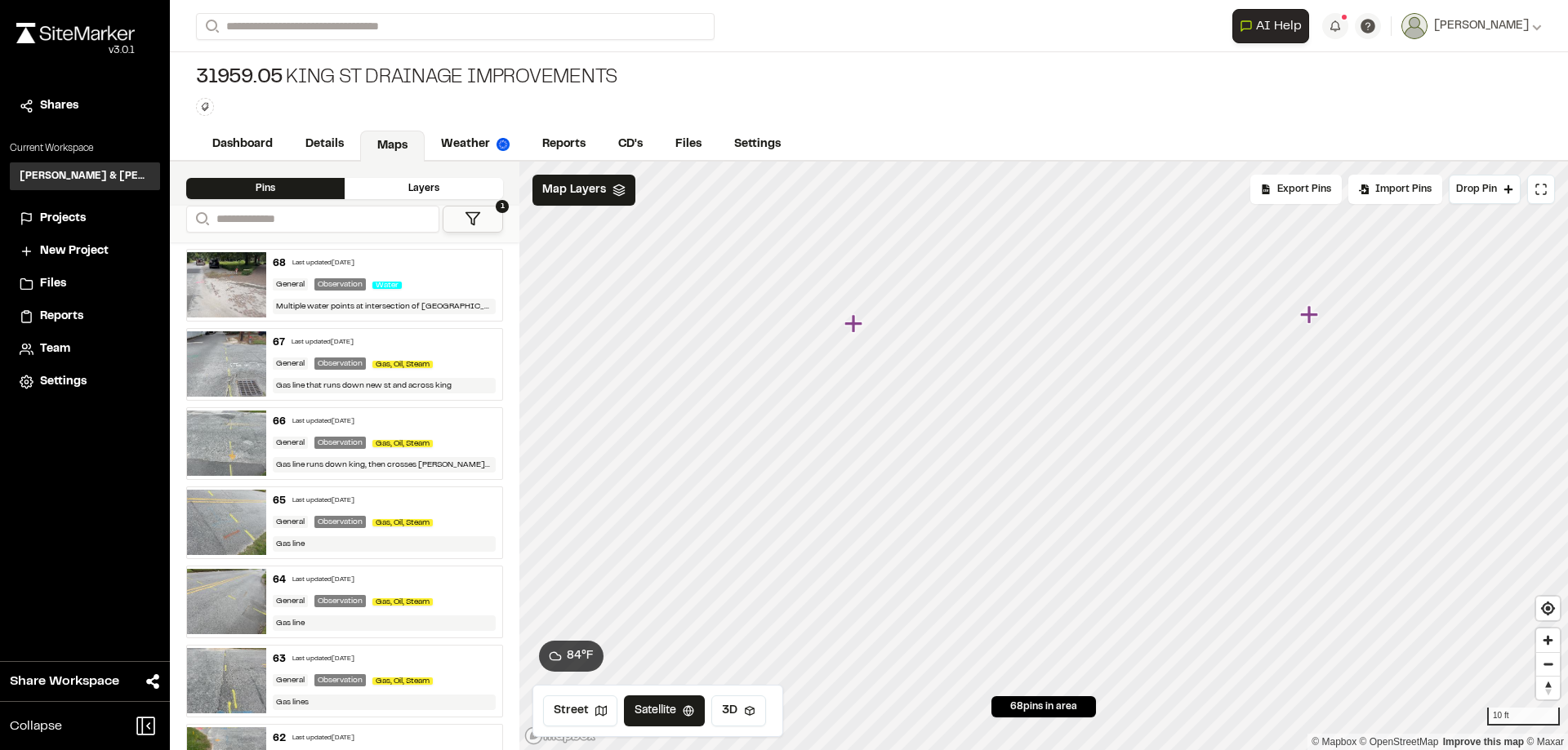
click at [857, 326] on icon "Map marker" at bounding box center [855, 324] width 21 height 21
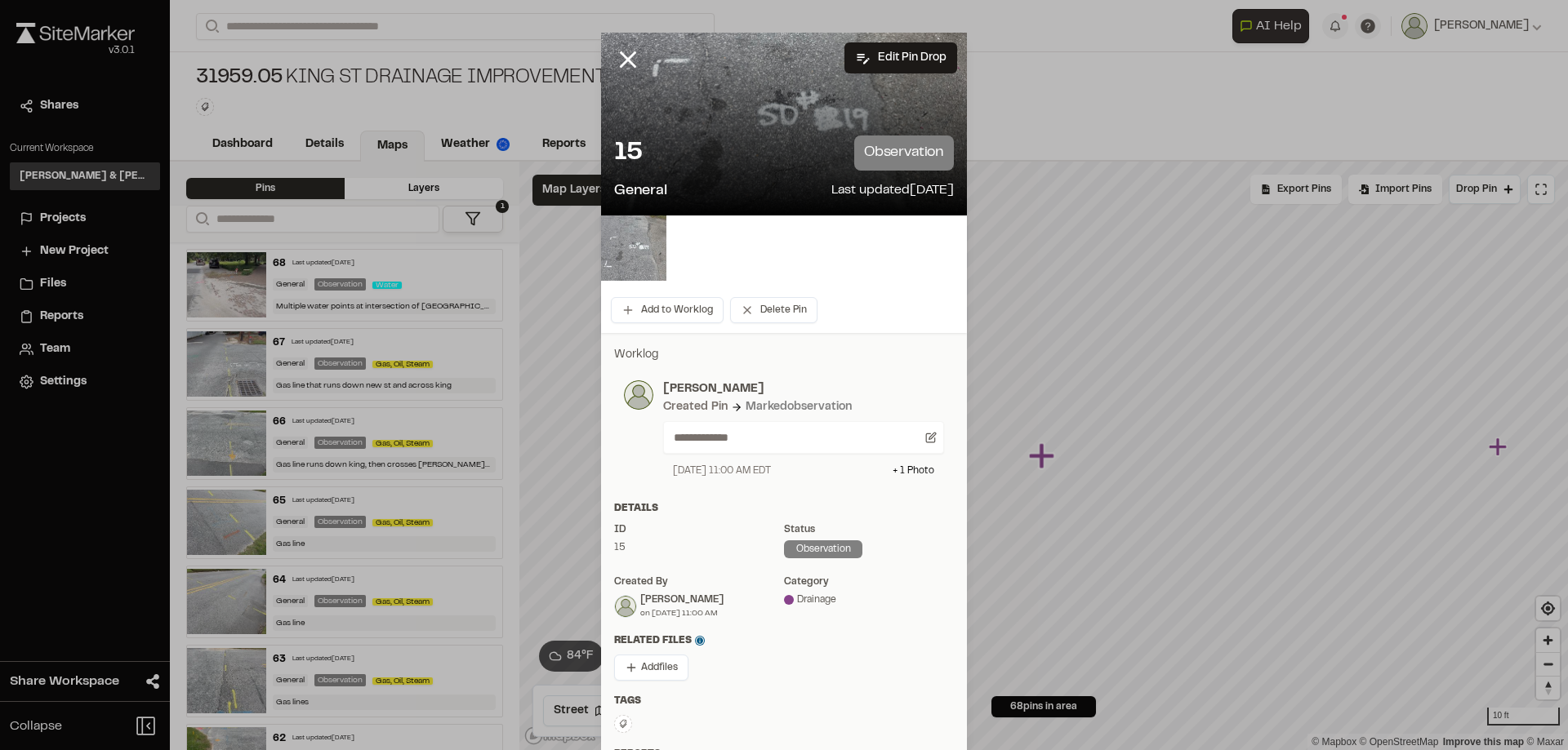
click at [634, 240] on img at bounding box center [633, 248] width 65 height 65
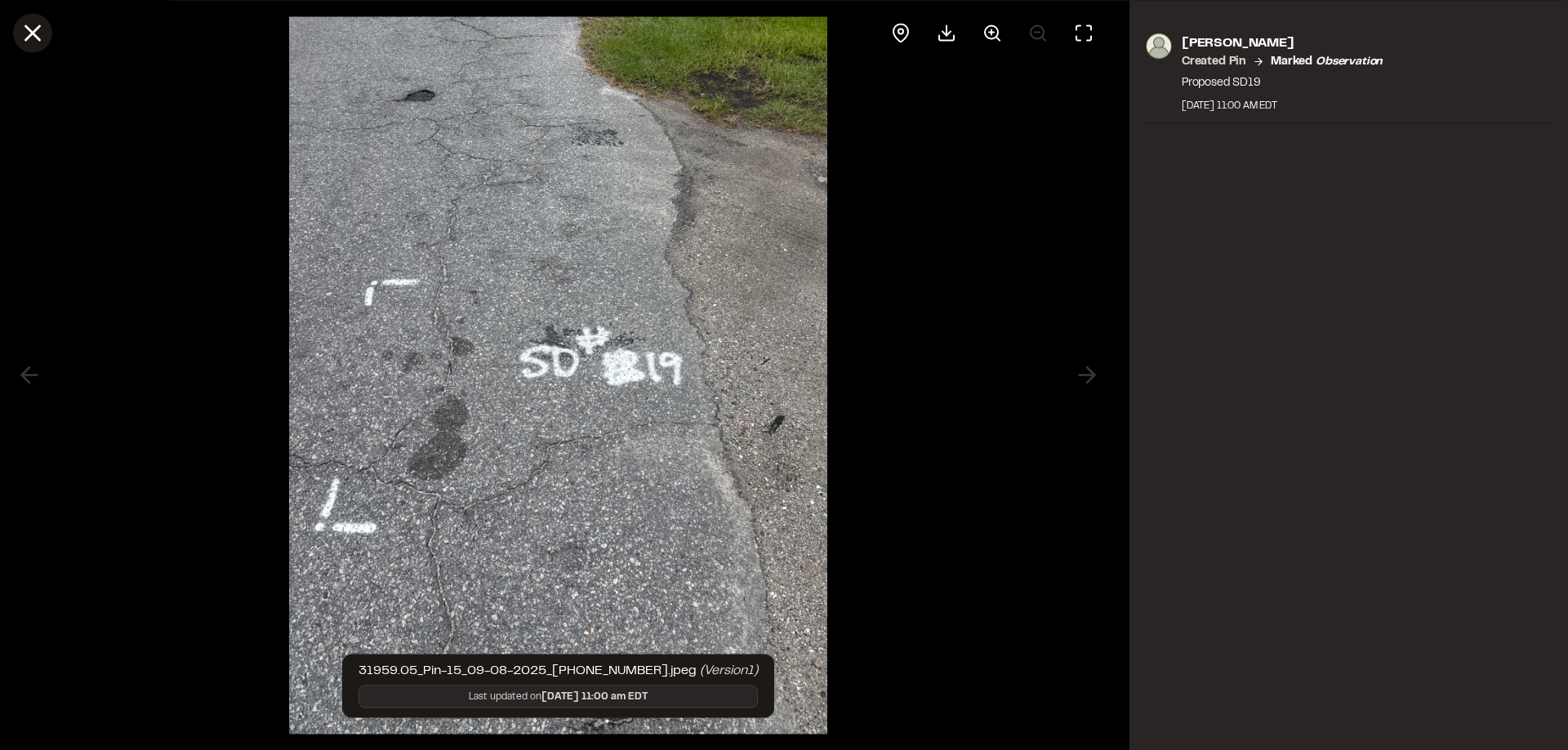
click at [32, 35] on line at bounding box center [33, 33] width 14 height 14
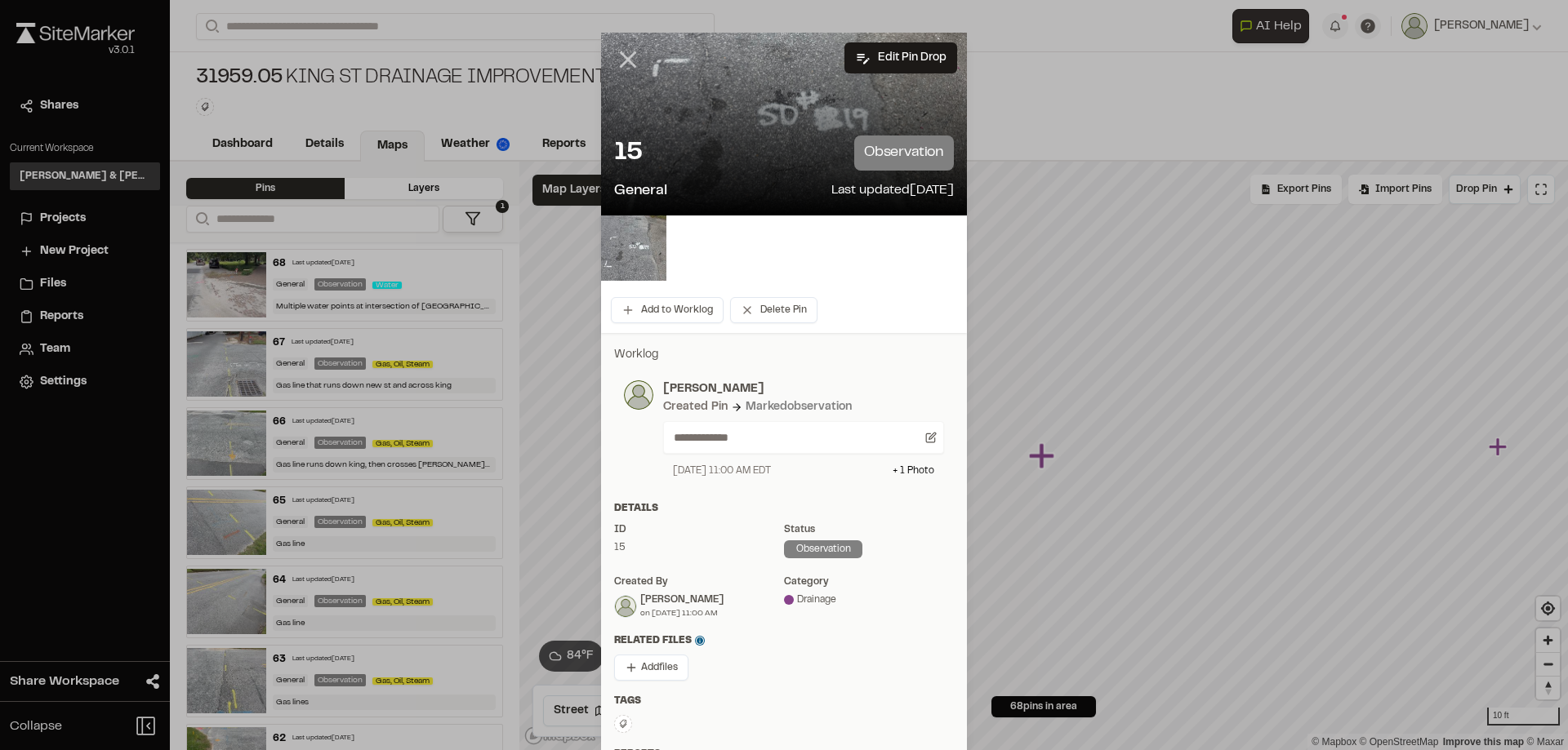
click at [621, 62] on line at bounding box center [628, 60] width 14 height 14
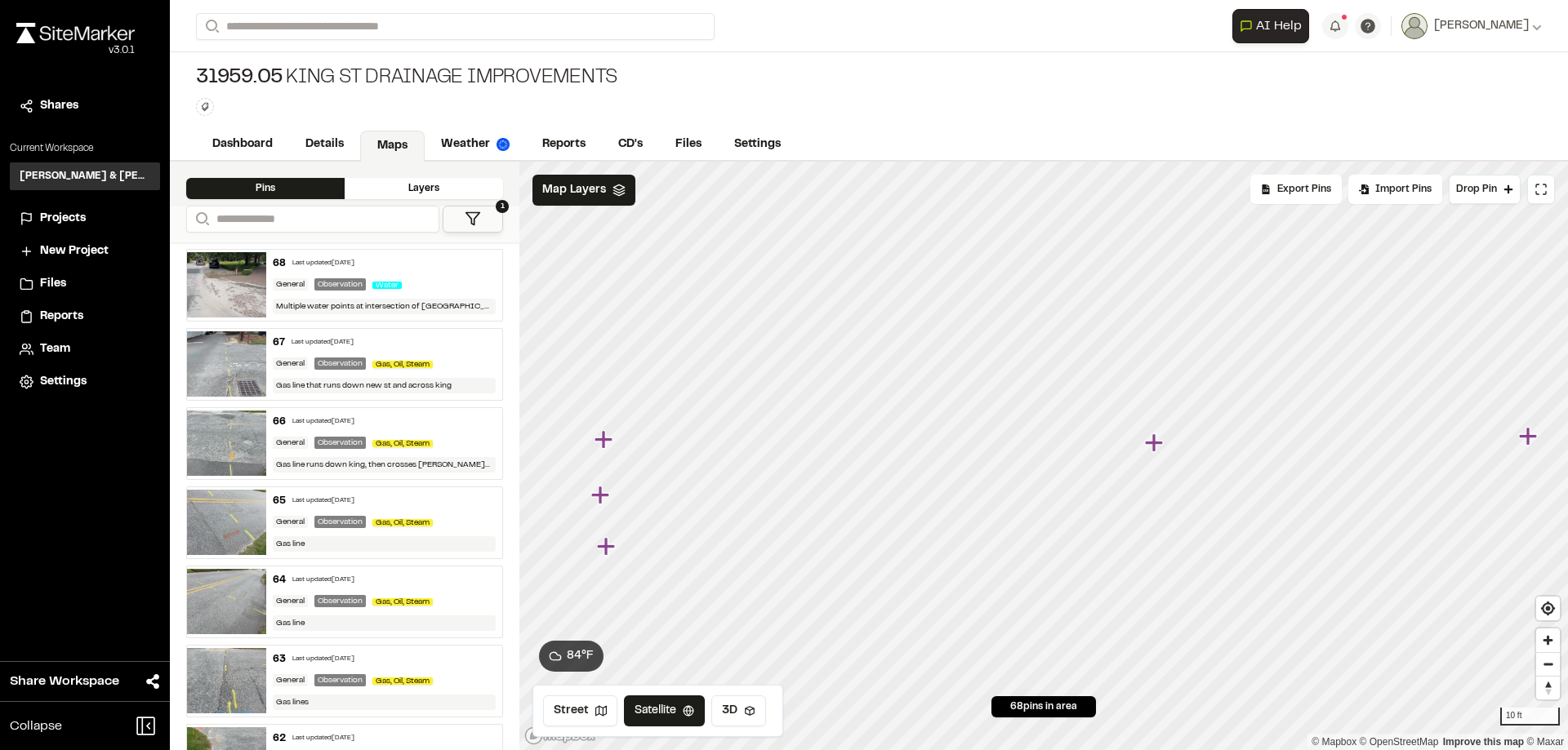
click at [604, 446] on icon "Map marker" at bounding box center [603, 438] width 18 height 18
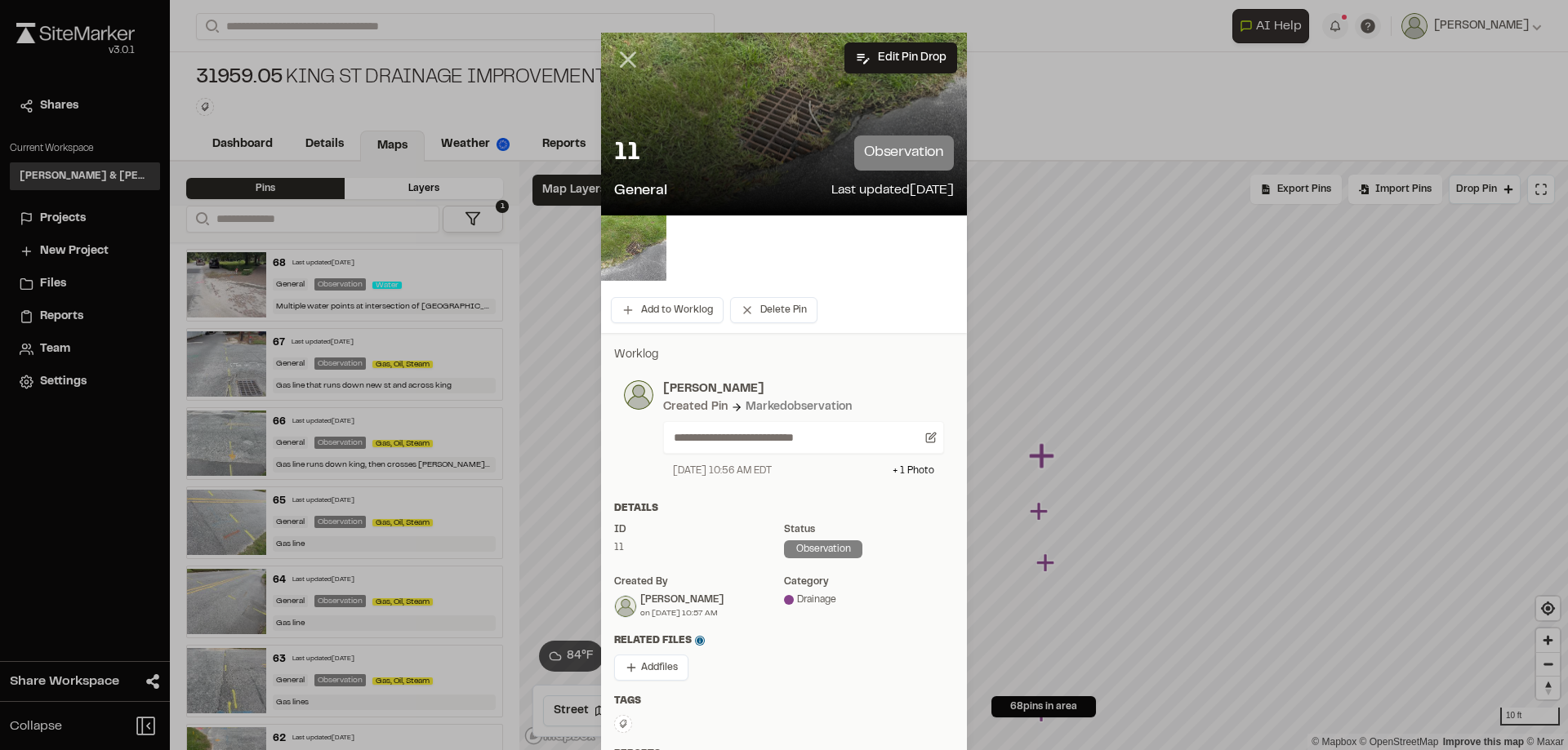
click at [622, 62] on line at bounding box center [628, 60] width 14 height 14
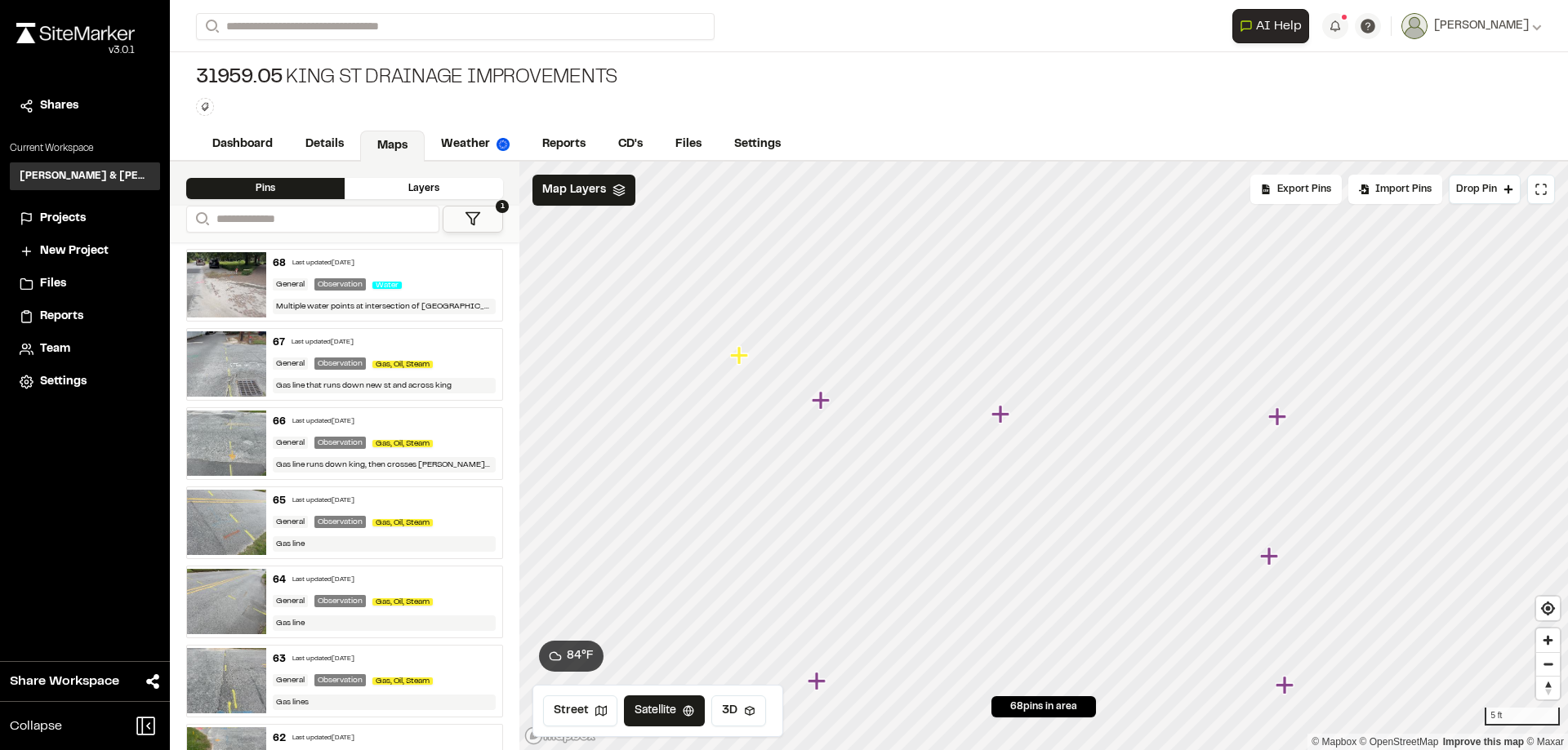
click at [999, 419] on icon "Map marker" at bounding box center [1000, 414] width 18 height 18
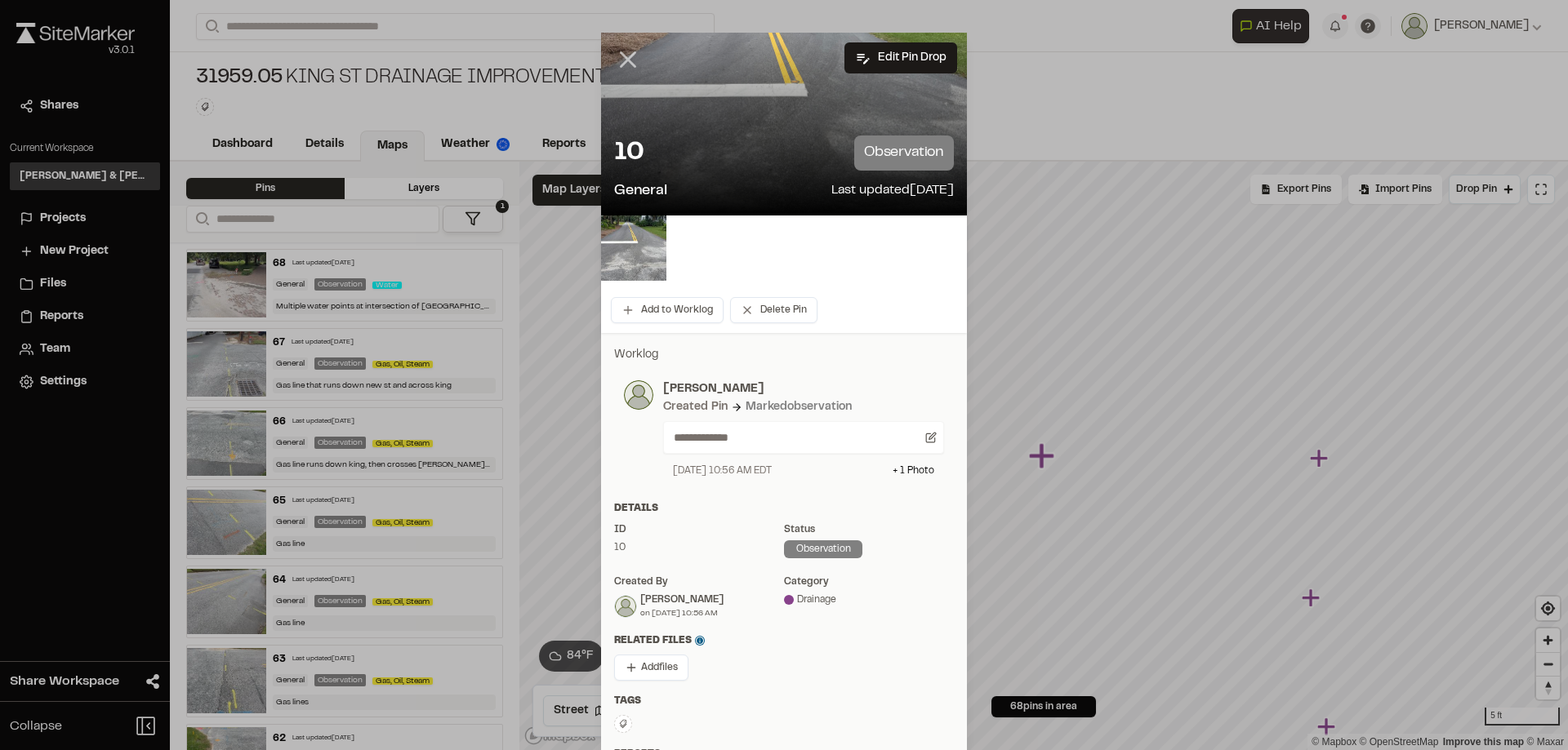
click at [621, 57] on icon at bounding box center [627, 60] width 27 height 27
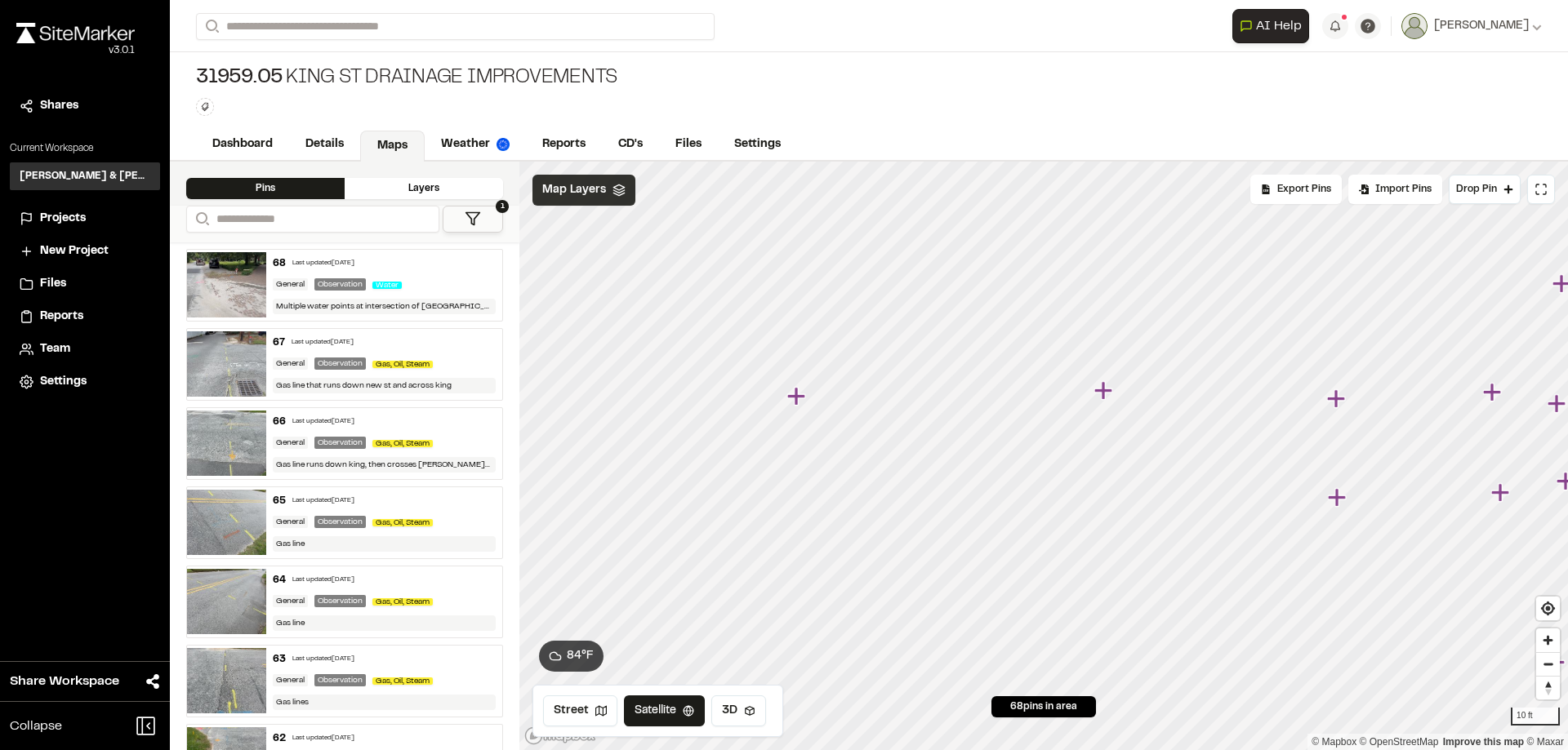
click at [583, 186] on span "Map Layers" at bounding box center [573, 190] width 64 height 18
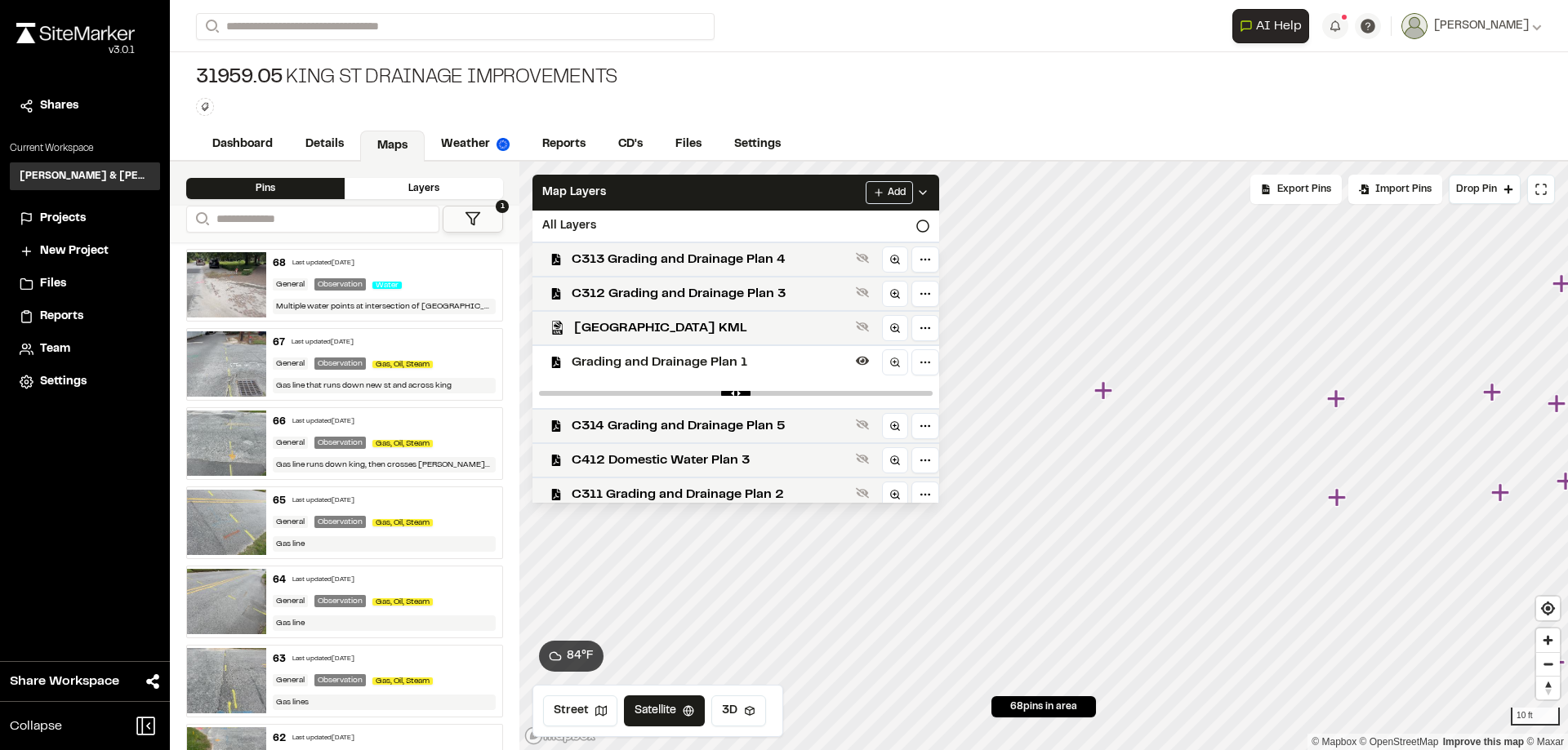
click at [696, 353] on span "Grading and Drainage Plan 1" at bounding box center [710, 362] width 277 height 20
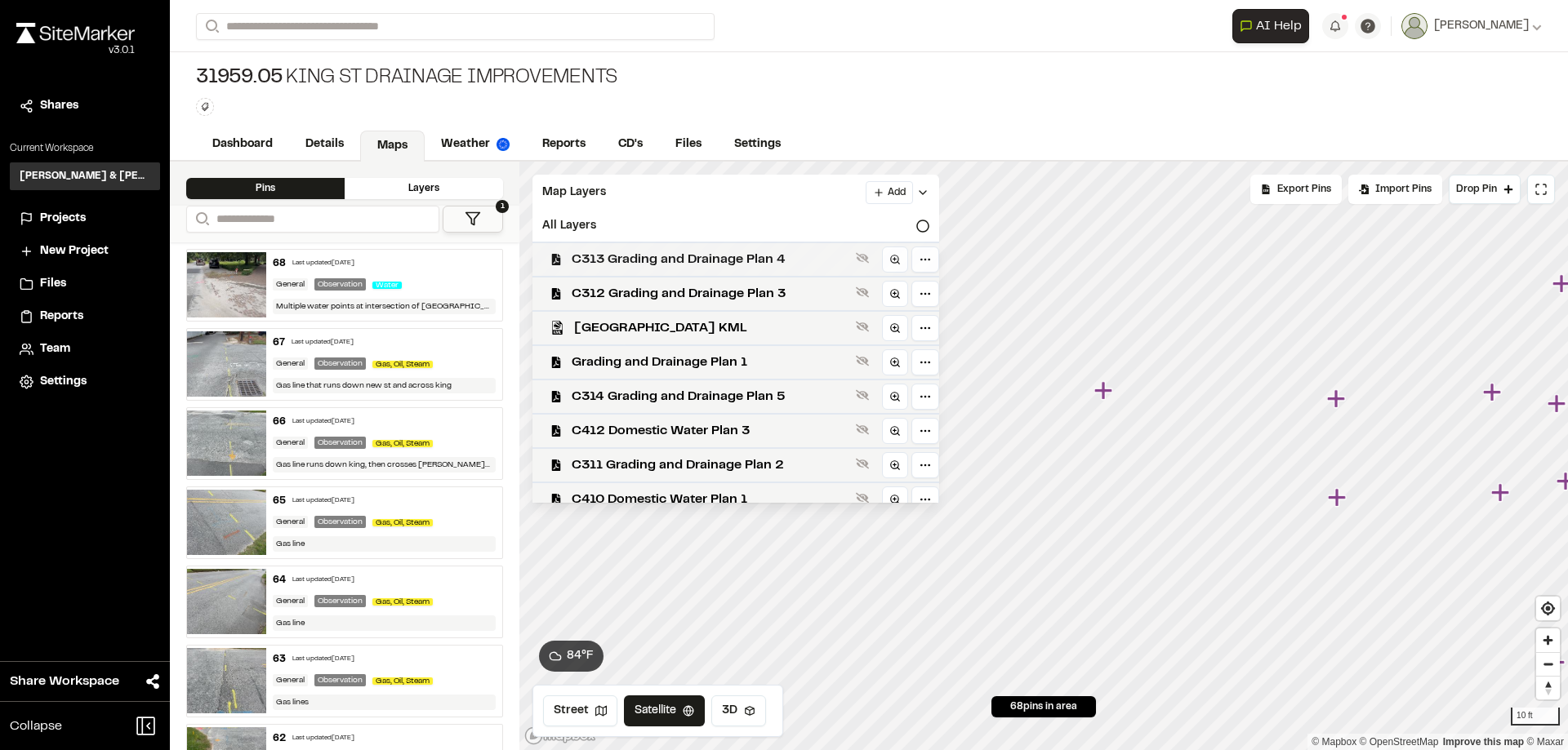
click at [720, 273] on div "C313 Grading and Drainage Plan 4" at bounding box center [730, 258] width 420 height 34
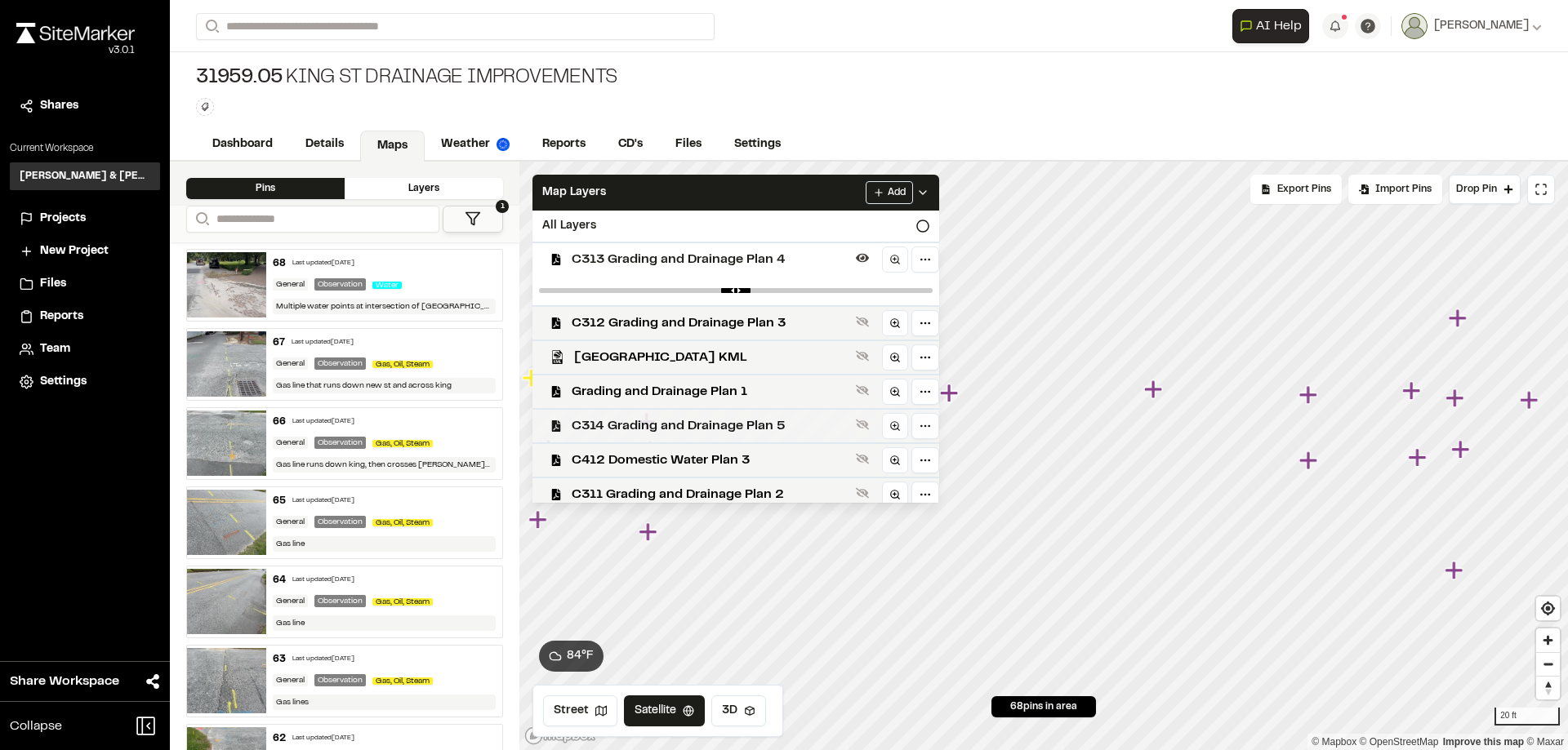
click at [935, 438] on div "Click to Drop Pin 68 pins in area Export Pins Available Datums Datums Apply Con…" at bounding box center [1043, 455] width 1048 height 589
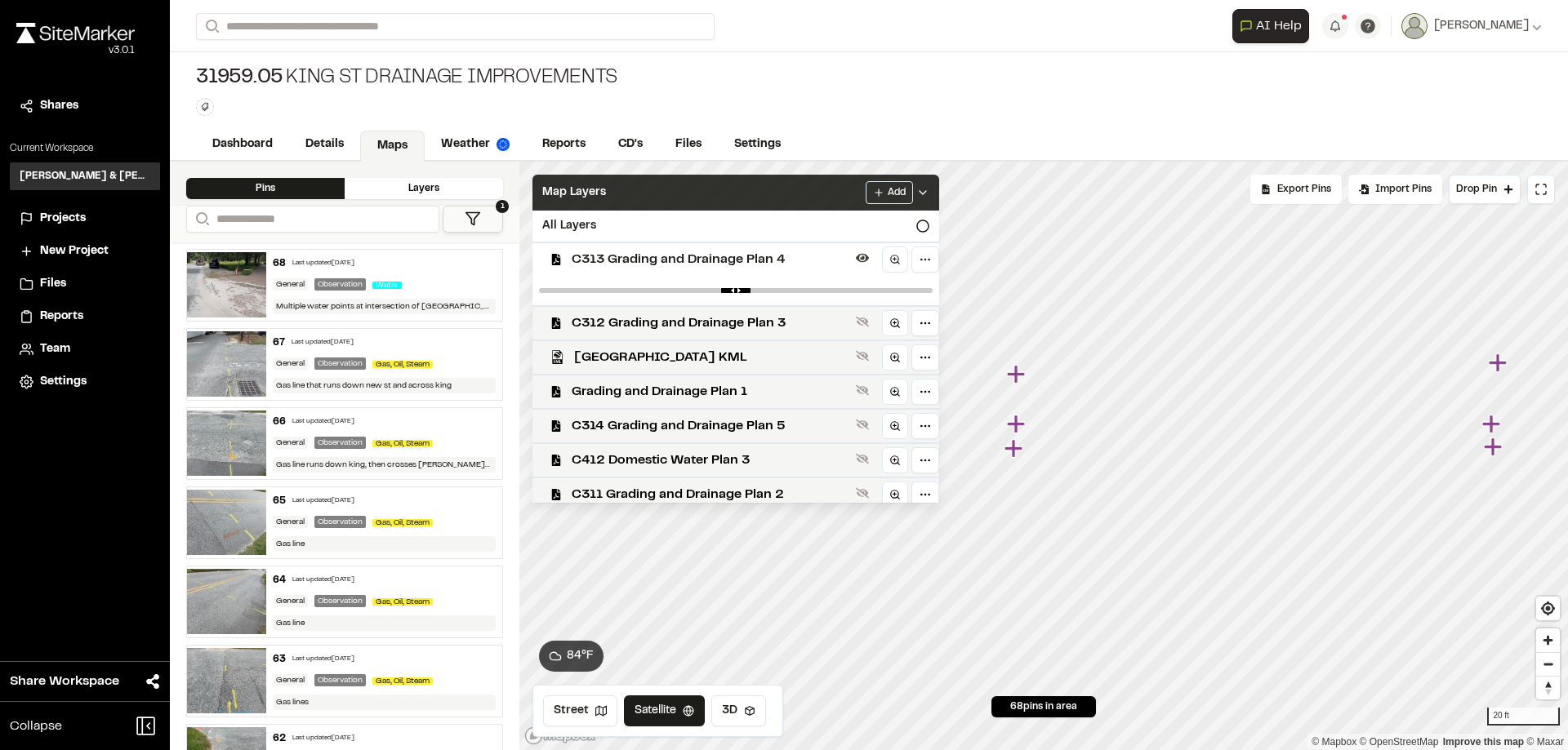
click at [713, 188] on div "Map Layers Add" at bounding box center [736, 192] width 406 height 36
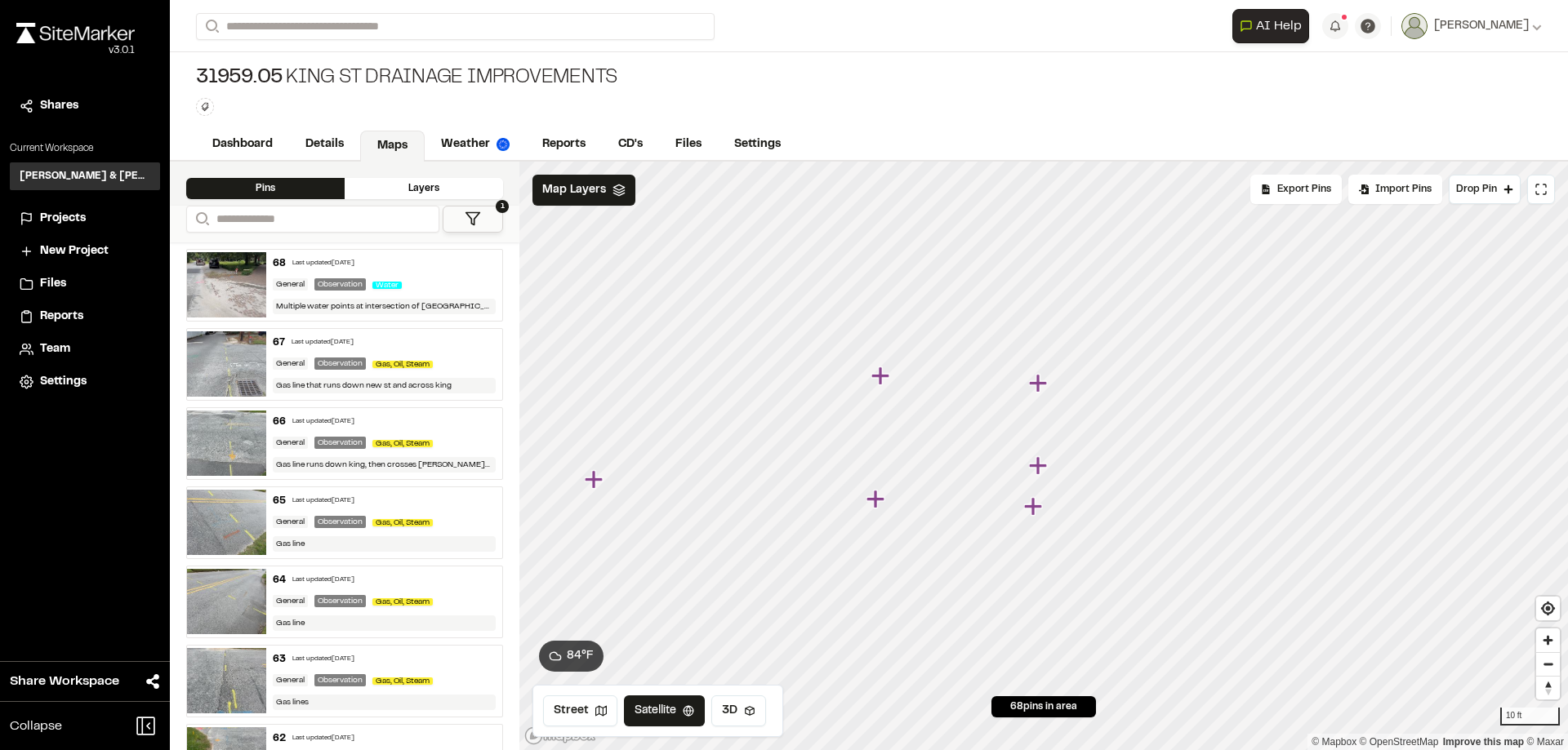
click at [882, 374] on icon "Map marker" at bounding box center [880, 375] width 18 height 18
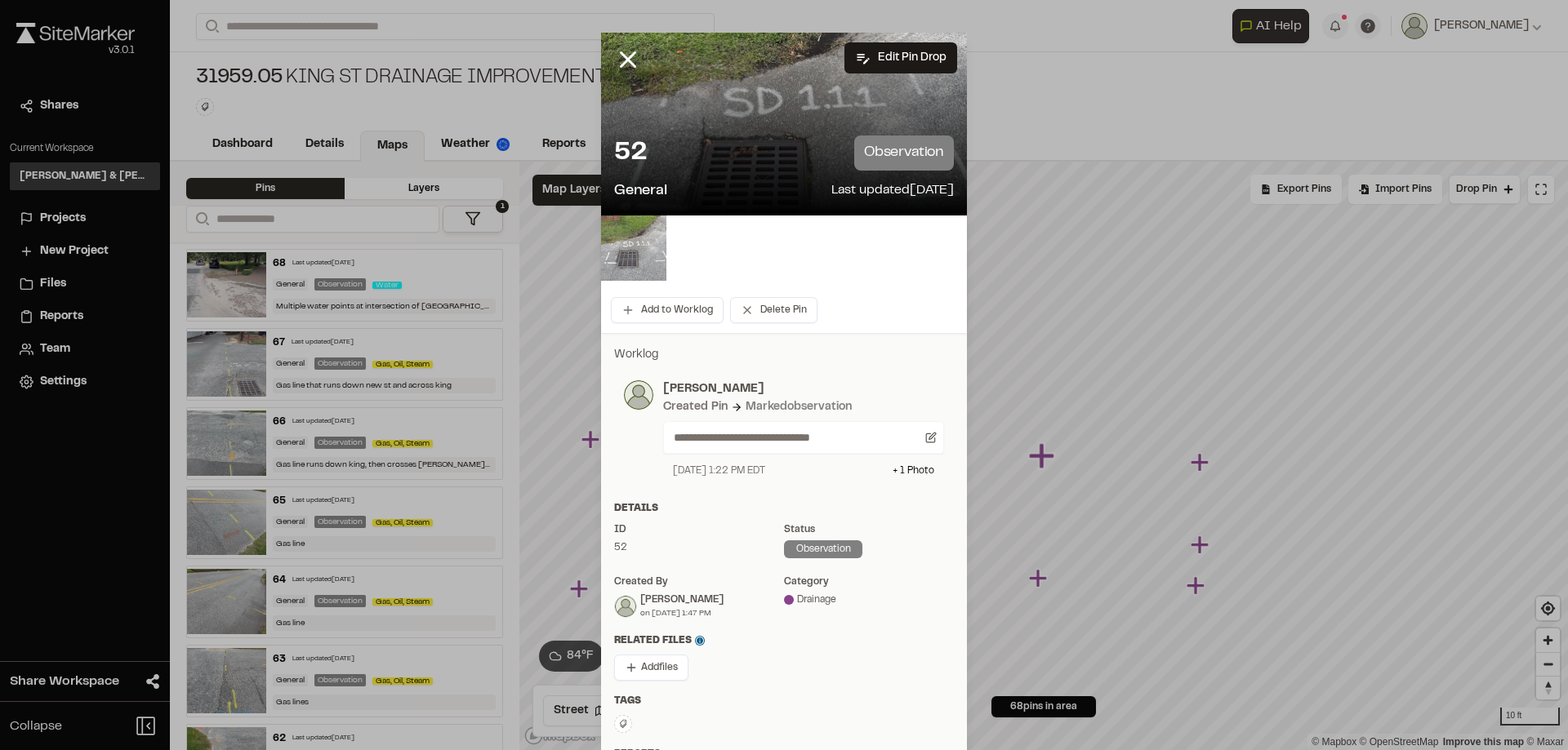
click at [633, 241] on img at bounding box center [633, 248] width 65 height 65
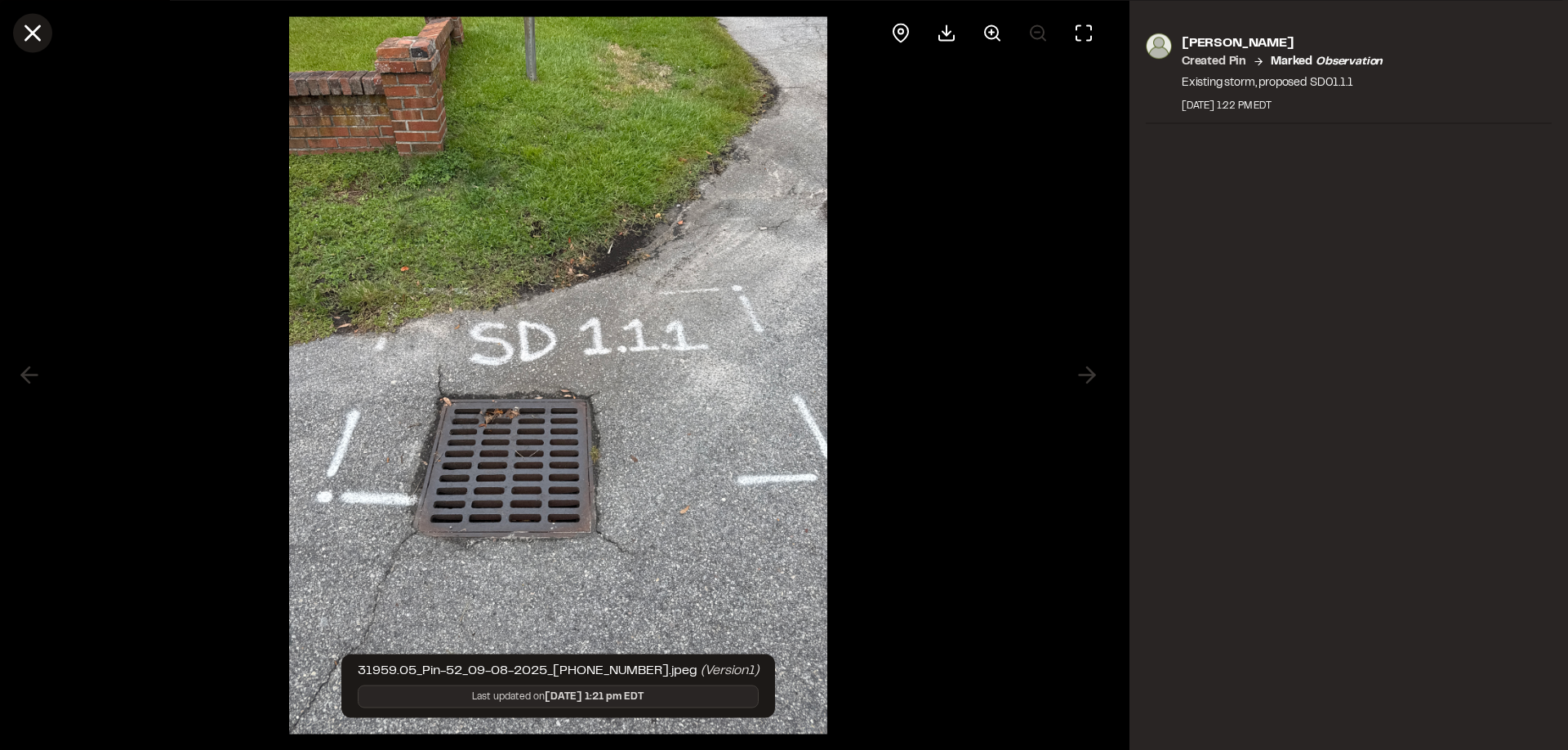
click at [32, 22] on icon at bounding box center [32, 32] width 27 height 27
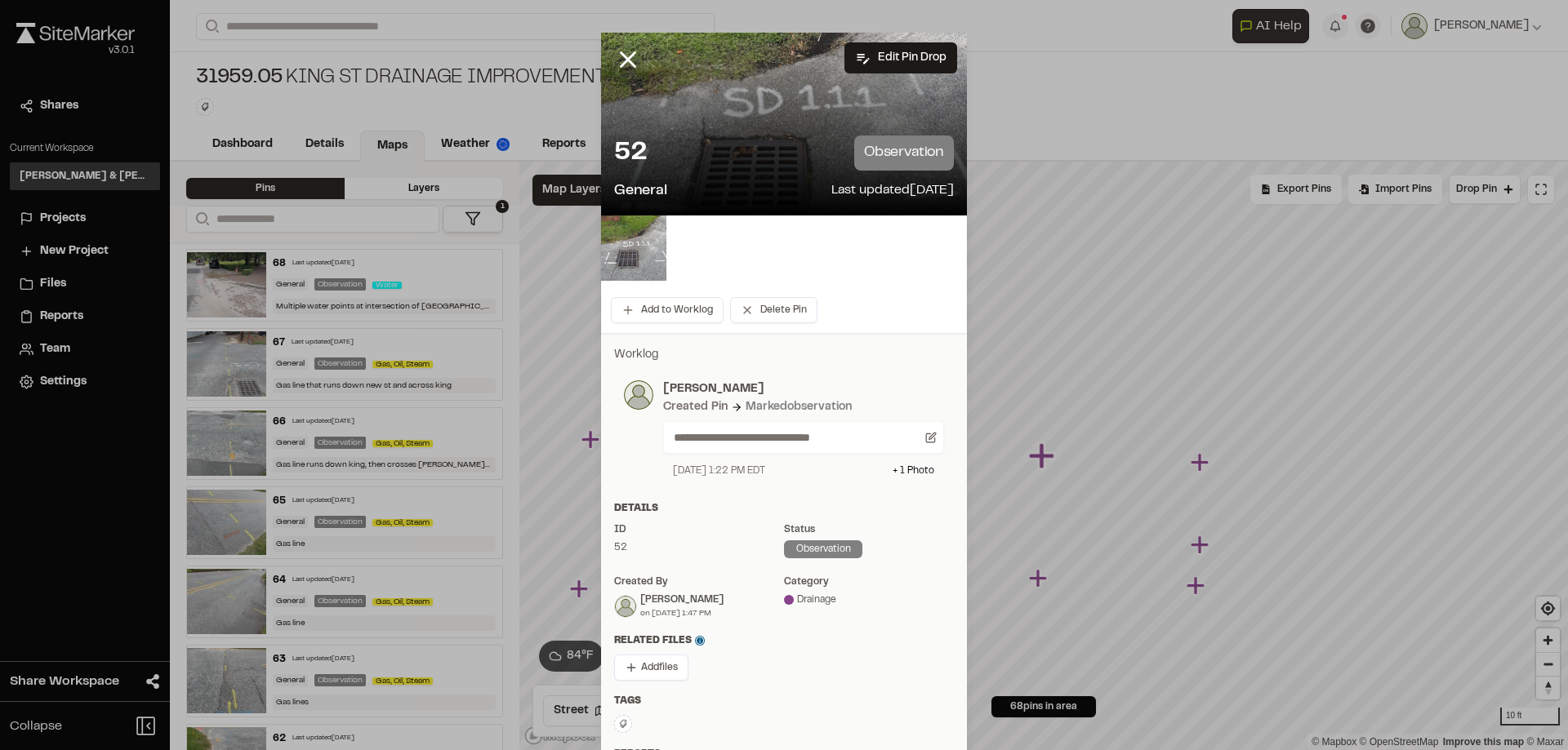
click at [618, 725] on icon at bounding box center [623, 724] width 10 height 10
click at [616, 64] on div at bounding box center [784, 375] width 1568 height 750
click at [626, 60] on icon at bounding box center [627, 60] width 27 height 27
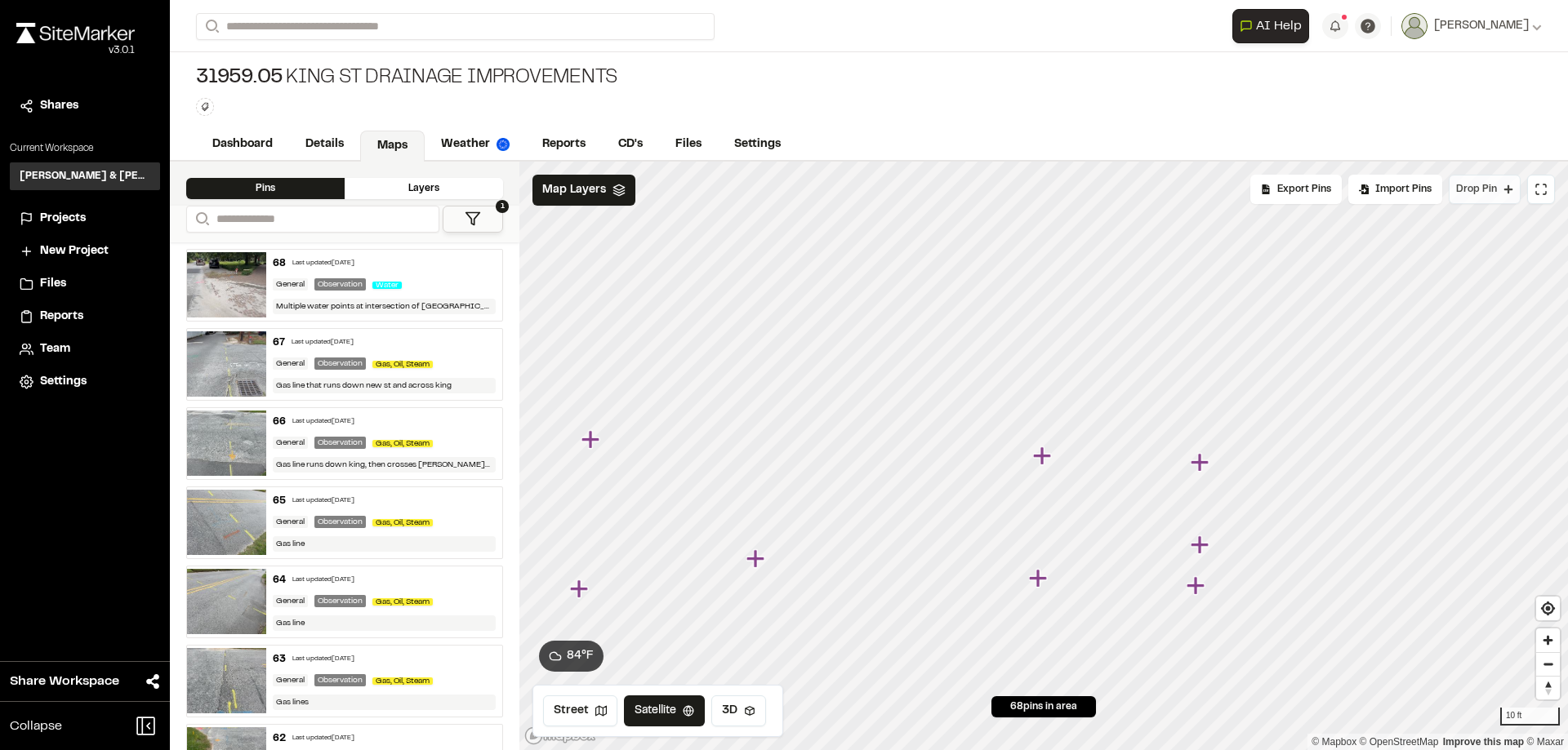
click at [1476, 190] on span "Drop Pin" at bounding box center [1476, 188] width 41 height 15
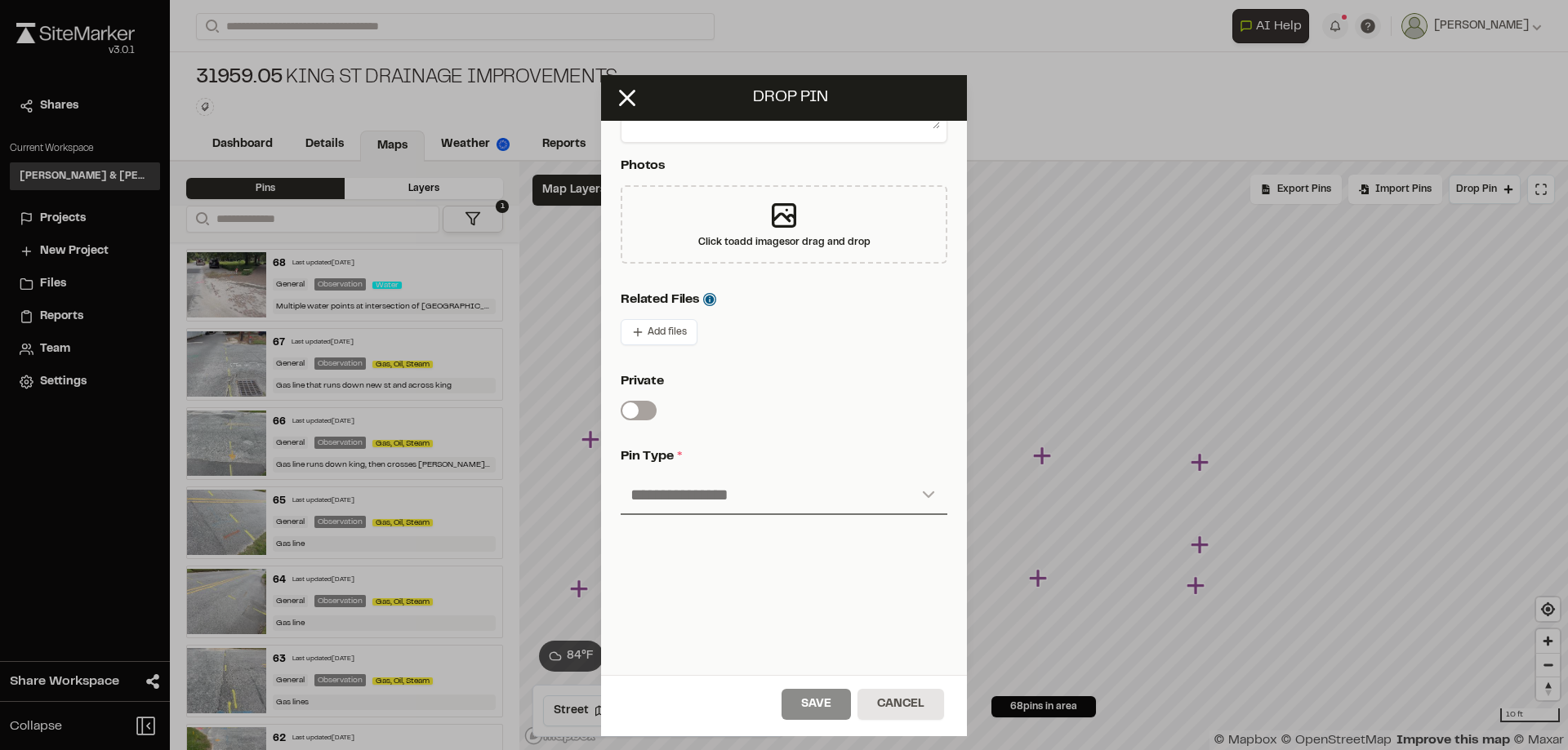
scroll to position [365, 0]
click at [702, 488] on select "**********" at bounding box center [784, 495] width 326 height 39
select select "****"
click at [620, 476] on select "**********" at bounding box center [784, 495] width 326 height 39
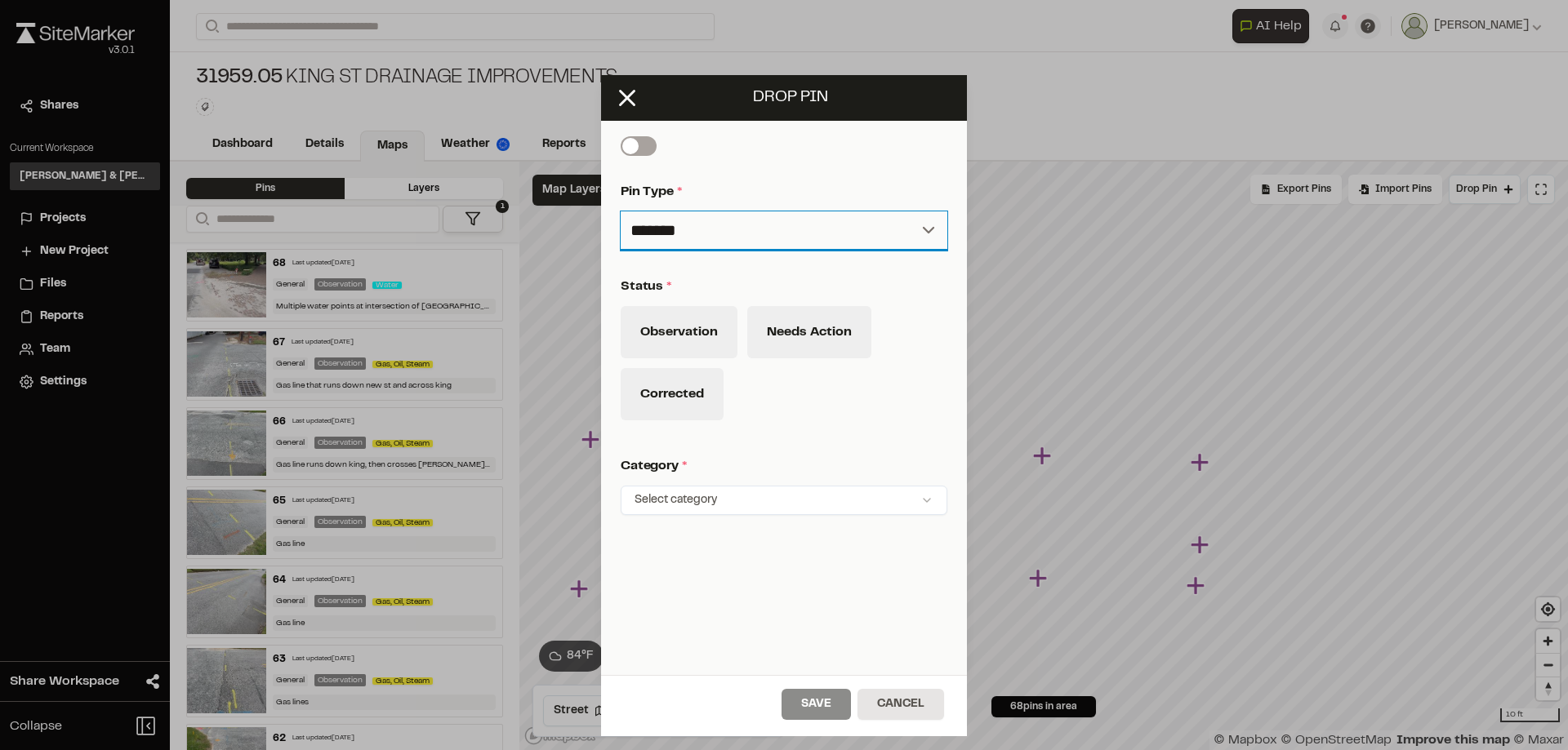
scroll to position [630, 0]
click at [706, 328] on button "Observation" at bounding box center [679, 331] width 117 height 52
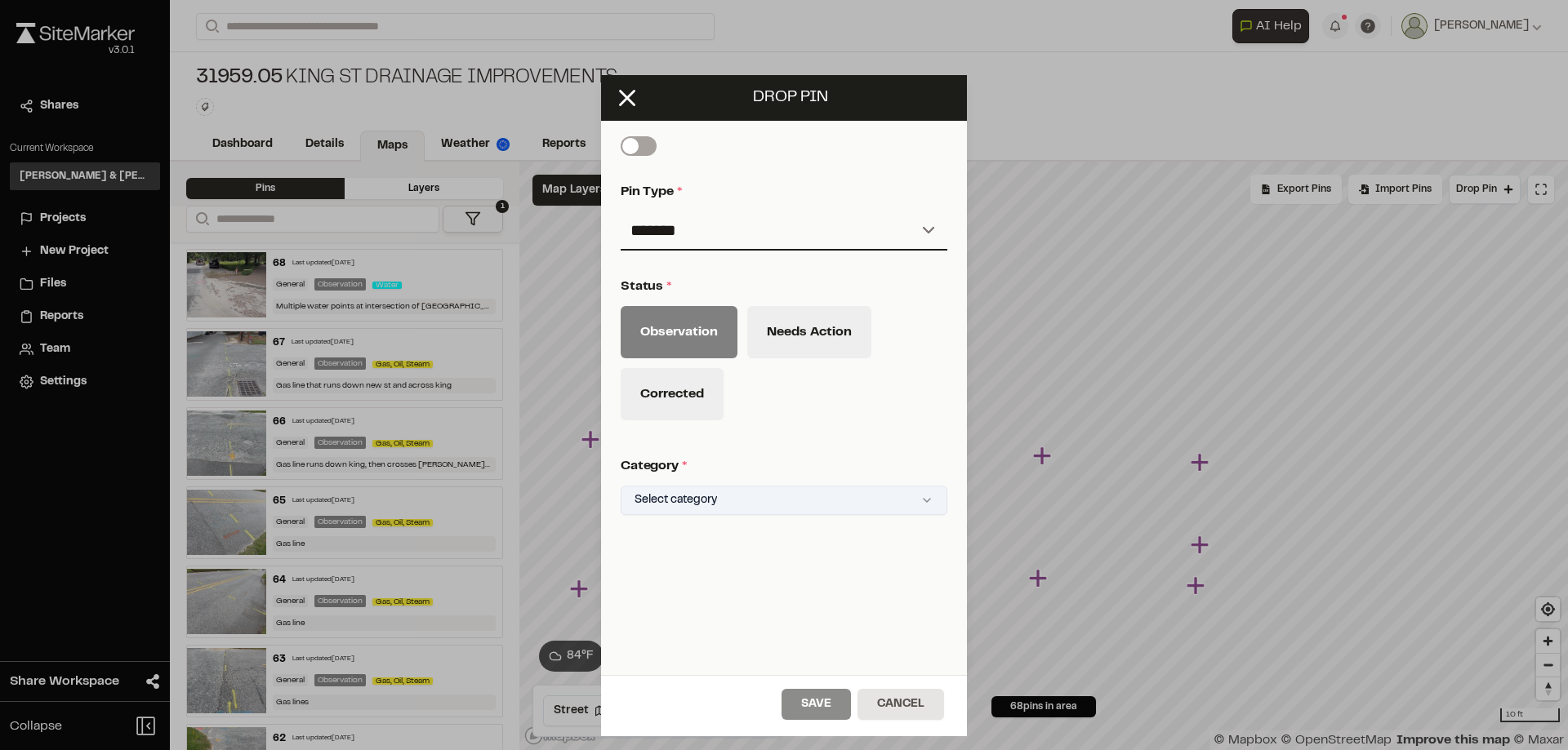
click at [703, 484] on html "Close sidebar v 3.0.1 Shares Current Workspace Davis & Floyd Inc. D& Projects N…" at bounding box center [784, 375] width 1568 height 750
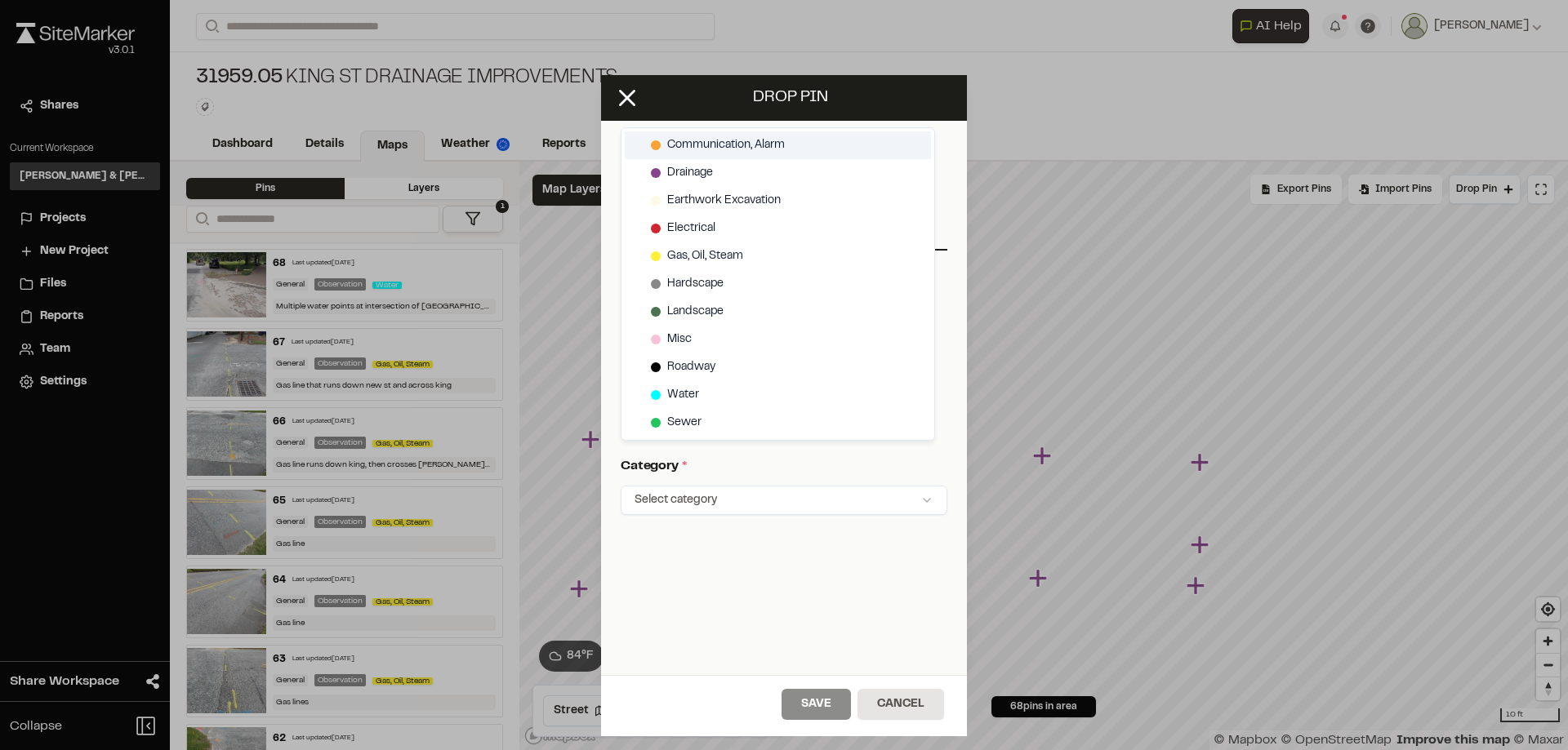
click at [728, 148] on span "Communication, Alarm" at bounding box center [726, 146] width 117 height 18
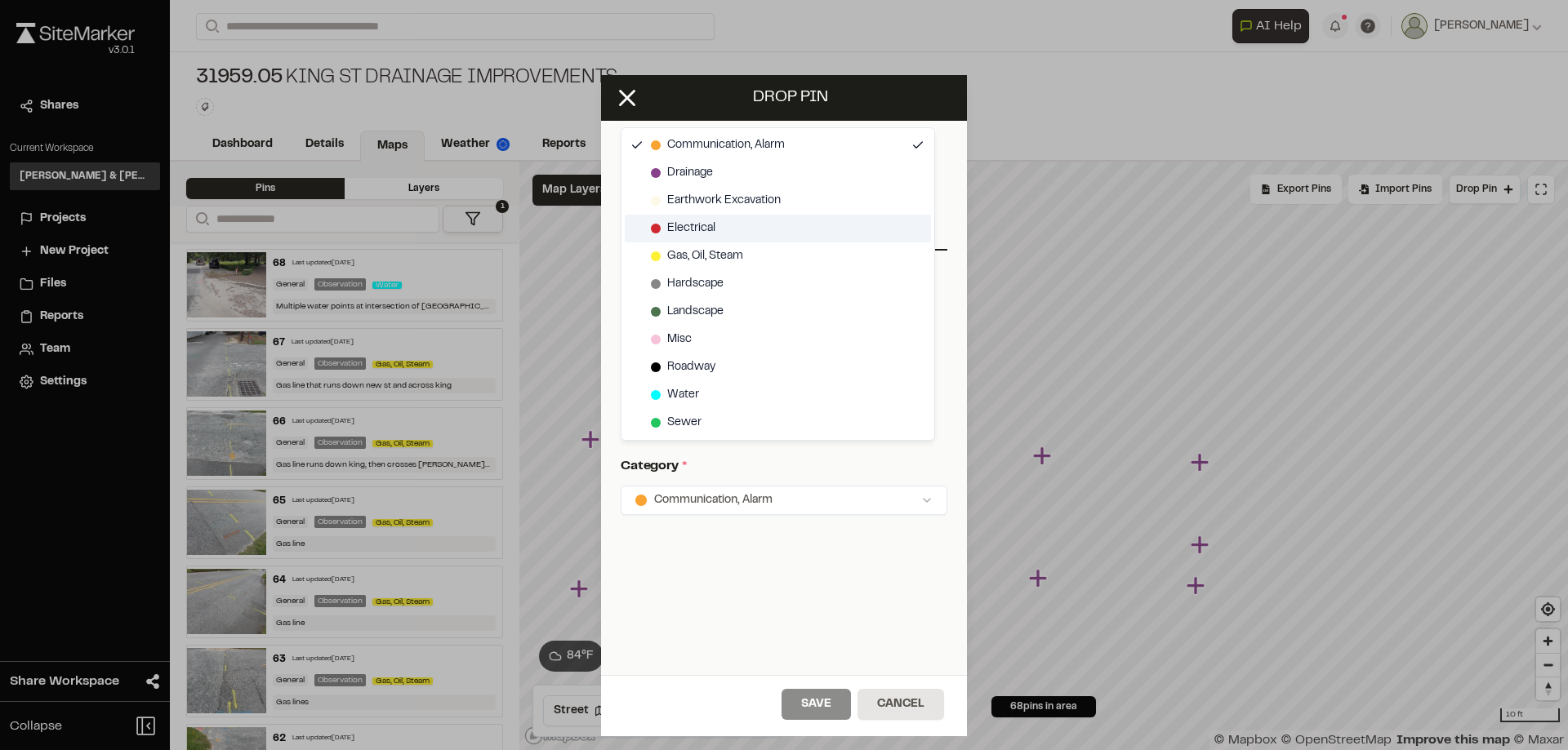
click at [714, 236] on span "Electrical" at bounding box center [691, 229] width 48 height 18
click at [723, 256] on span "Gas, Oil, Steam" at bounding box center [705, 256] width 76 height 18
click at [716, 261] on span "Gas, Oil, Steam" at bounding box center [705, 256] width 76 height 18
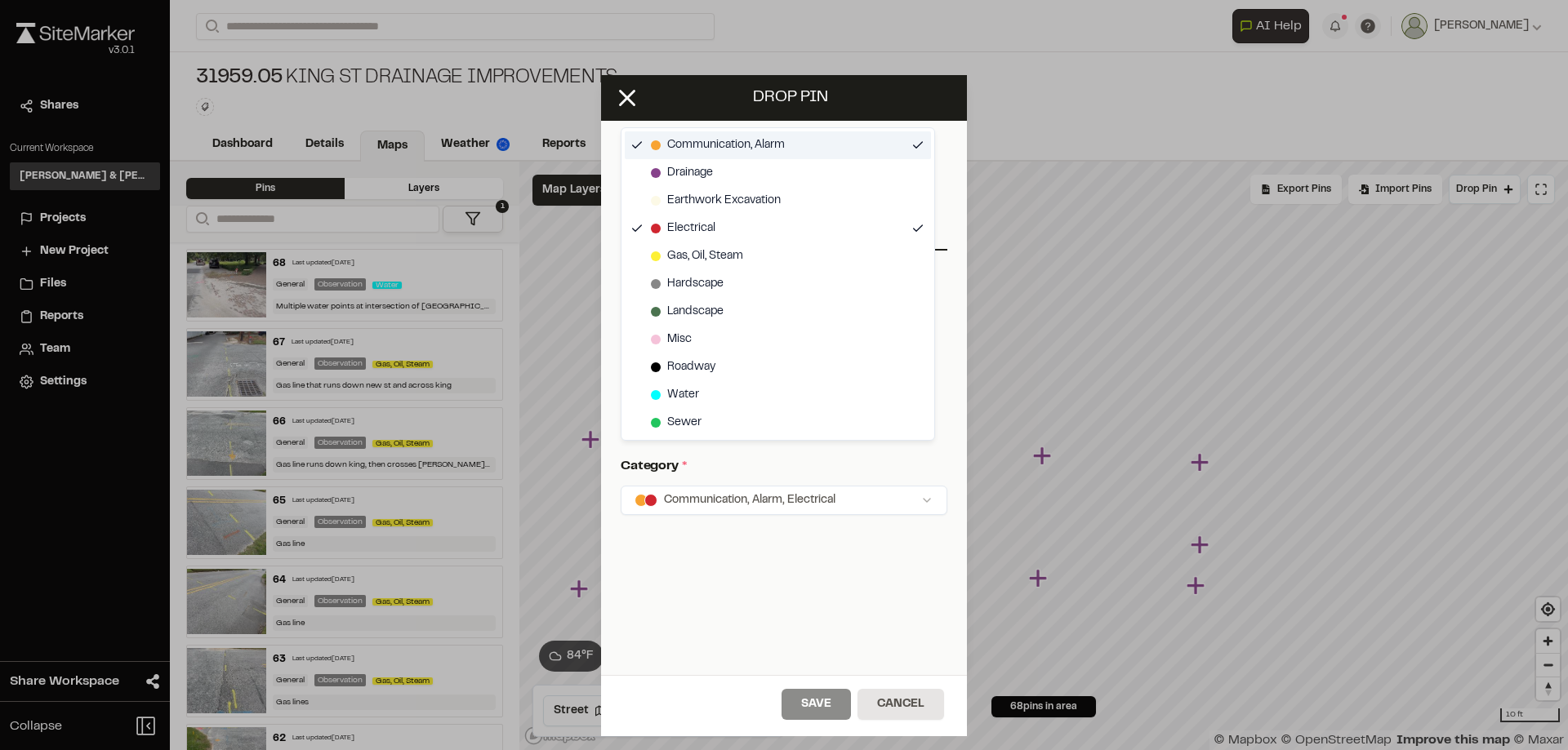
click at [739, 149] on span "Communication, Alarm" at bounding box center [726, 146] width 117 height 18
click at [742, 182] on div "Drainage" at bounding box center [777, 173] width 306 height 27
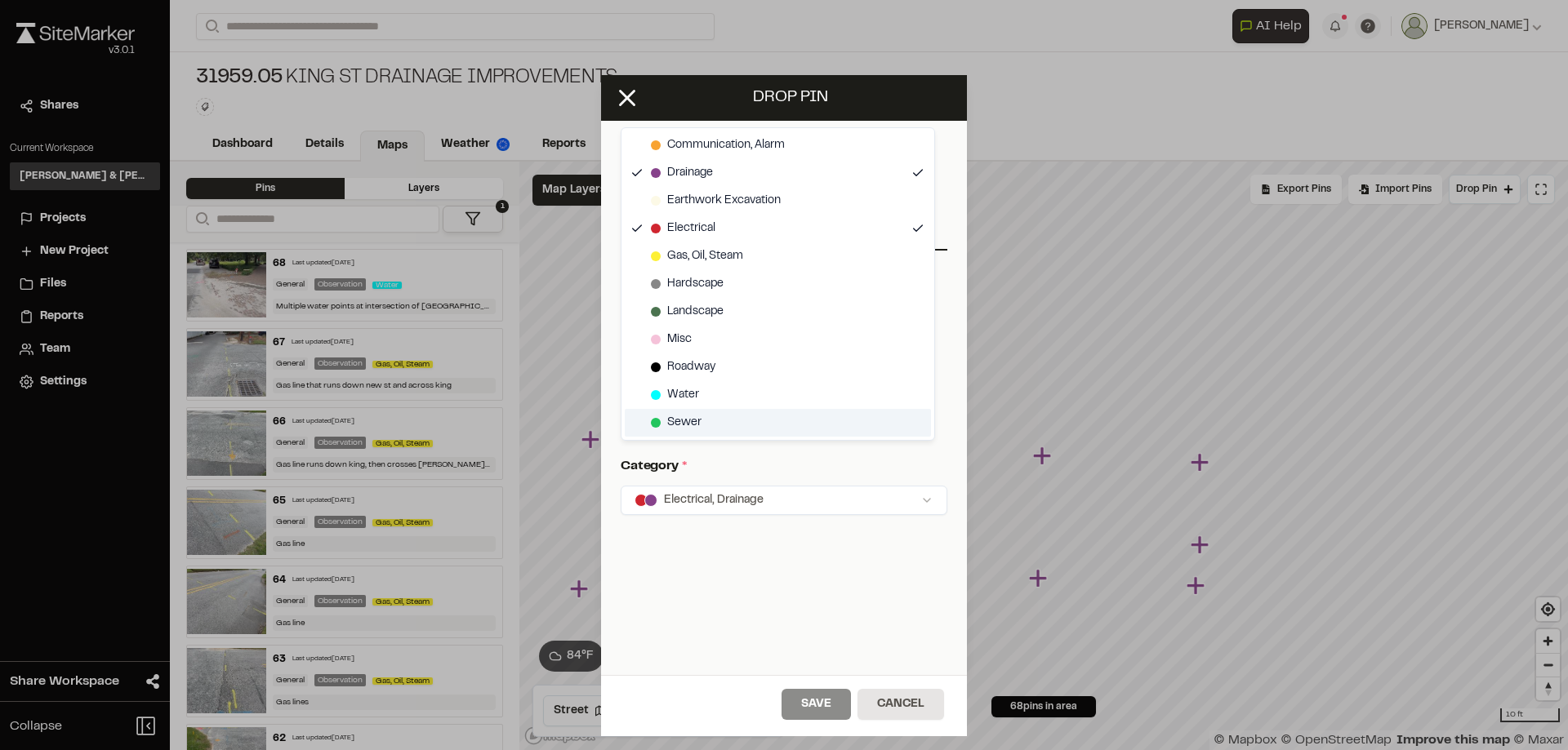
click at [719, 419] on div "Sewer" at bounding box center [777, 423] width 306 height 27
click at [634, 105] on html "Close sidebar v 3.0.1 Shares Current Workspace Davis & Floyd Inc. D& Projects N…" at bounding box center [784, 375] width 1568 height 750
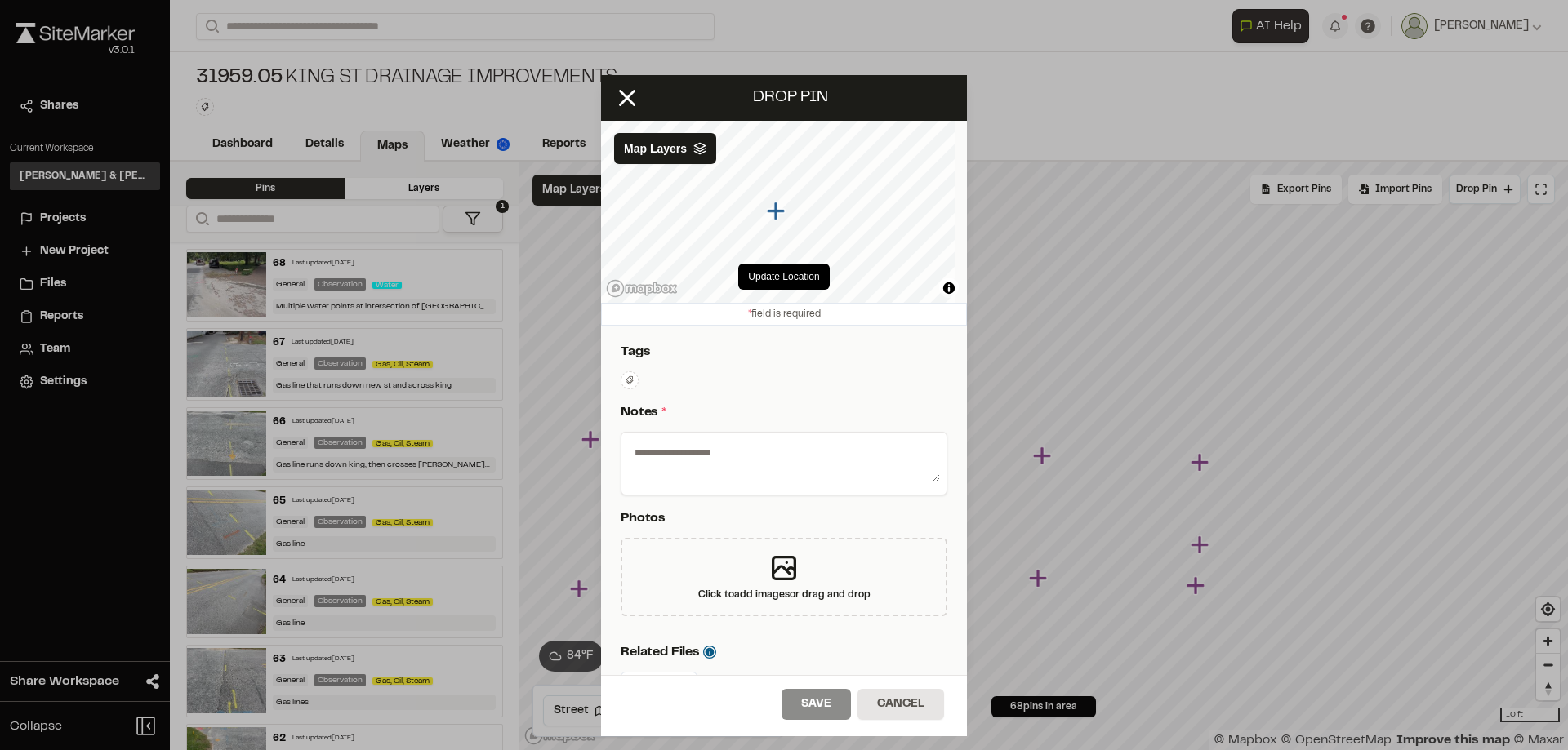
scroll to position [0, 0]
click at [629, 385] on icon at bounding box center [629, 381] width 10 height 10
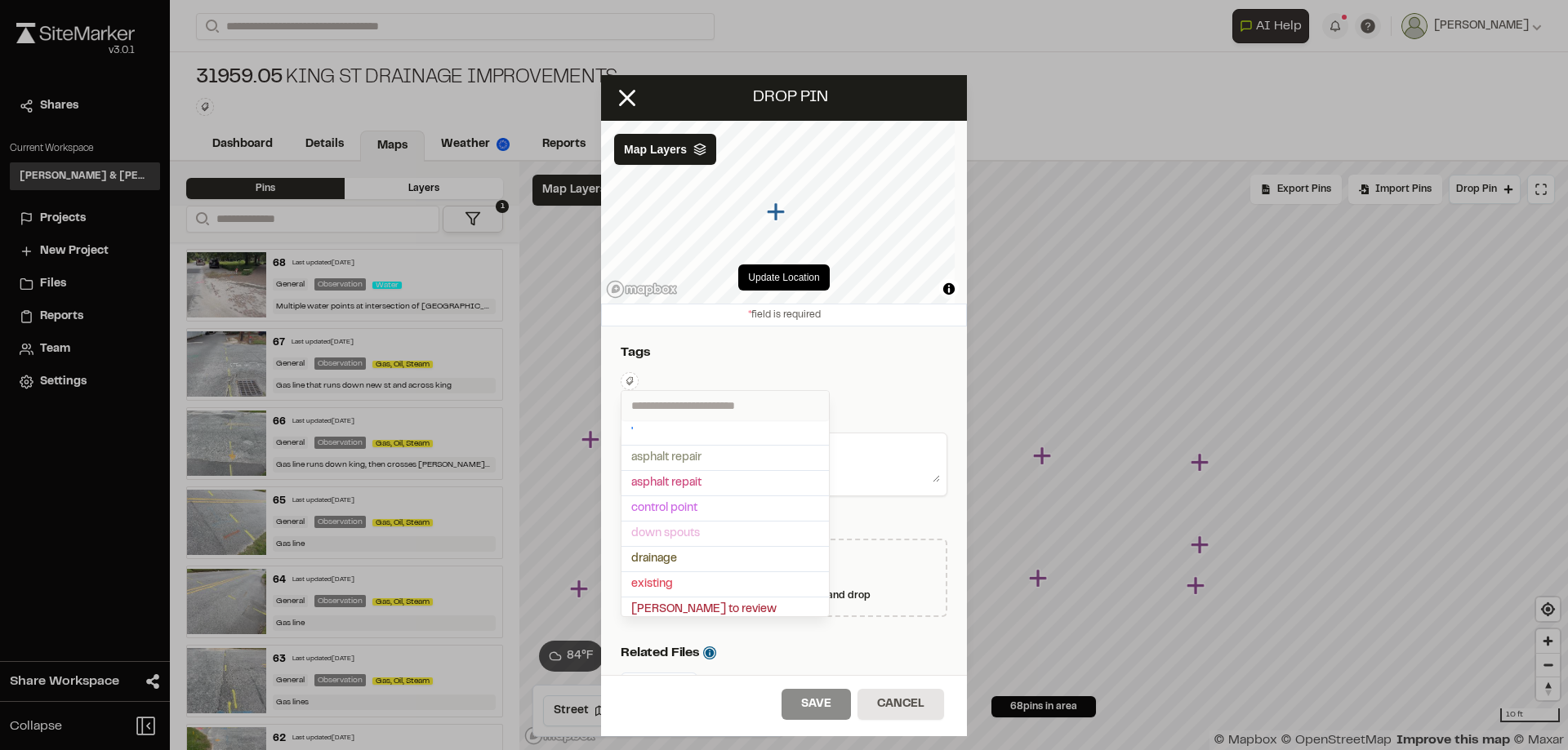
click at [697, 405] on input "text" at bounding box center [725, 405] width 207 height 29
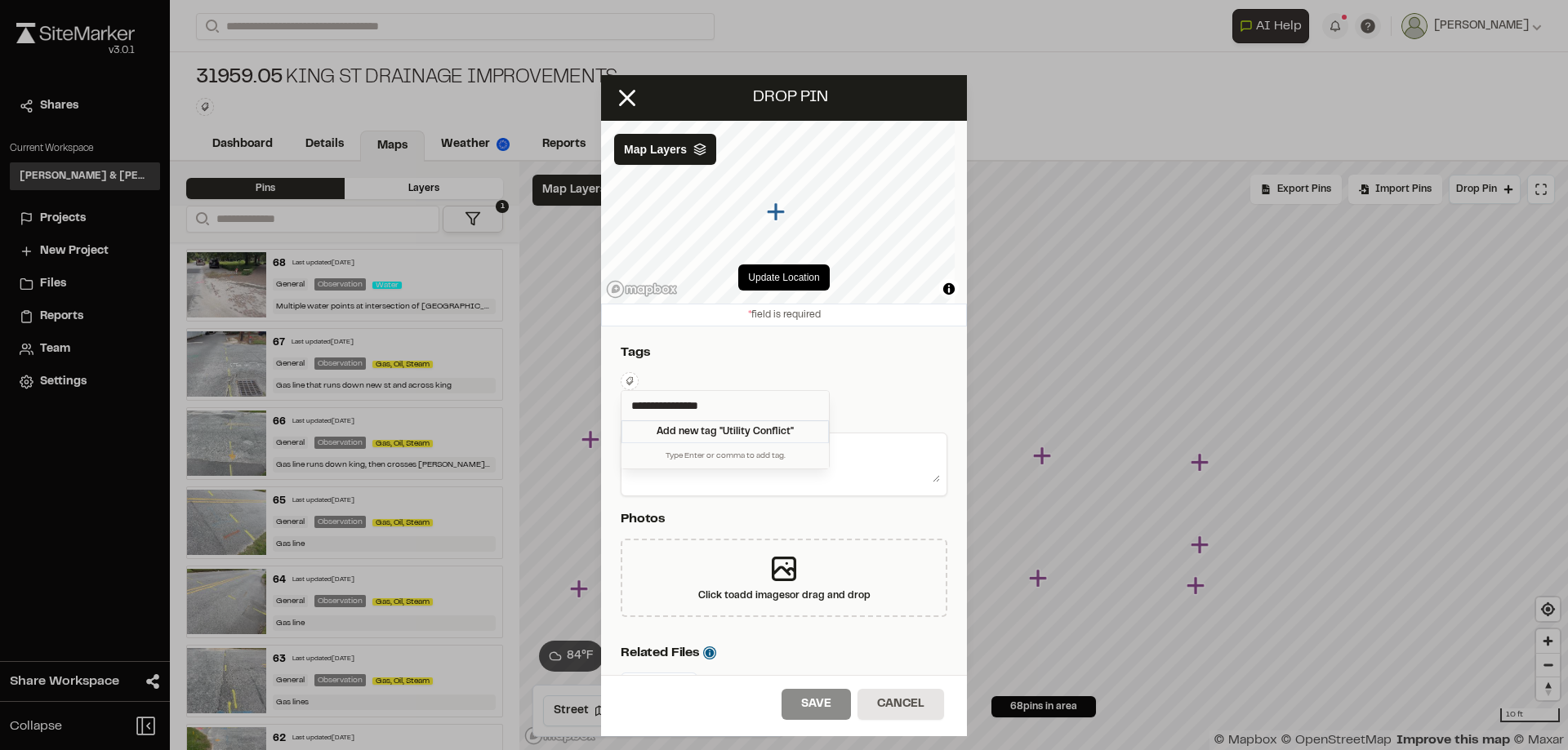
type input "**********"
click at [763, 430] on div "Add new tag " Utility Conflict "" at bounding box center [725, 431] width 207 height 22
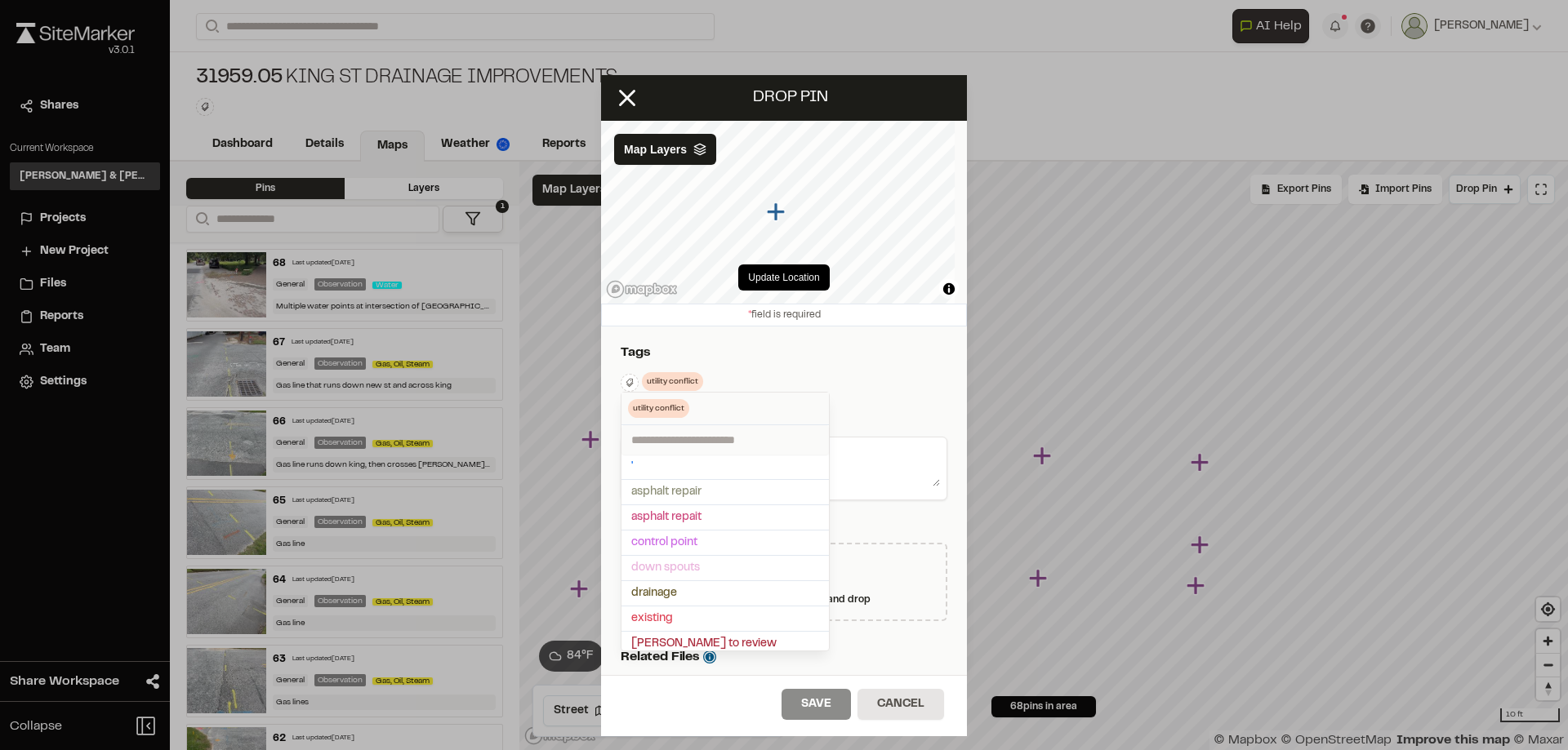
click at [811, 705] on div at bounding box center [784, 375] width 1568 height 750
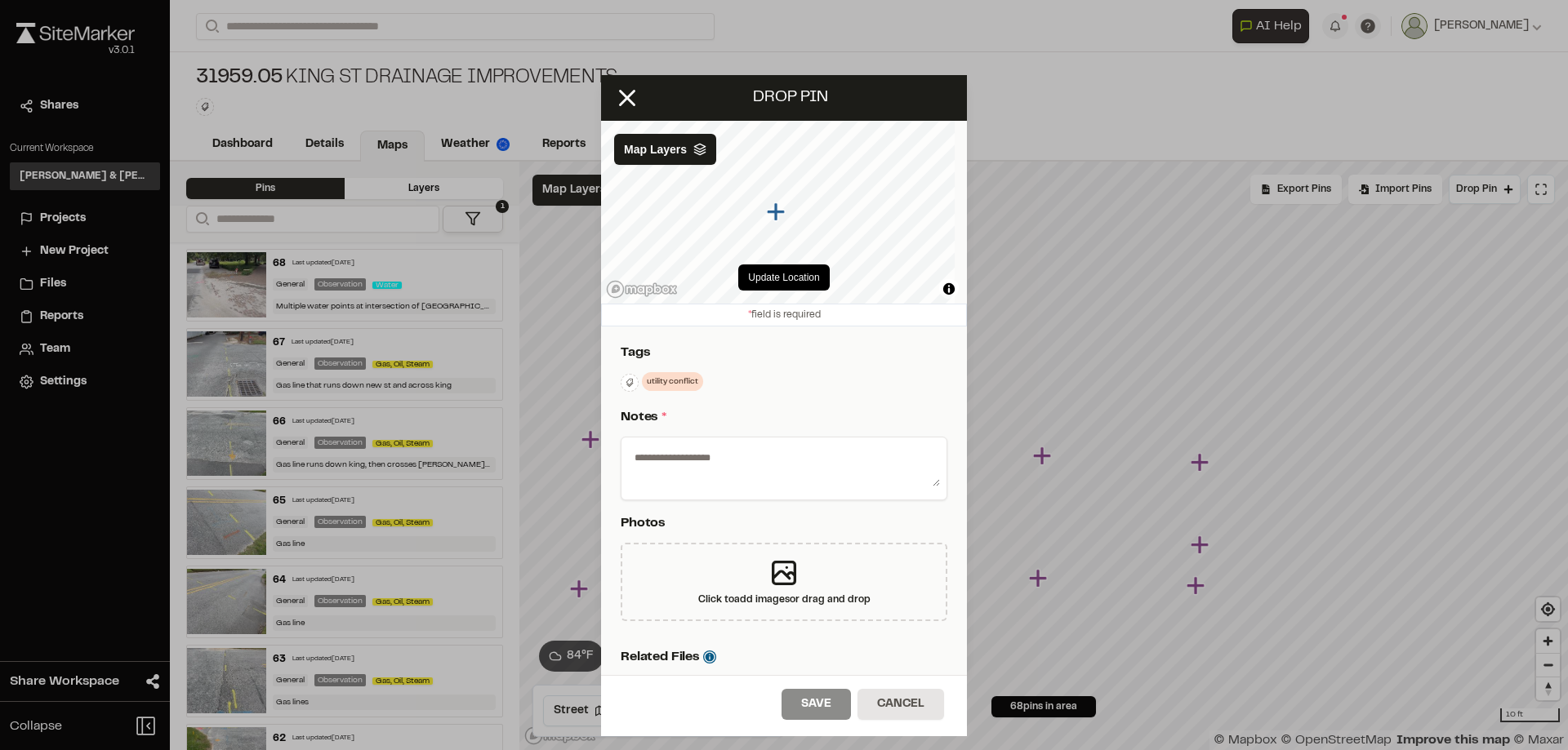
click at [700, 462] on textarea at bounding box center [784, 465] width 312 height 42
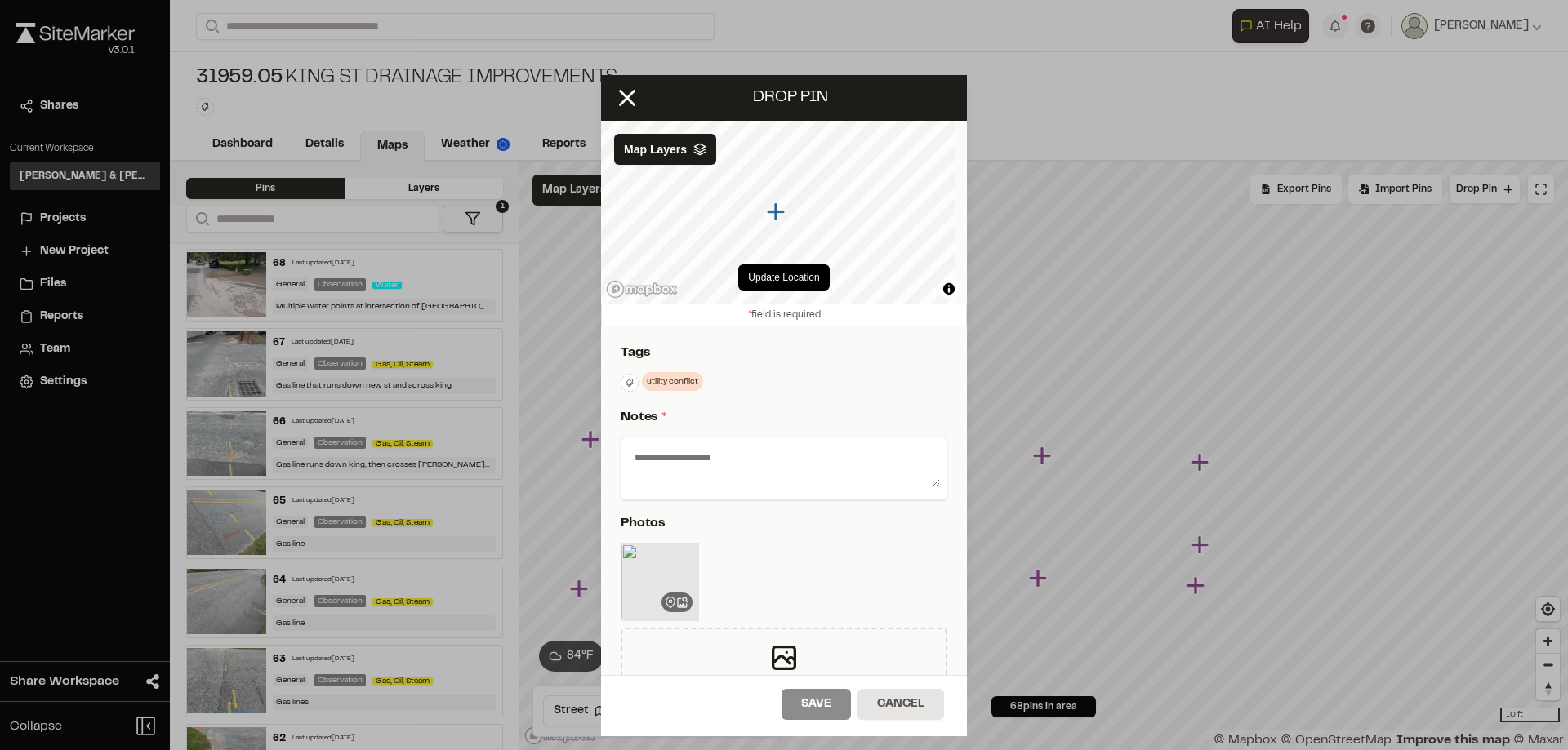
click at [658, 459] on textarea at bounding box center [784, 465] width 312 height 42
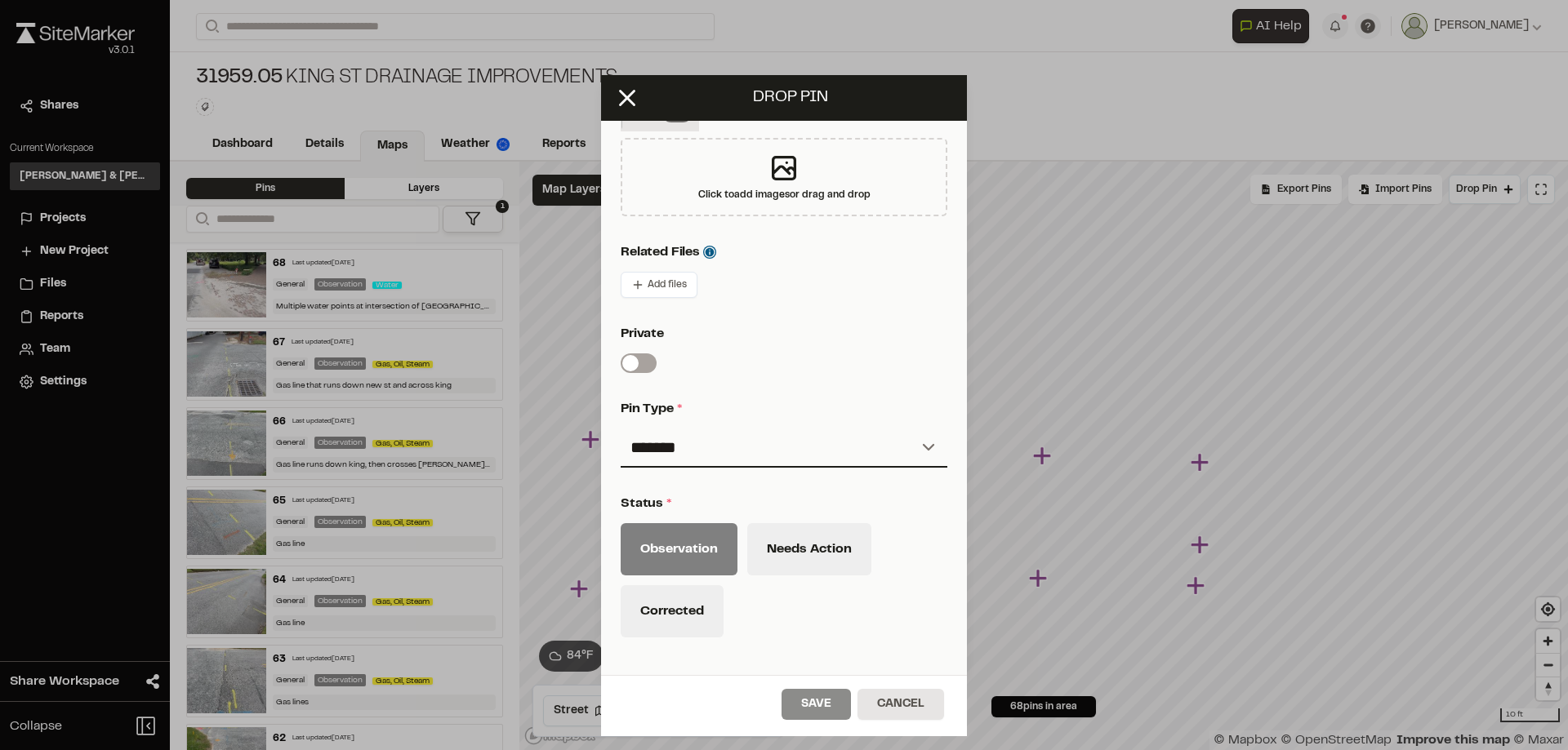
scroll to position [653, 0]
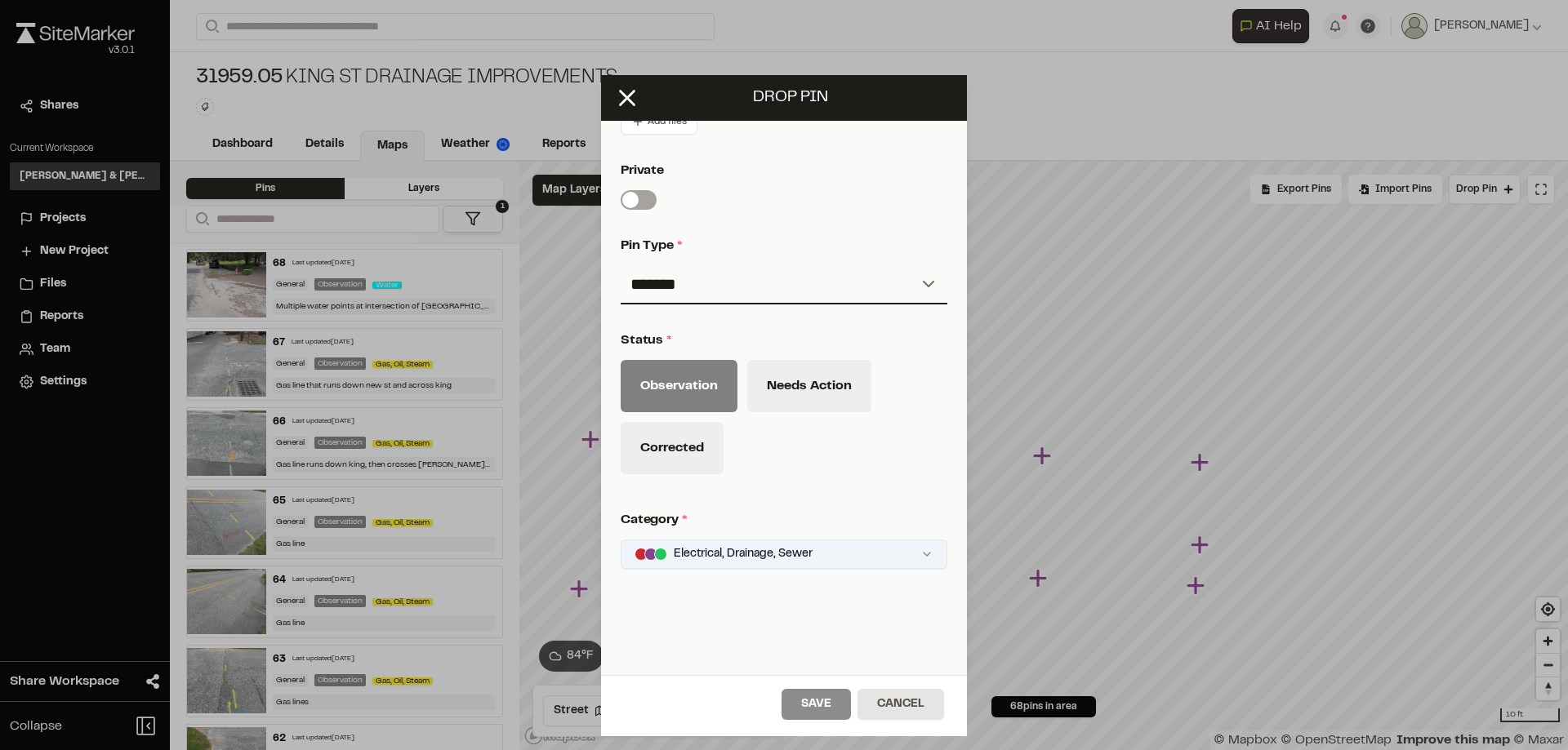
click at [918, 562] on html "Close sidebar v 3.0.1 Shares Current Workspace Davis & Floyd Inc. D& Projects N…" at bounding box center [784, 375] width 1568 height 750
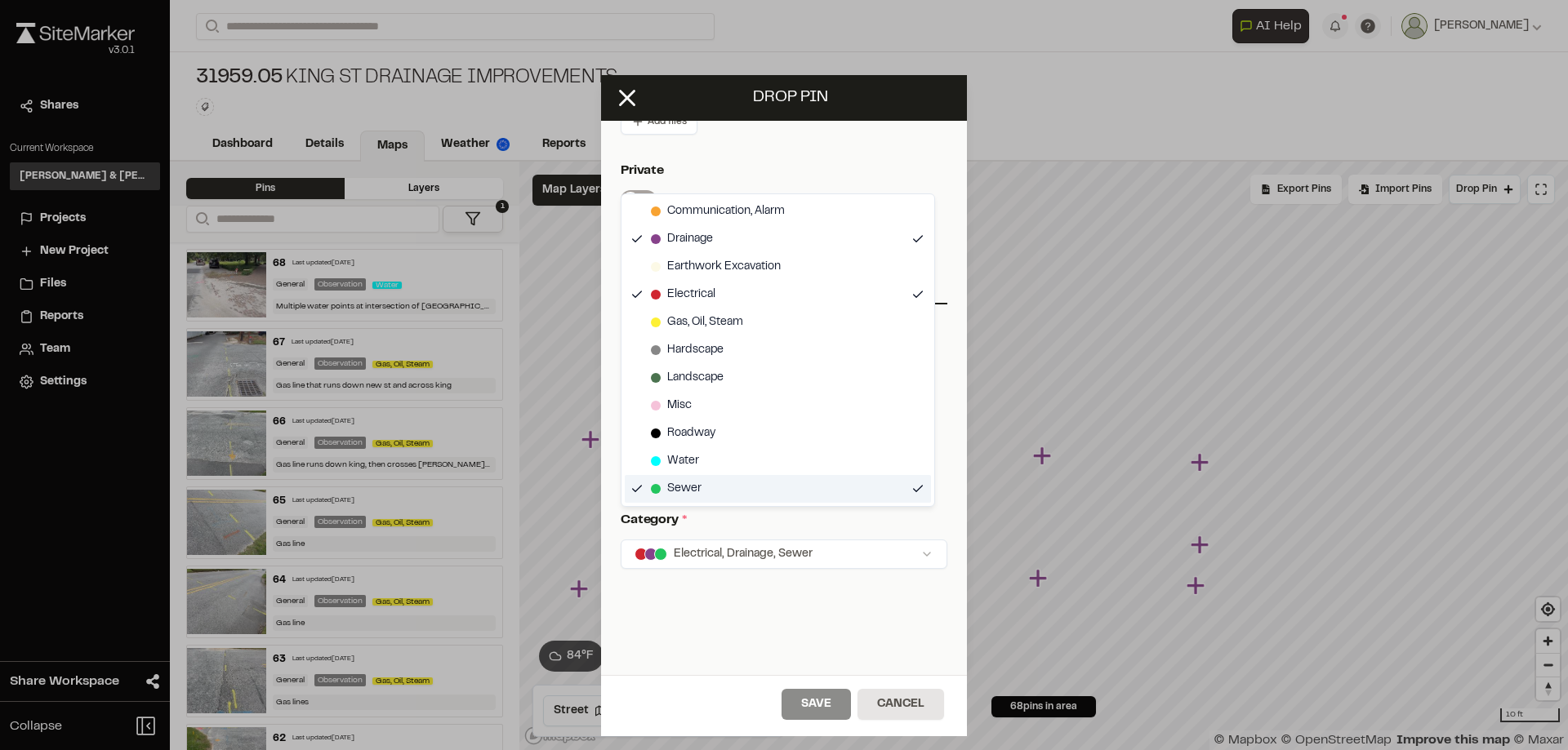
click at [661, 482] on div "Sewer" at bounding box center [676, 488] width 51 height 18
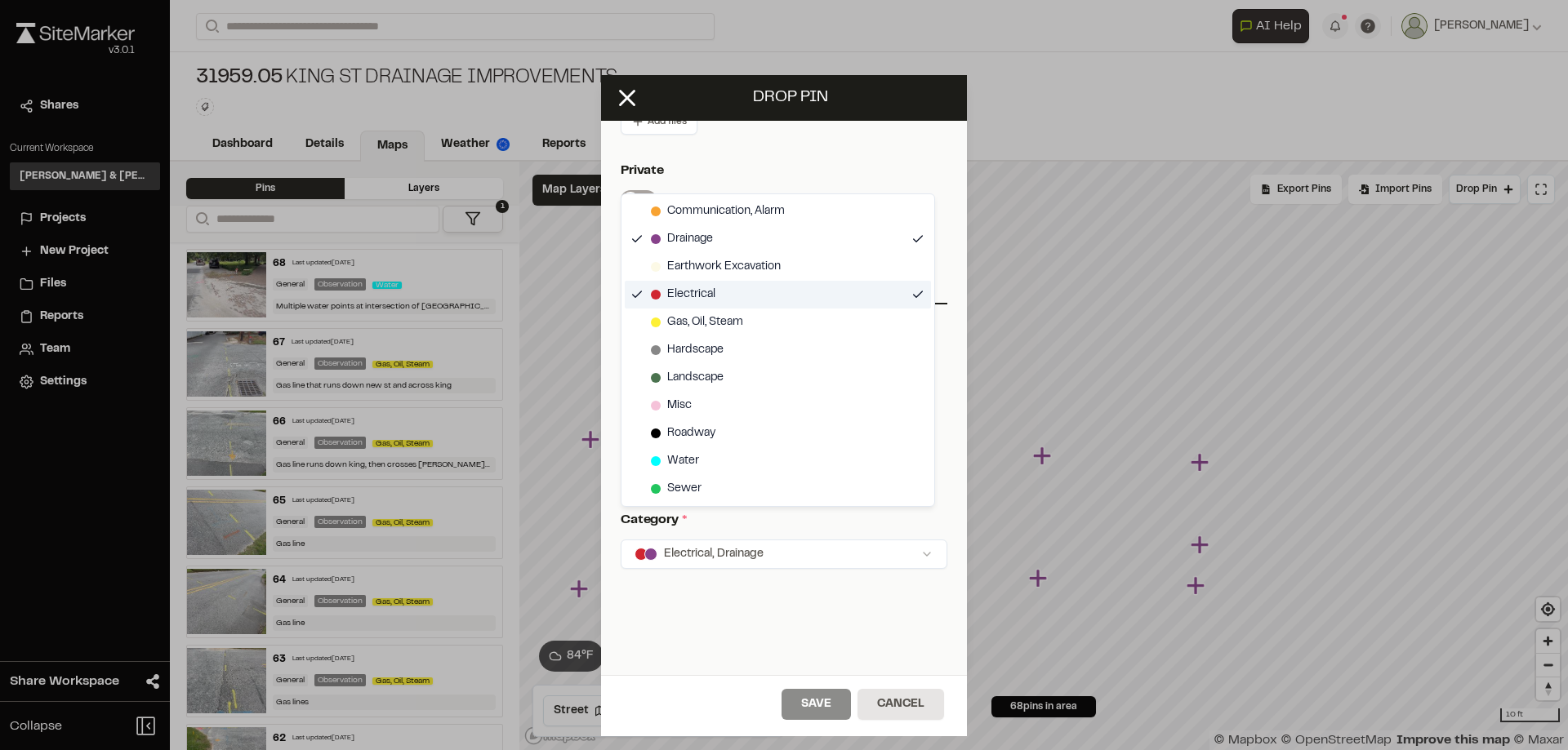
click at [698, 299] on span "Electrical" at bounding box center [691, 294] width 48 height 18
click at [725, 164] on html "Close sidebar v 3.0.1 Shares Current Workspace Davis & Floyd Inc. D& Projects N…" at bounding box center [784, 375] width 1568 height 750
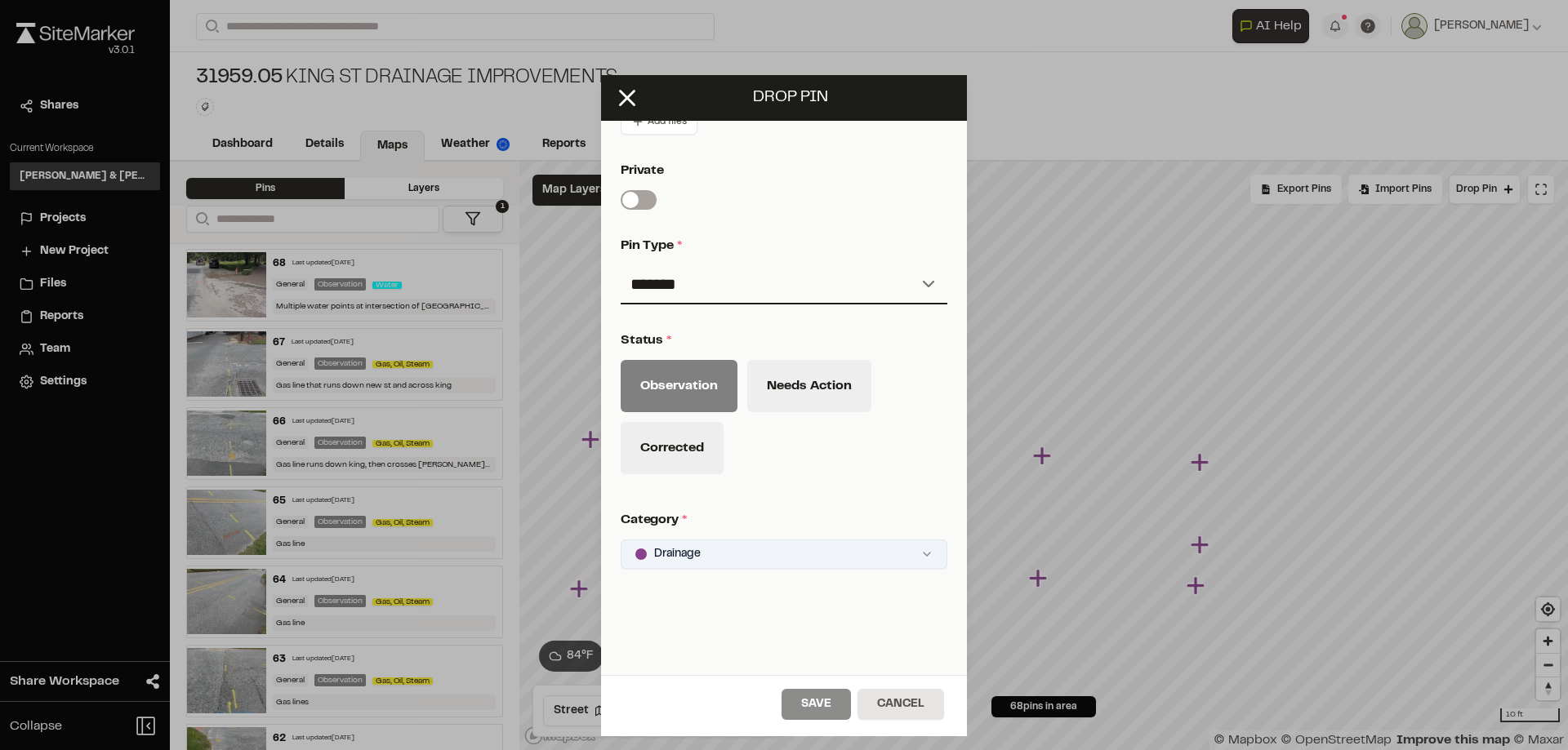
click at [837, 561] on html "Close sidebar v 3.0.1 Shares Current Workspace Davis & Floyd Inc. D& Projects N…" at bounding box center [784, 375] width 1568 height 750
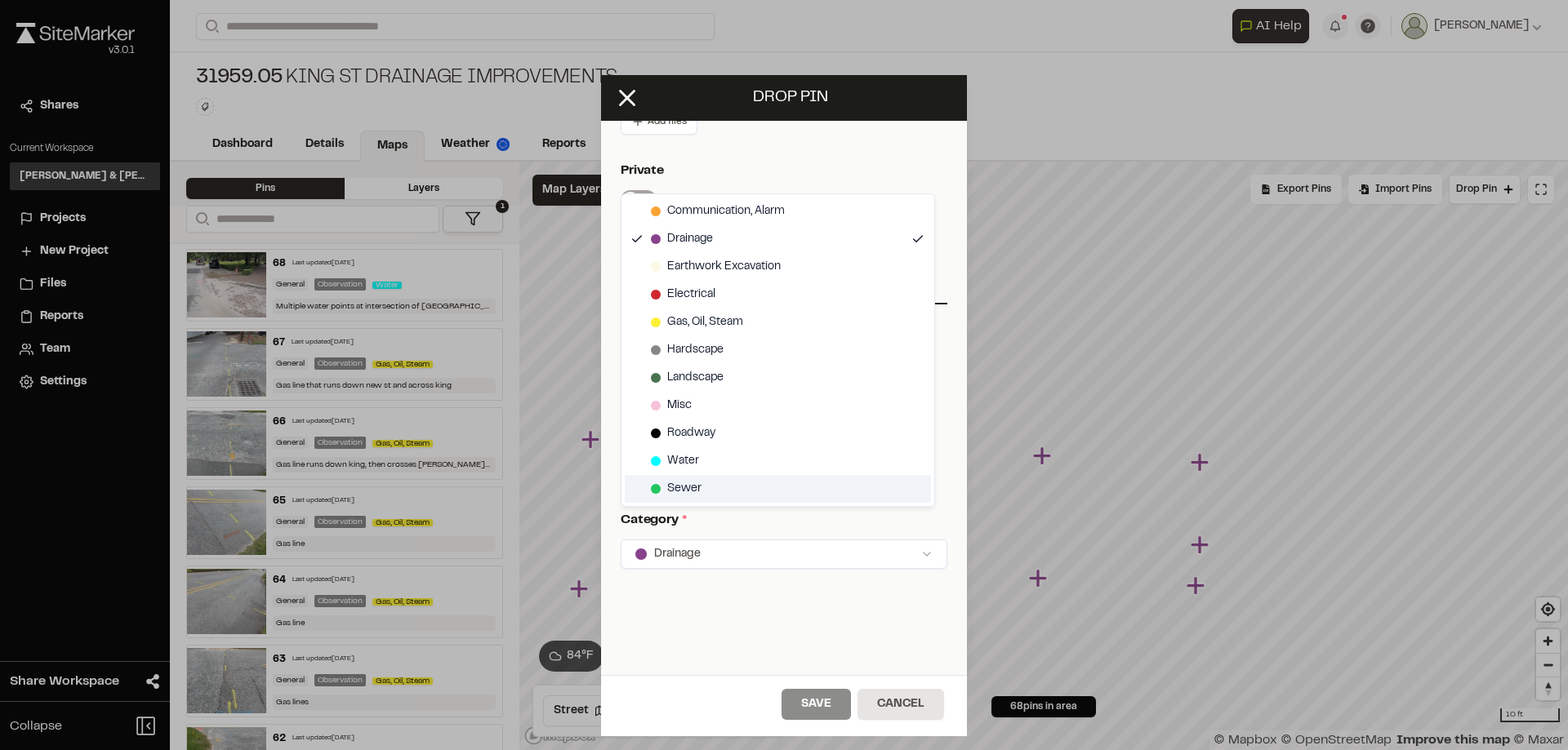
click at [671, 486] on span "Sewer" at bounding box center [684, 488] width 34 height 18
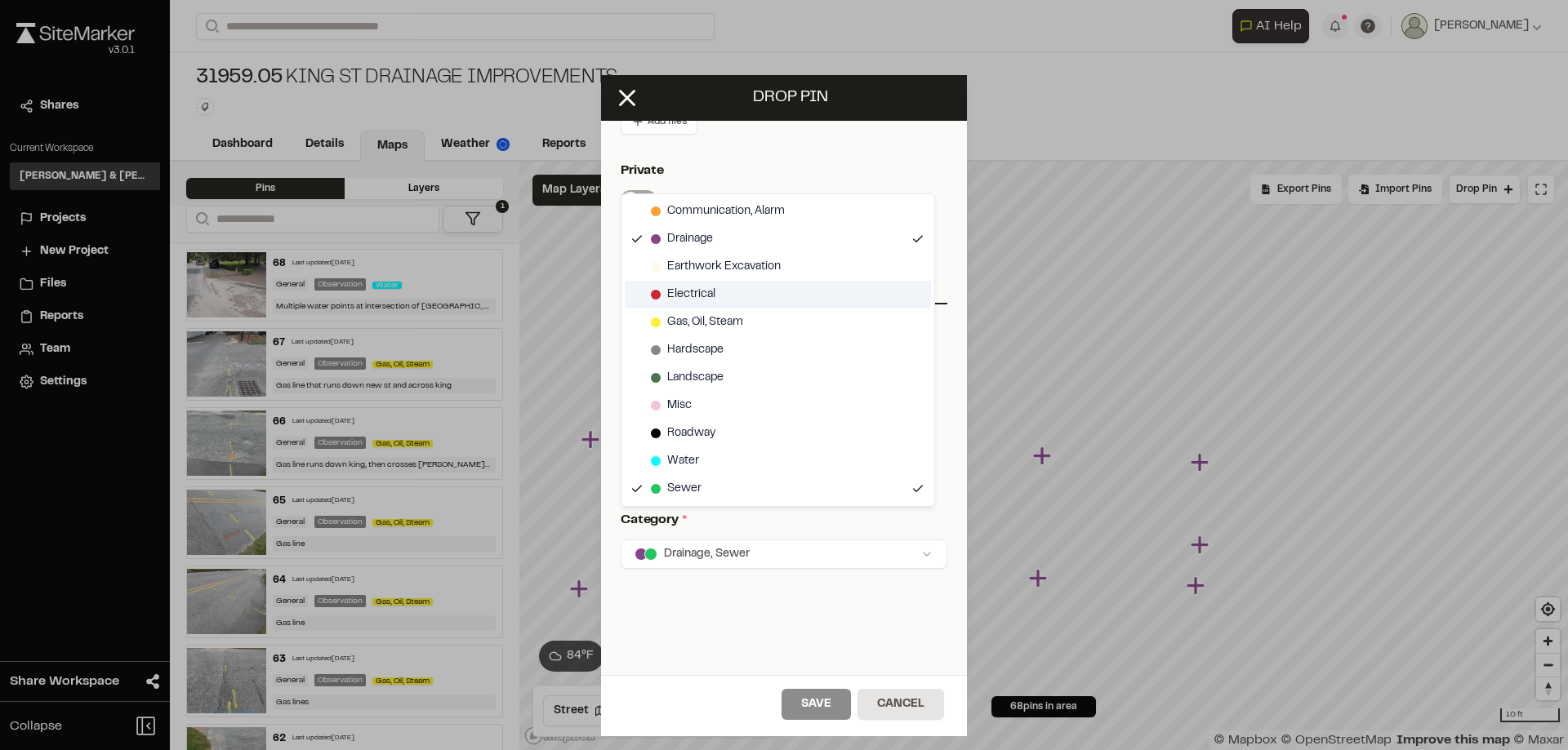
click at [682, 297] on span "Electrical" at bounding box center [691, 294] width 48 height 18
click at [760, 148] on html "Close sidebar v 3.0.1 Shares Current Workspace Davis & Floyd Inc. D& Projects N…" at bounding box center [784, 375] width 1568 height 750
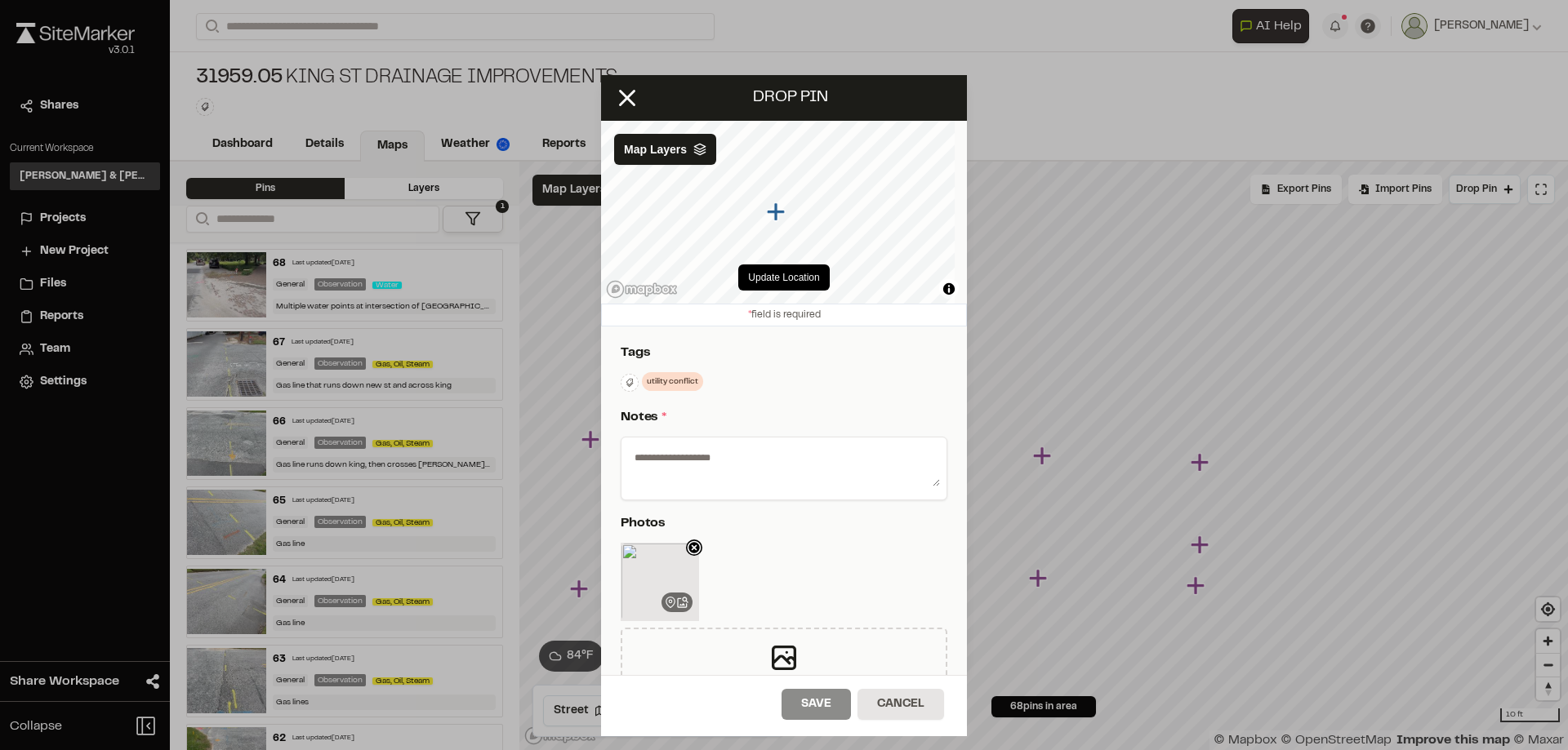
scroll to position [163, 0]
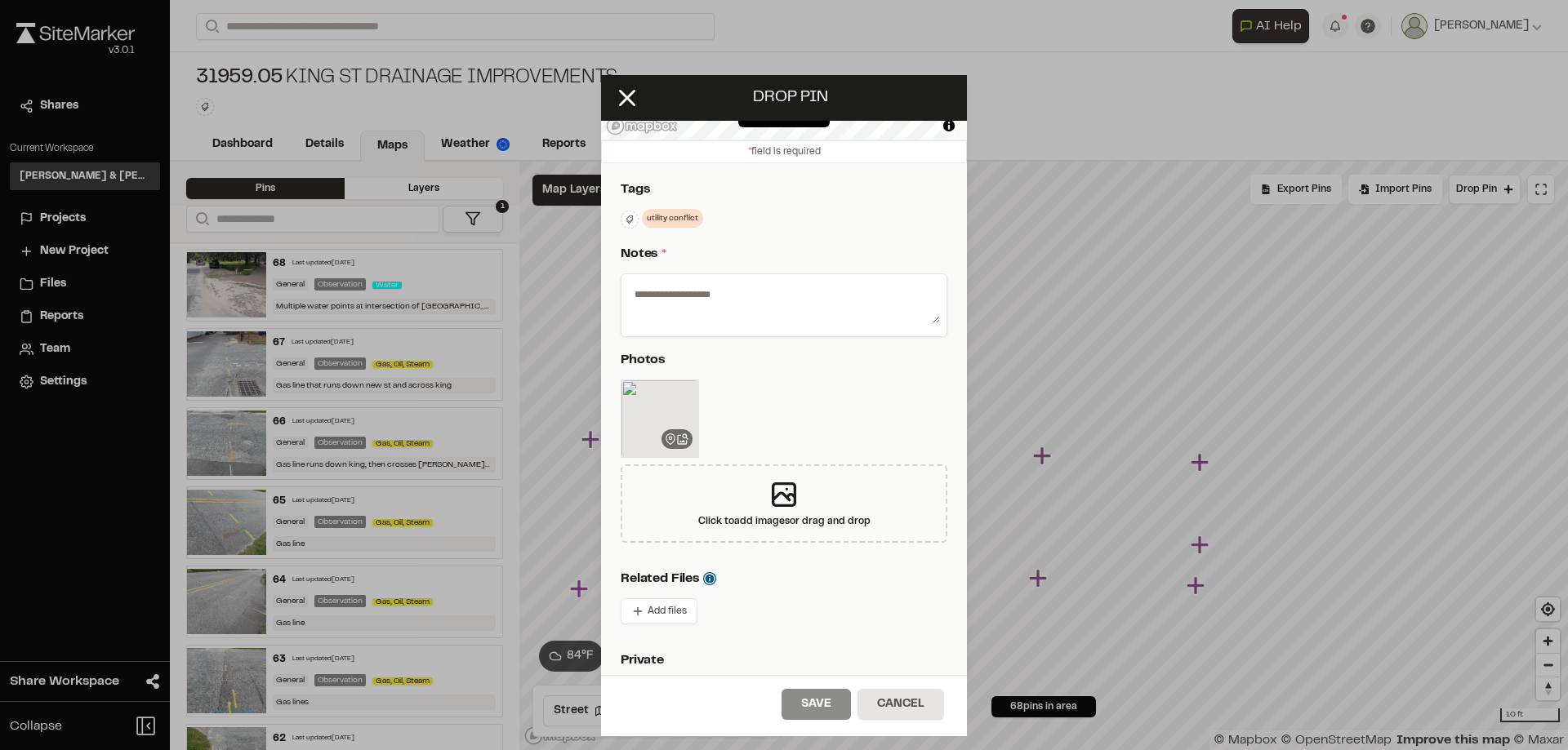
click at [697, 285] on textarea at bounding box center [784, 301] width 312 height 42
type textarea "*********"
click at [825, 409] on div at bounding box center [784, 422] width 326 height 85
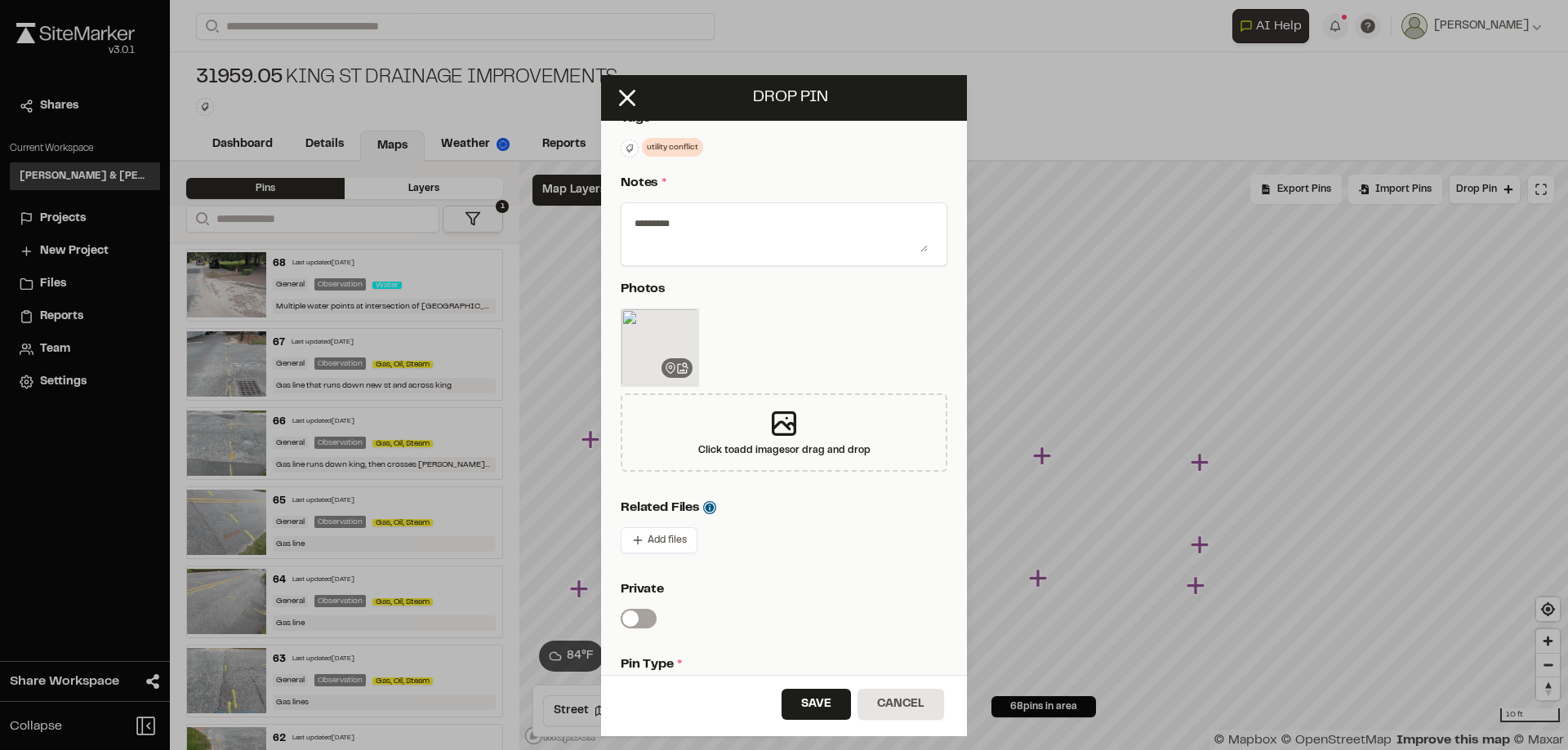
scroll to position [326, 0]
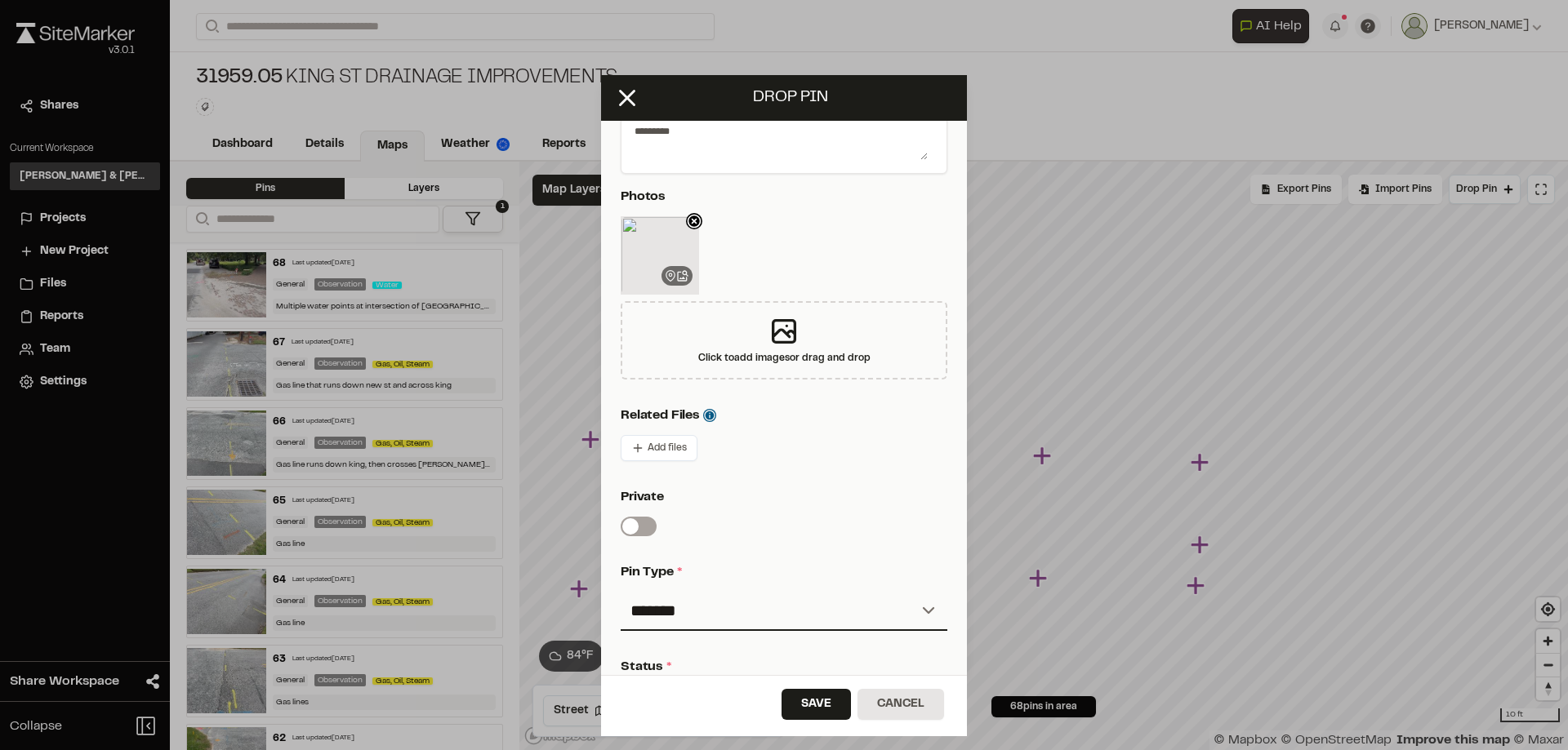
click at [695, 217] on icon at bounding box center [694, 221] width 17 height 17
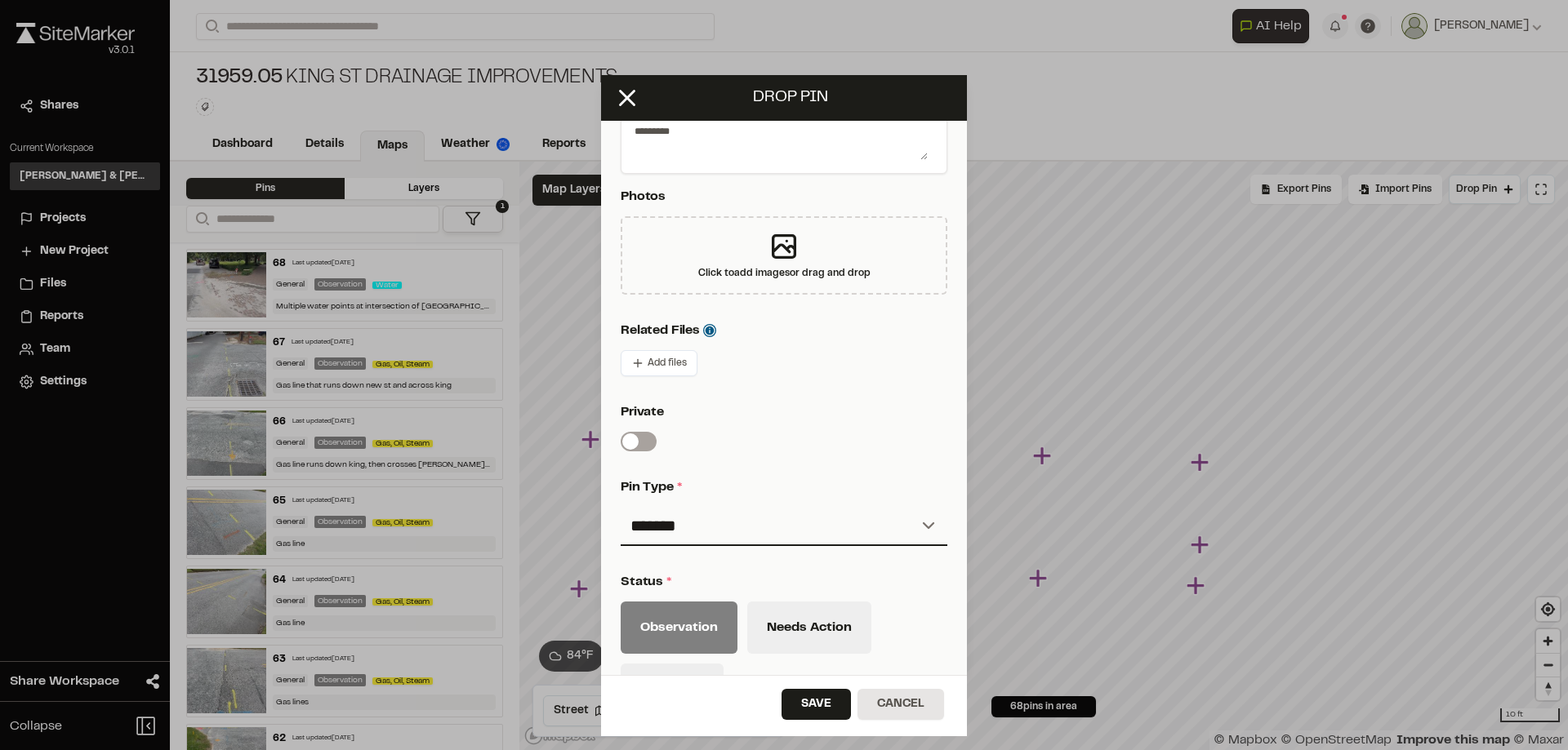
scroll to position [634, 0]
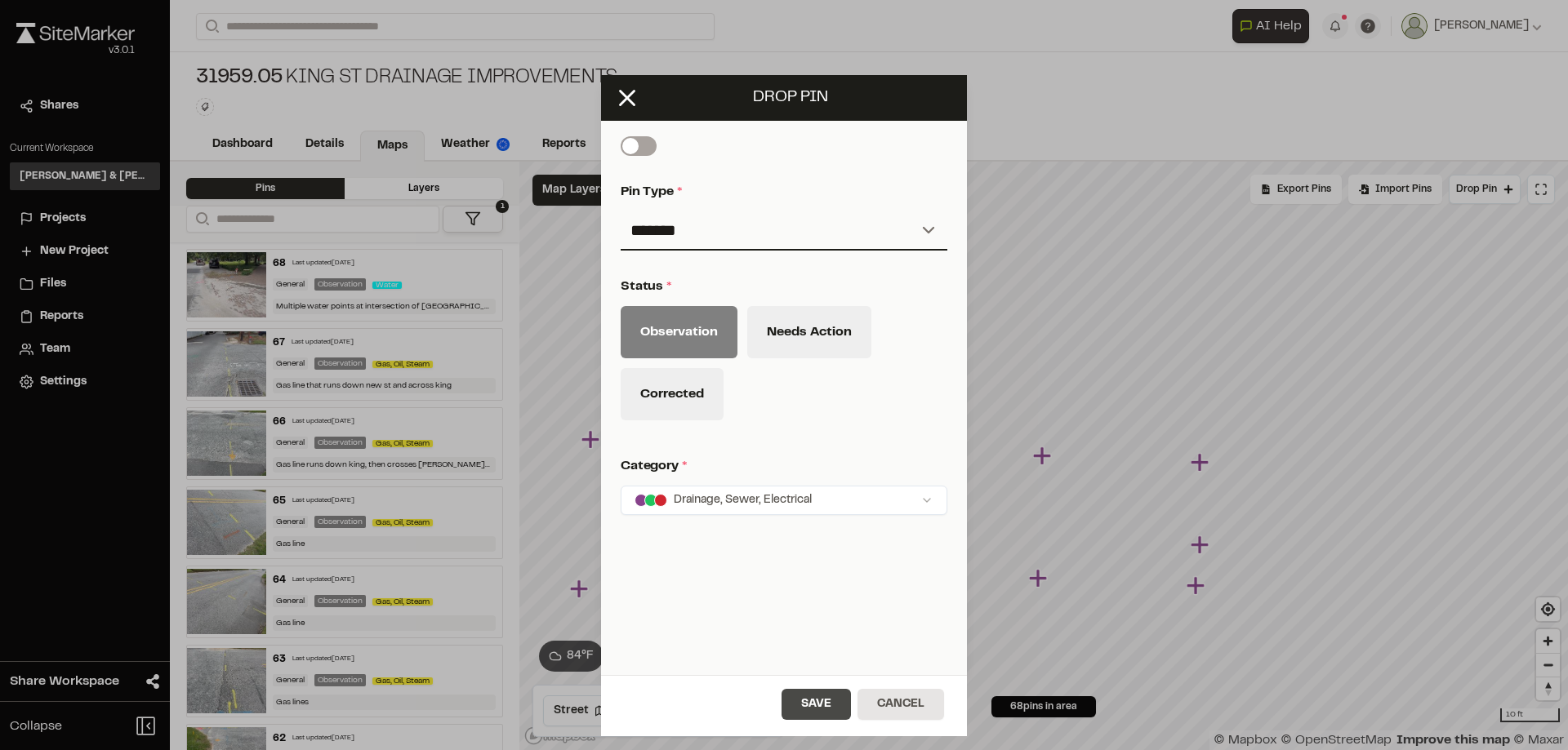
click at [812, 710] on button "Save" at bounding box center [816, 704] width 69 height 31
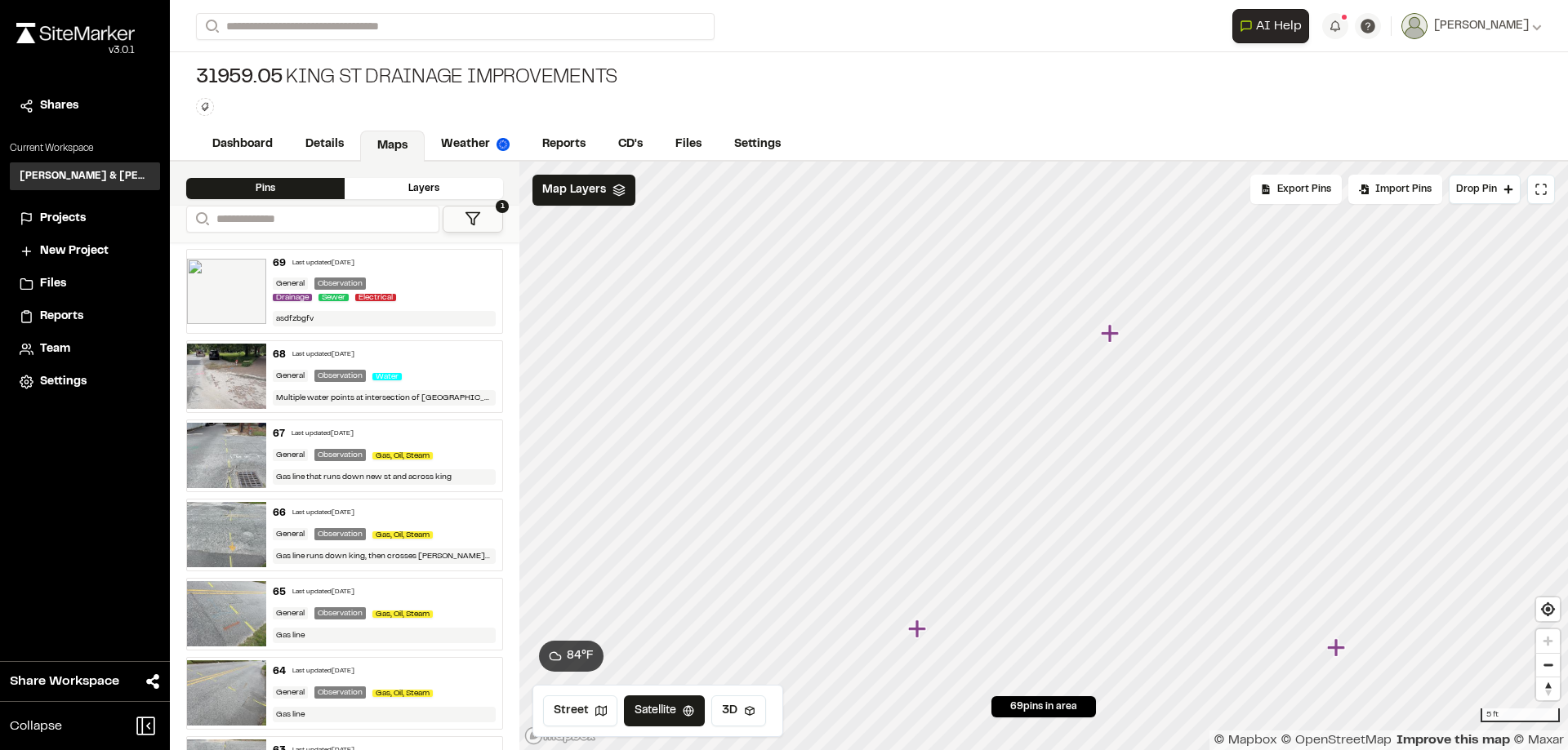
click at [1112, 337] on icon "Map marker" at bounding box center [1110, 333] width 18 height 18
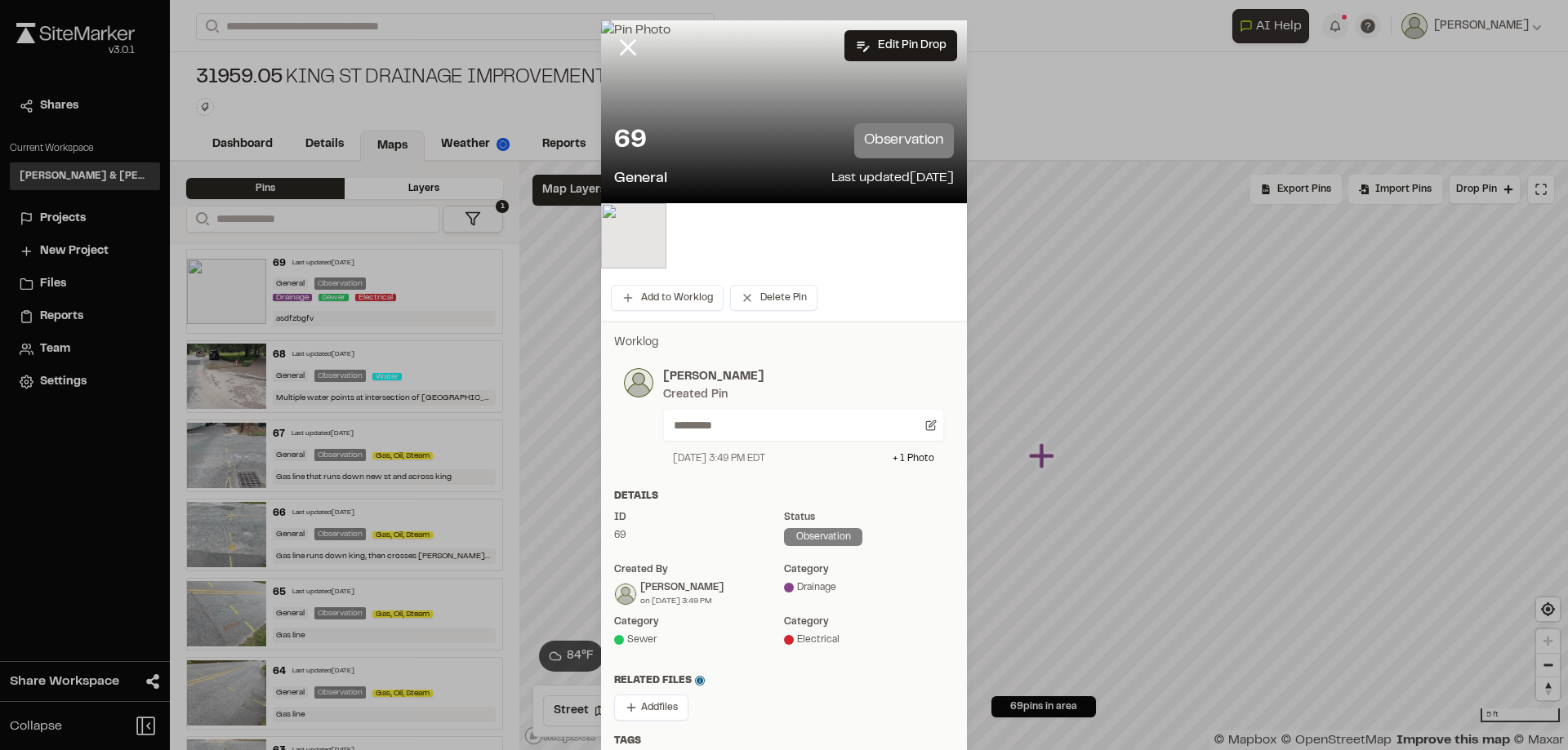
scroll to position [12, 0]
click at [744, 296] on button "Delete Pin" at bounding box center [773, 298] width 87 height 26
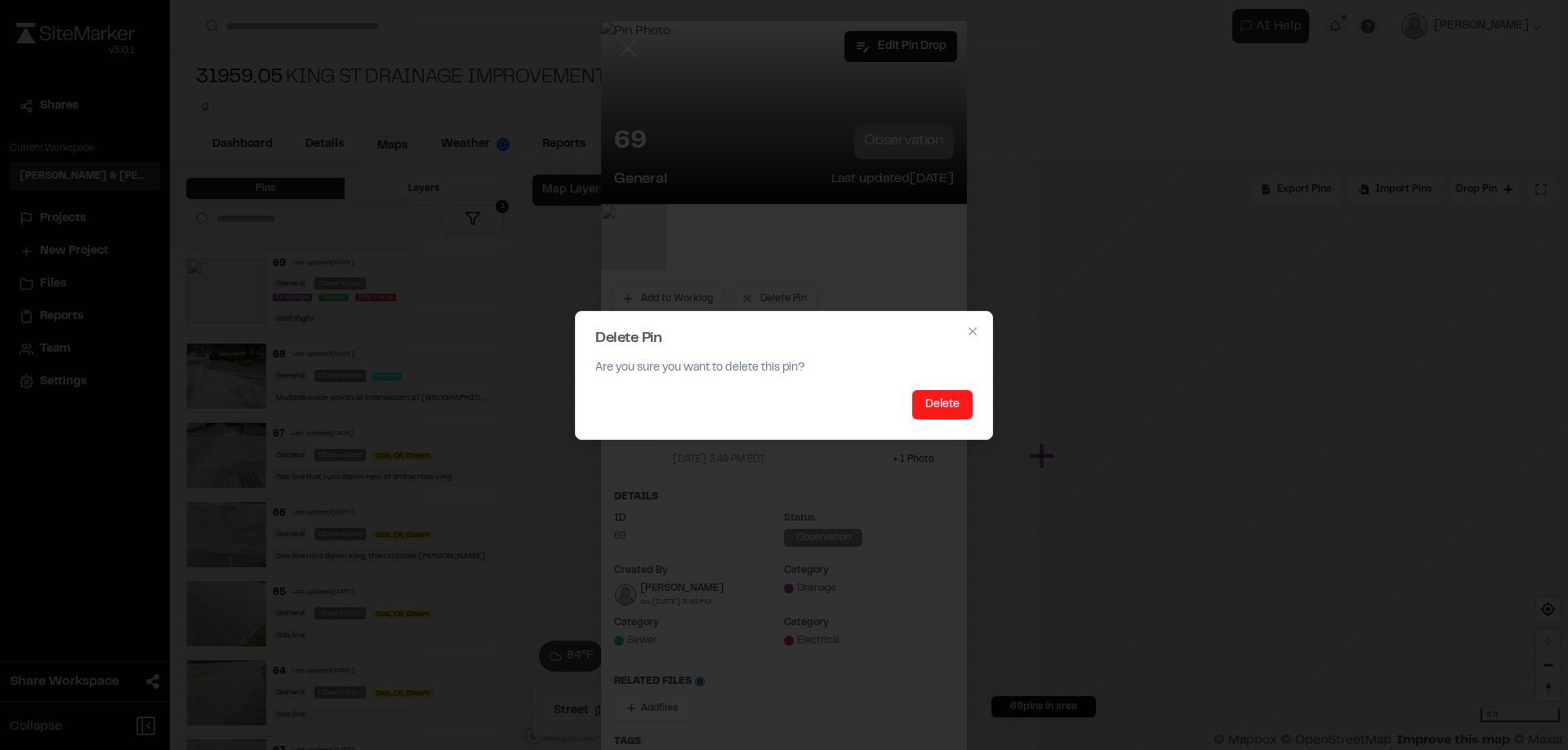
click at [938, 403] on button "Delete" at bounding box center [942, 404] width 61 height 29
